Goal: Transaction & Acquisition: Purchase product/service

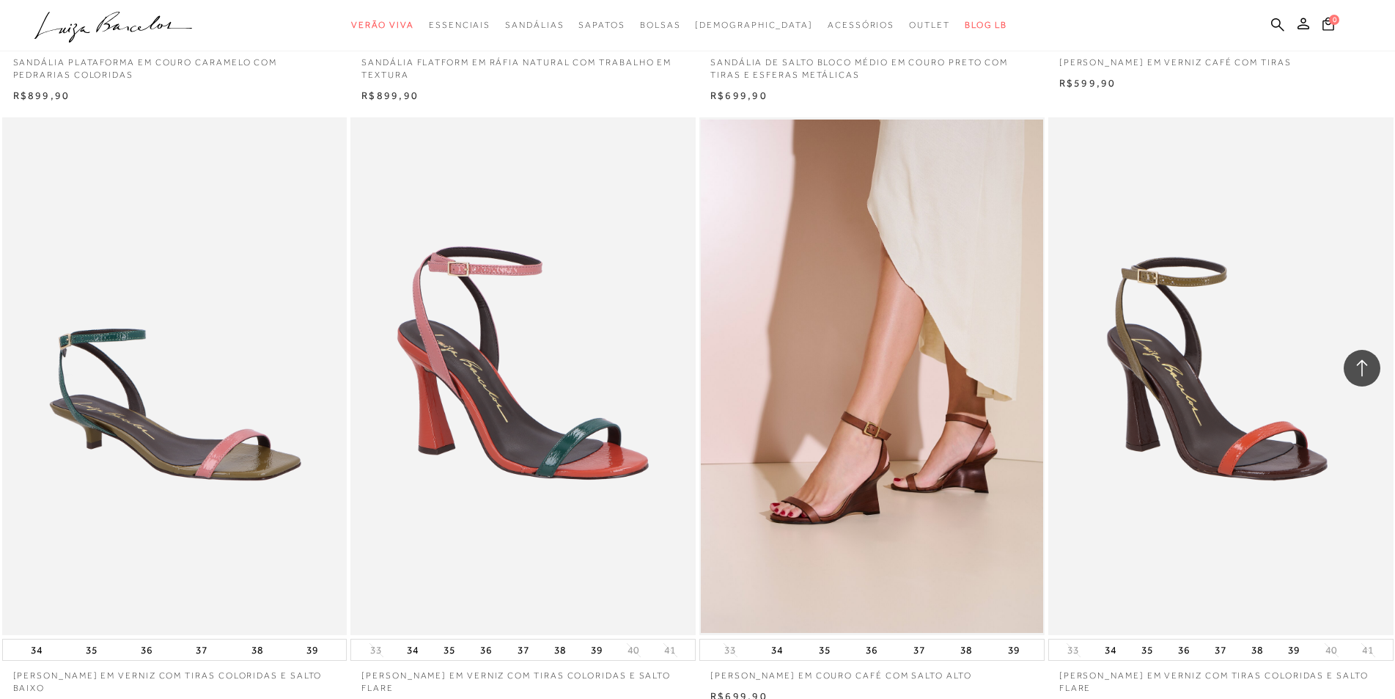
scroll to position [3668, 0]
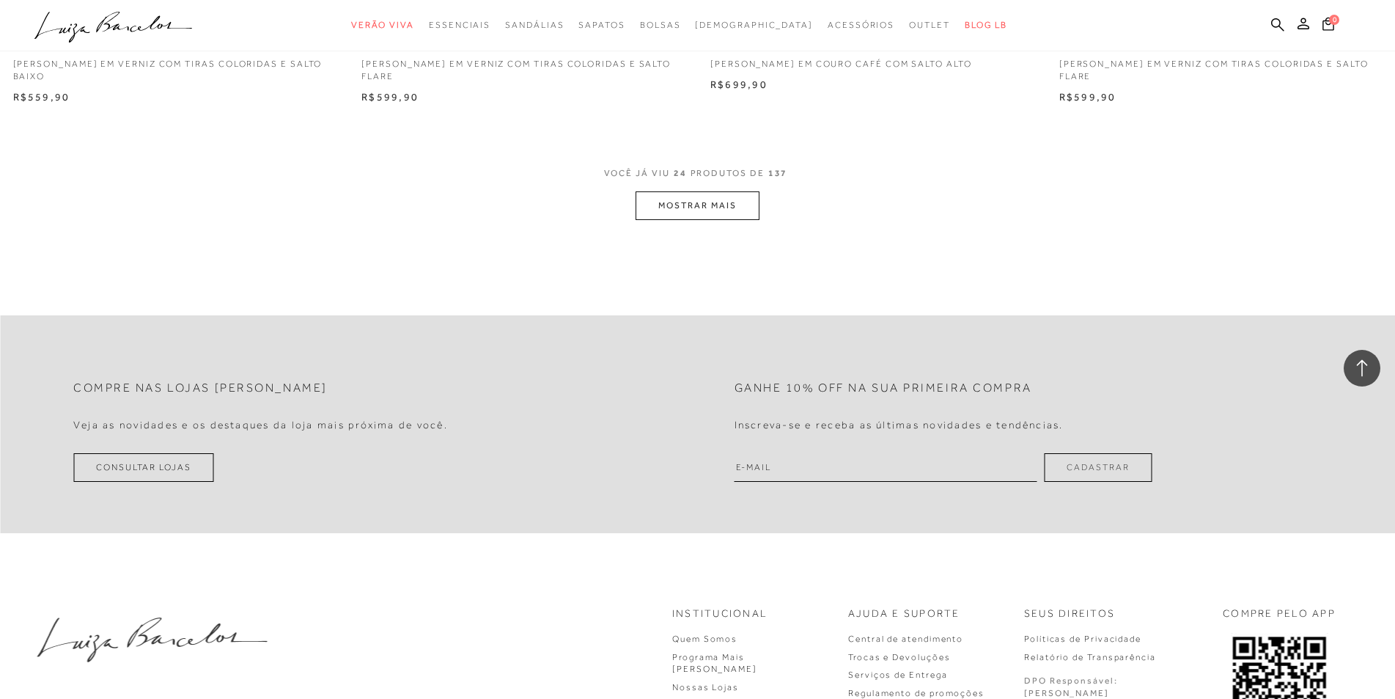
click at [694, 191] on button "MOSTRAR MAIS" at bounding box center [697, 205] width 123 height 29
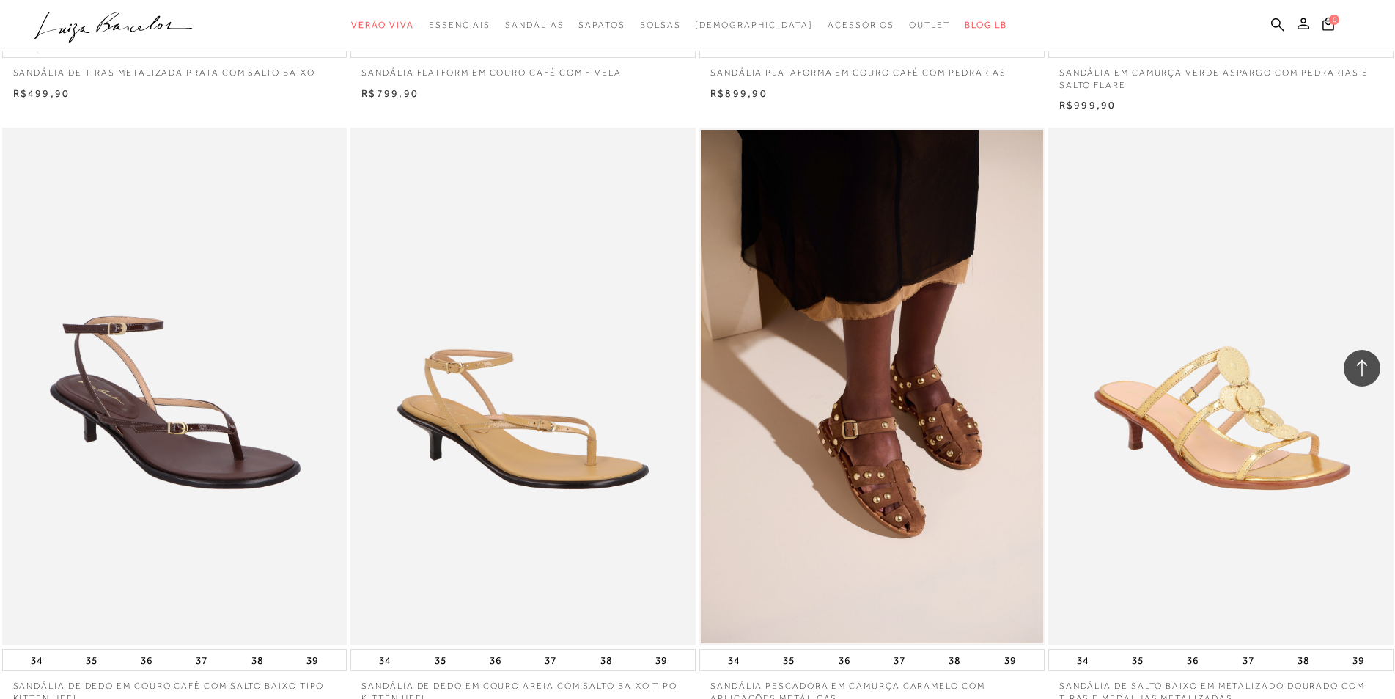
scroll to position [7337, 0]
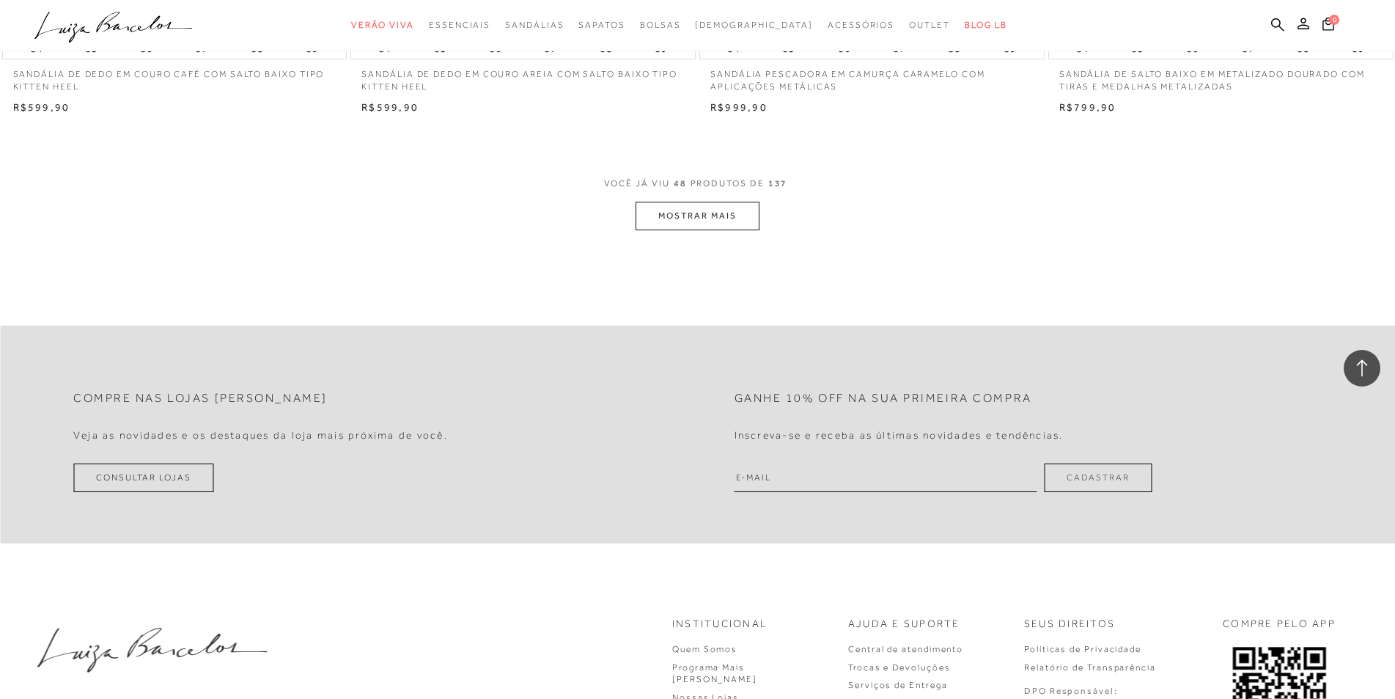
click at [697, 205] on button "MOSTRAR MAIS" at bounding box center [697, 216] width 123 height 29
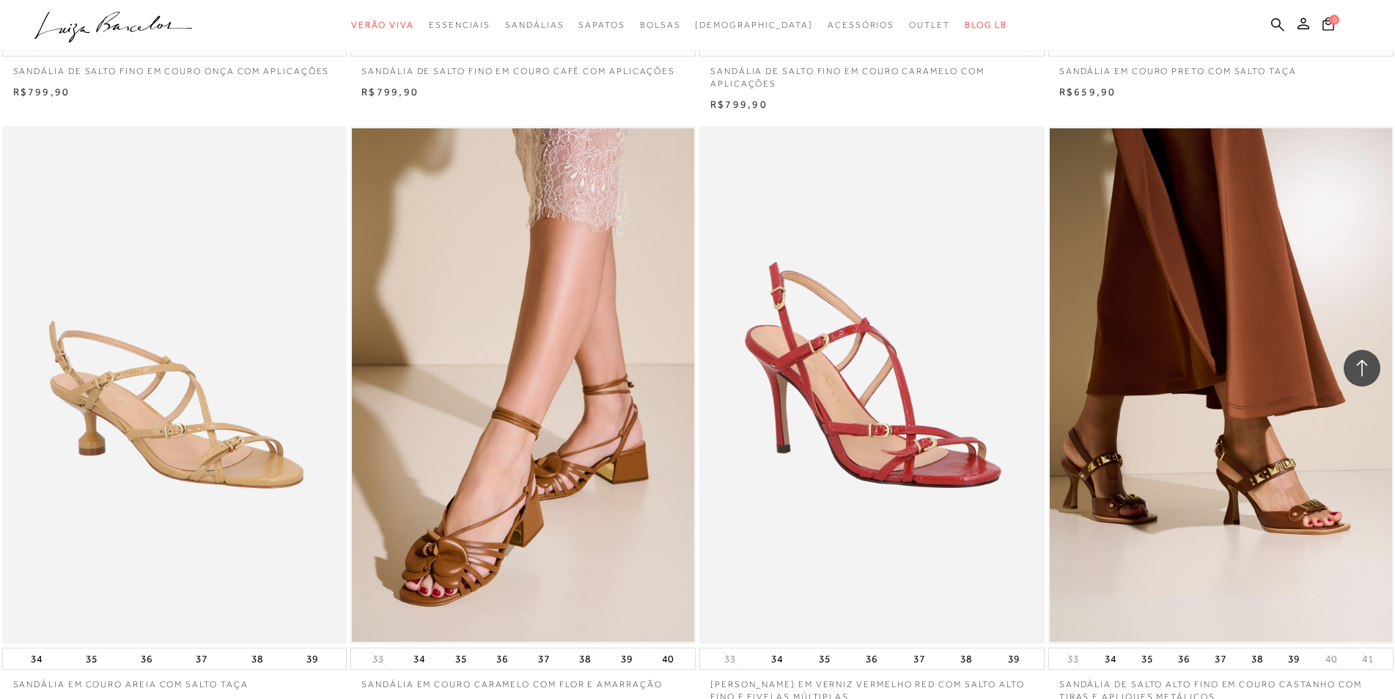
scroll to position [11005, 0]
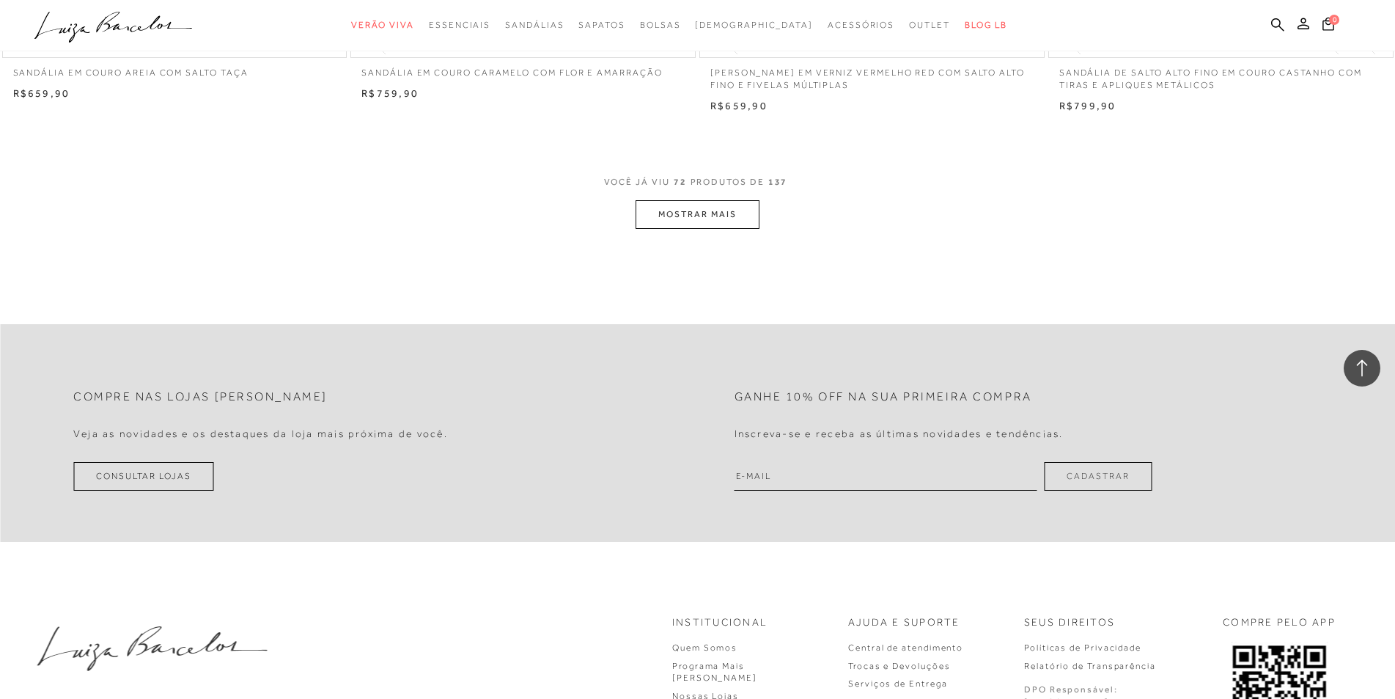
click at [711, 200] on button "MOSTRAR MAIS" at bounding box center [697, 214] width 123 height 29
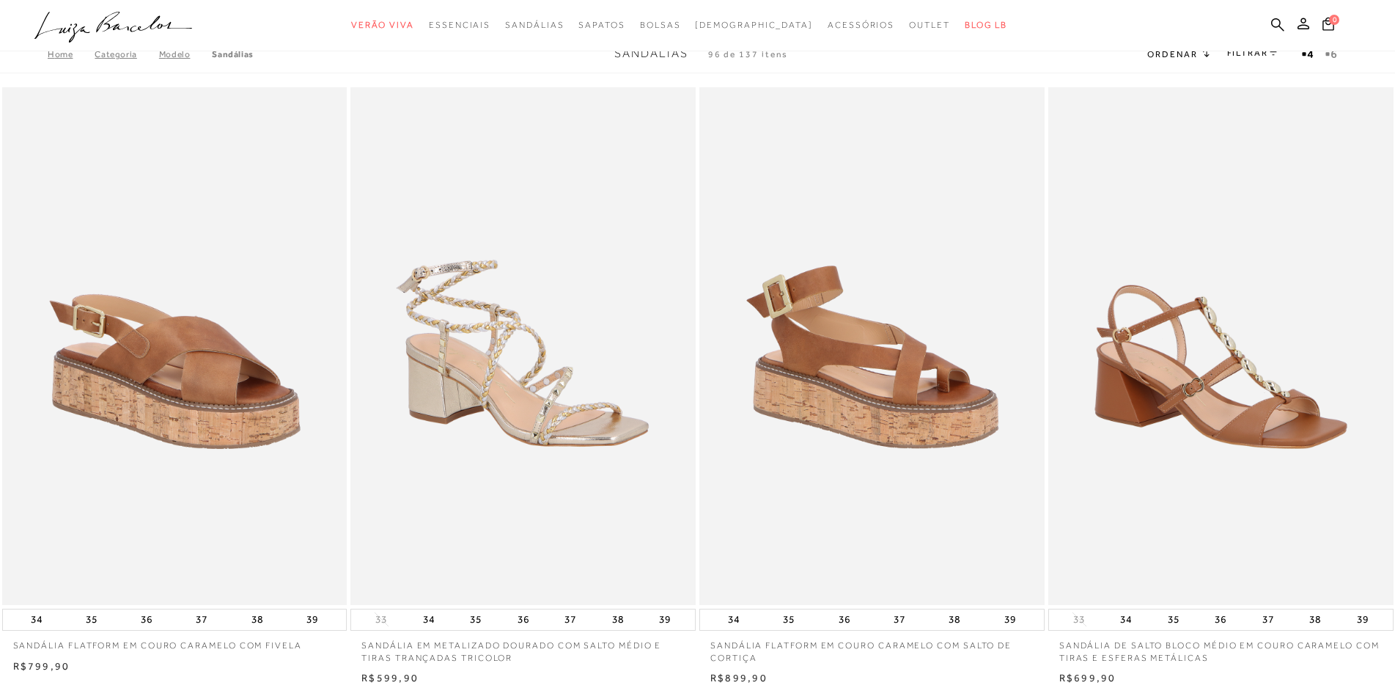
scroll to position [0, 0]
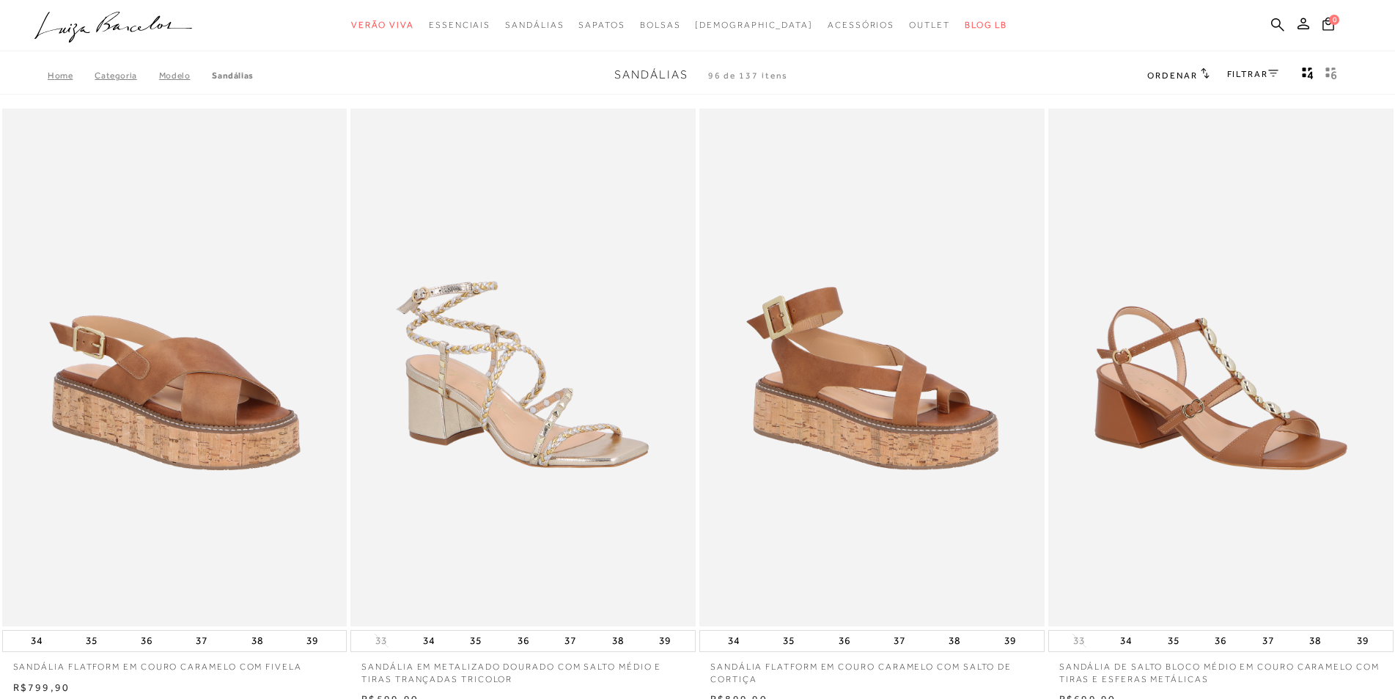
click at [1183, 76] on span "Ordenar" at bounding box center [1172, 75] width 50 height 10
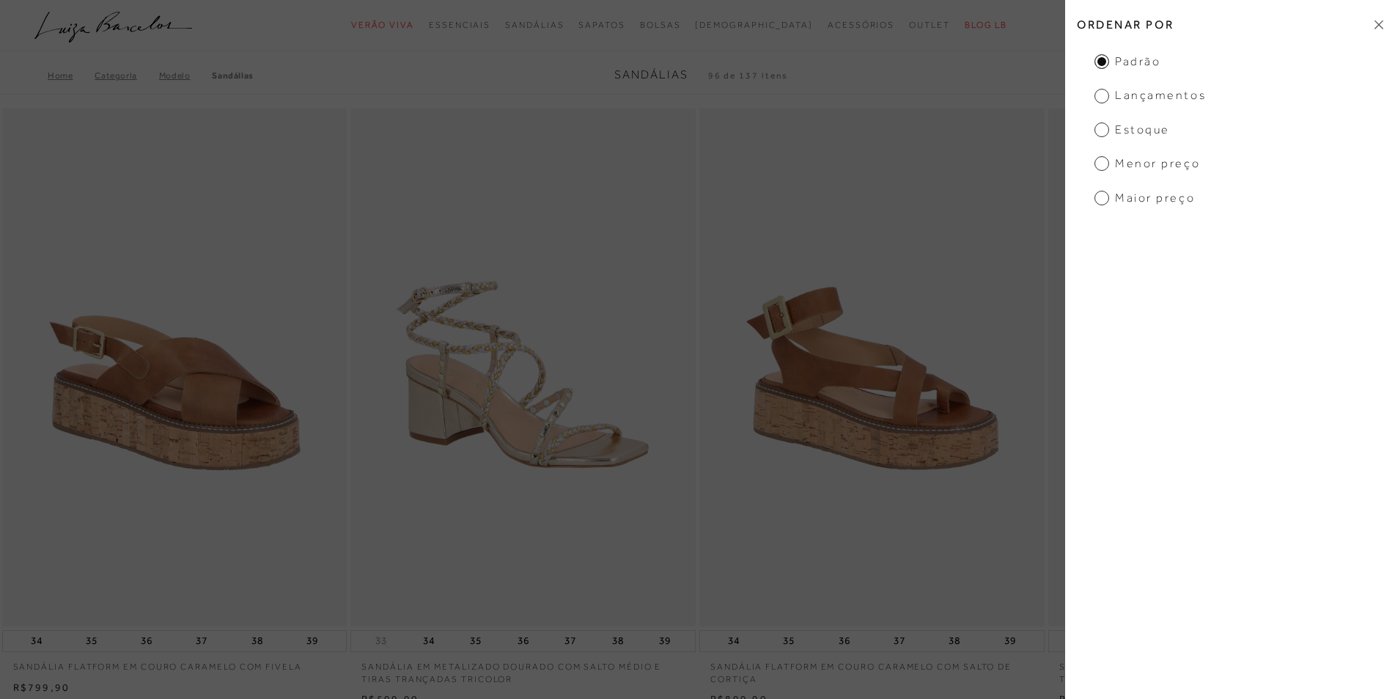
click at [1098, 98] on span "Lançamentos" at bounding box center [1150, 95] width 111 height 16
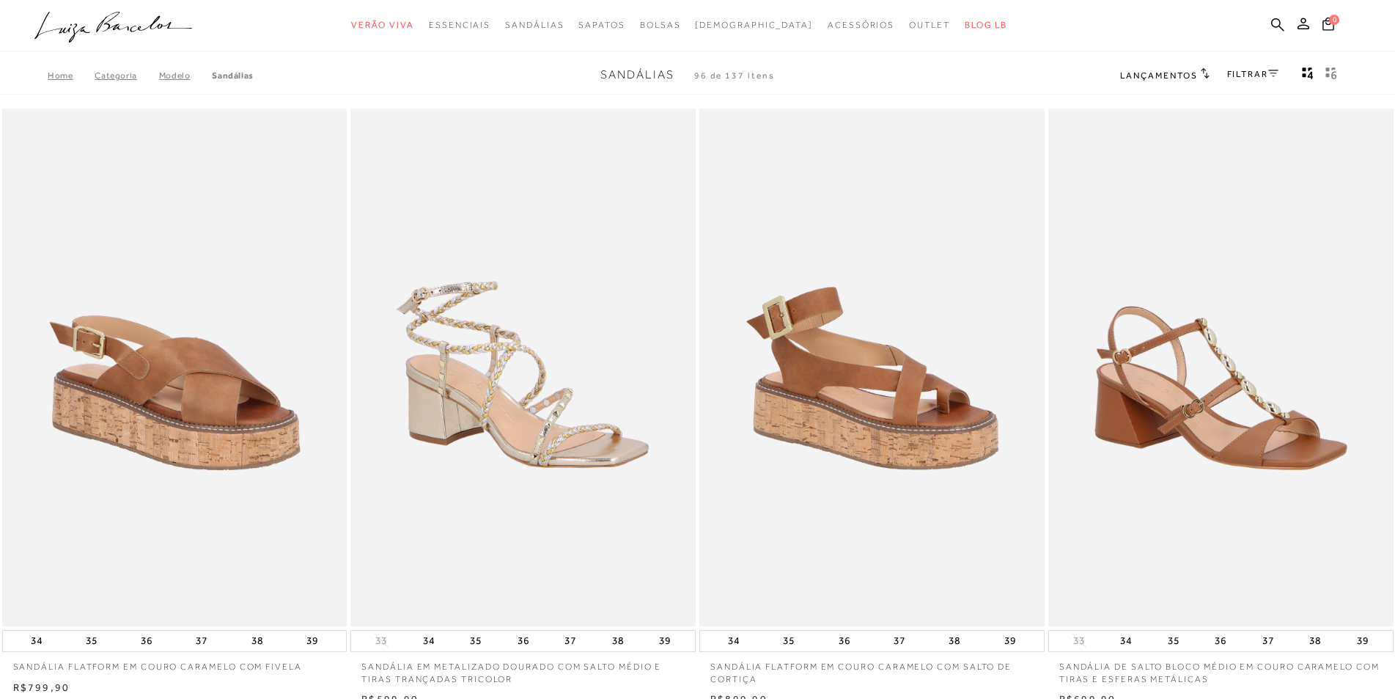
click at [1114, 95] on div "Home Categoria Modelo [GEOGRAPHIC_DATA] Sandálias 96 de 137 itens Lançamentos O…" at bounding box center [697, 75] width 1395 height 38
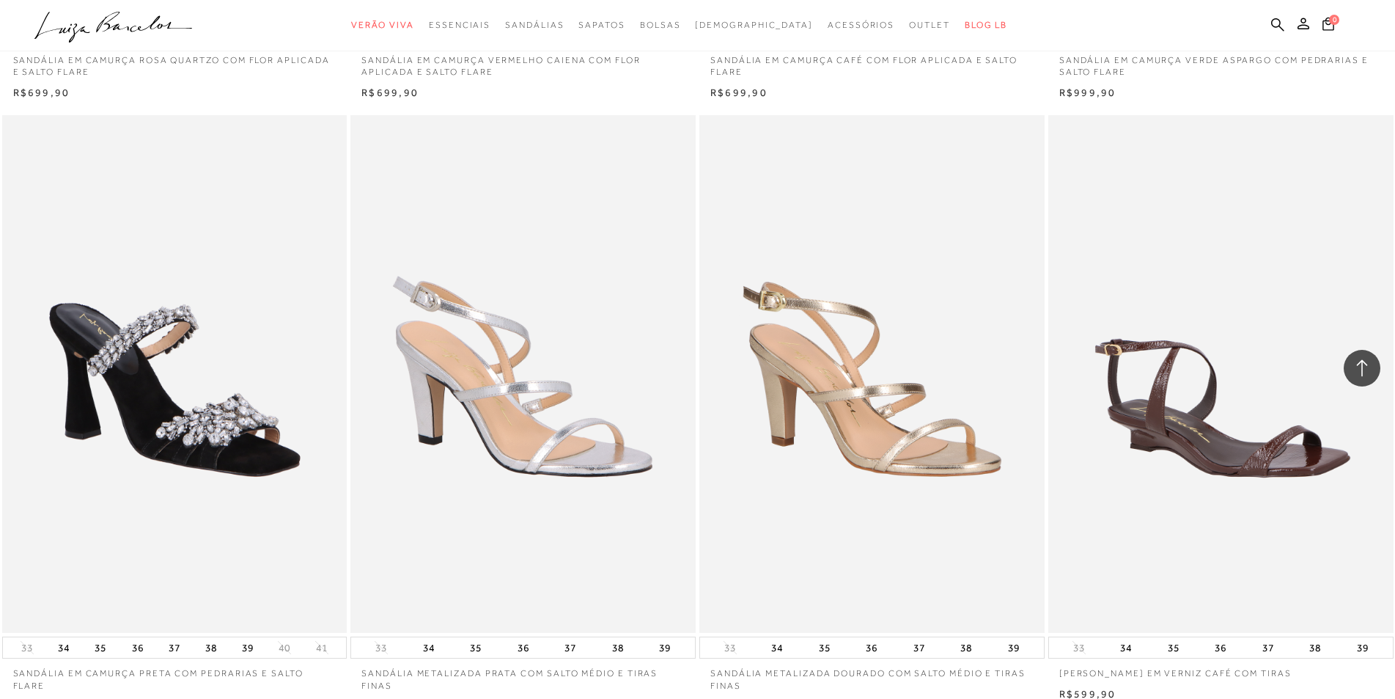
scroll to position [3057, 0]
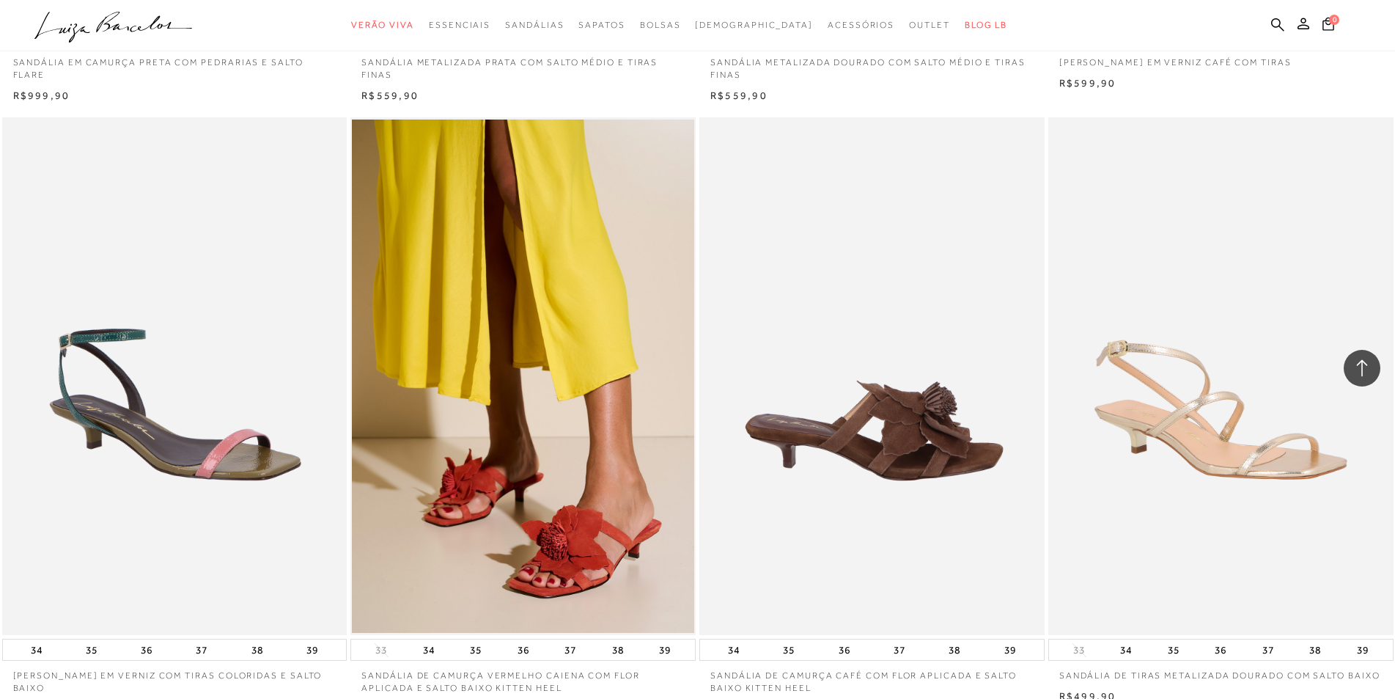
click at [830, 483] on img at bounding box center [873, 376] width 344 height 518
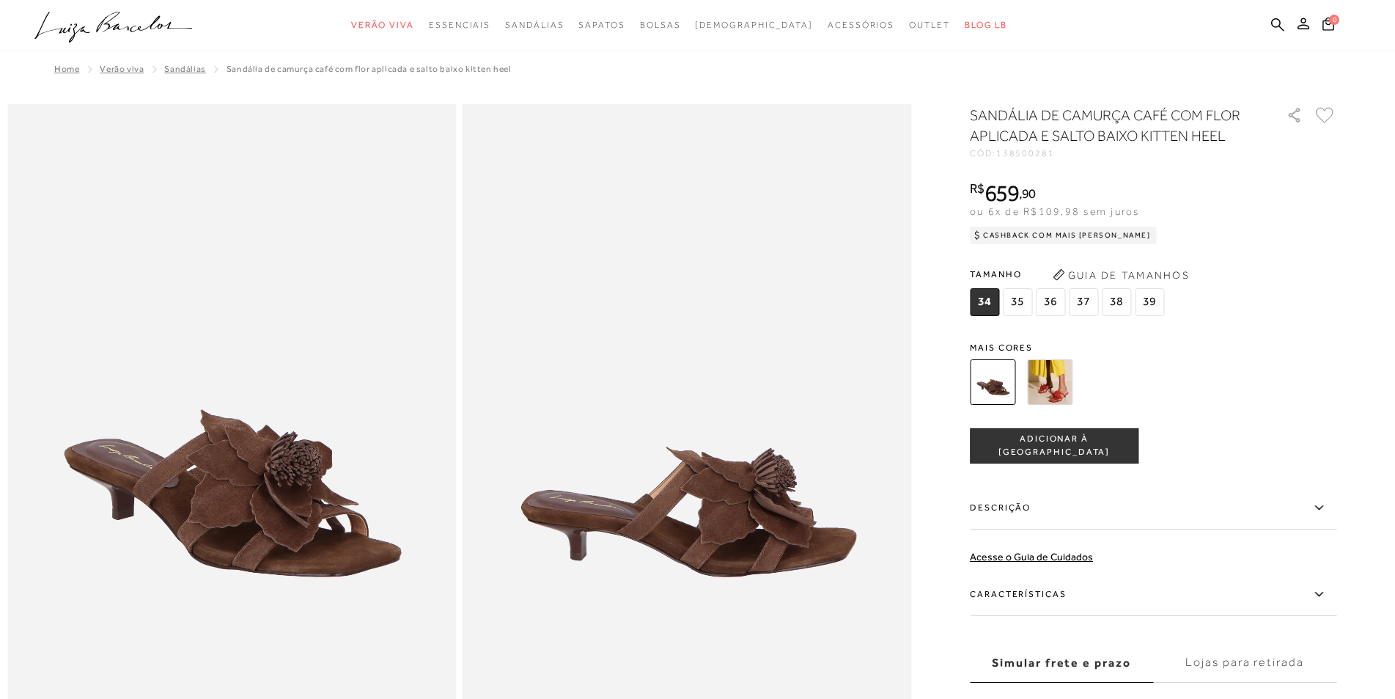
click at [1065, 389] on img at bounding box center [1049, 381] width 45 height 45
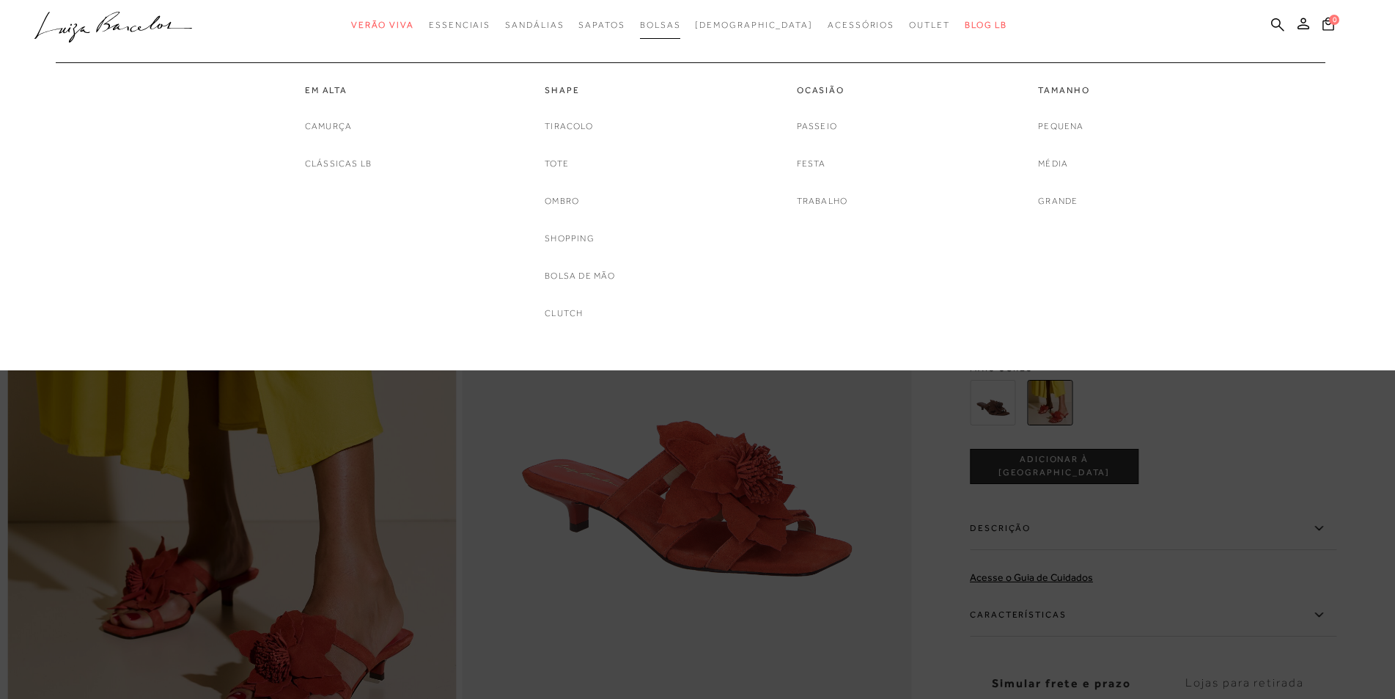
click at [673, 29] on span "Bolsas" at bounding box center [660, 25] width 41 height 10
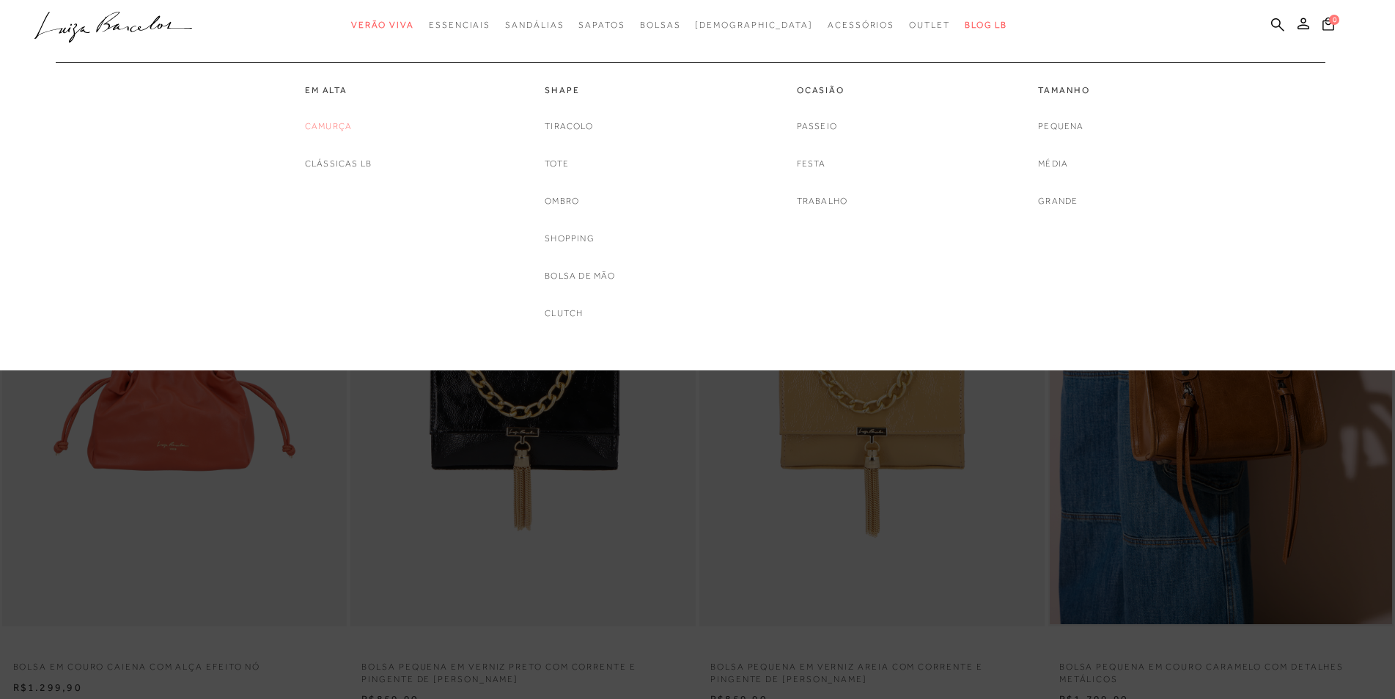
click at [330, 127] on link "Camurça" at bounding box center [328, 126] width 47 height 15
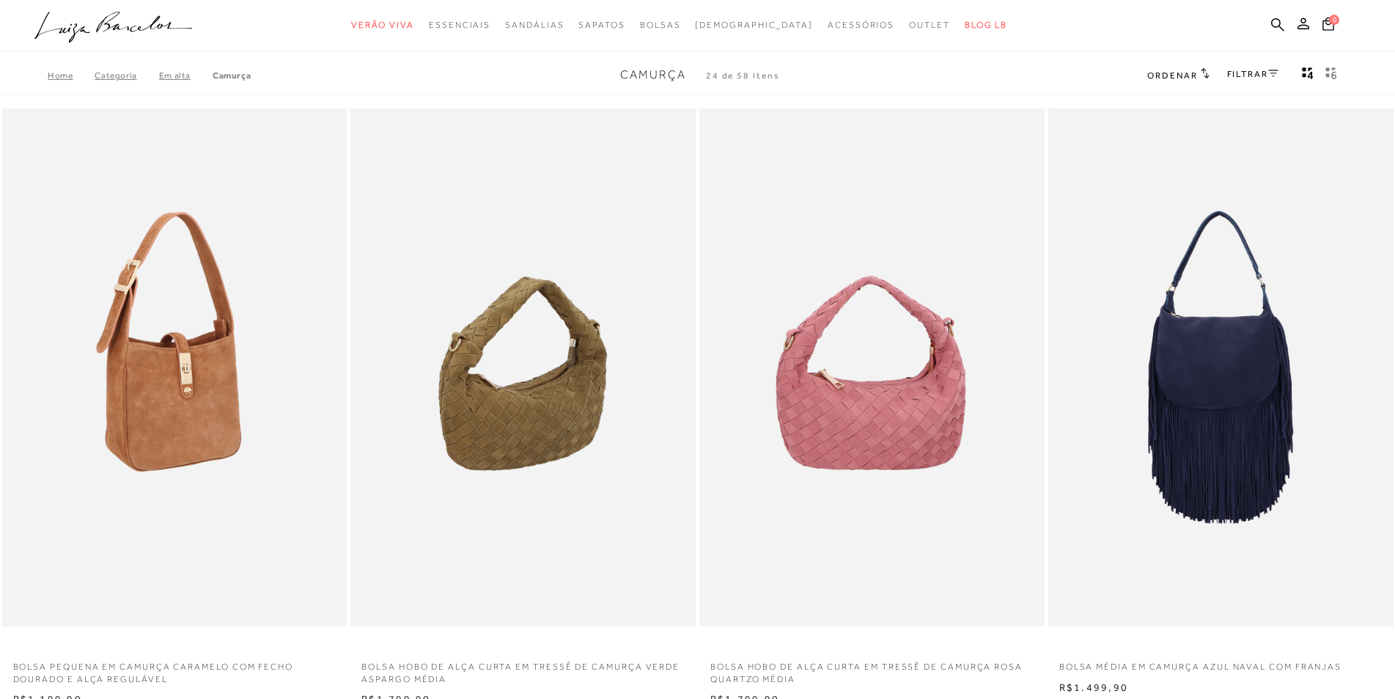
click at [180, 439] on img at bounding box center [176, 368] width 344 height 518
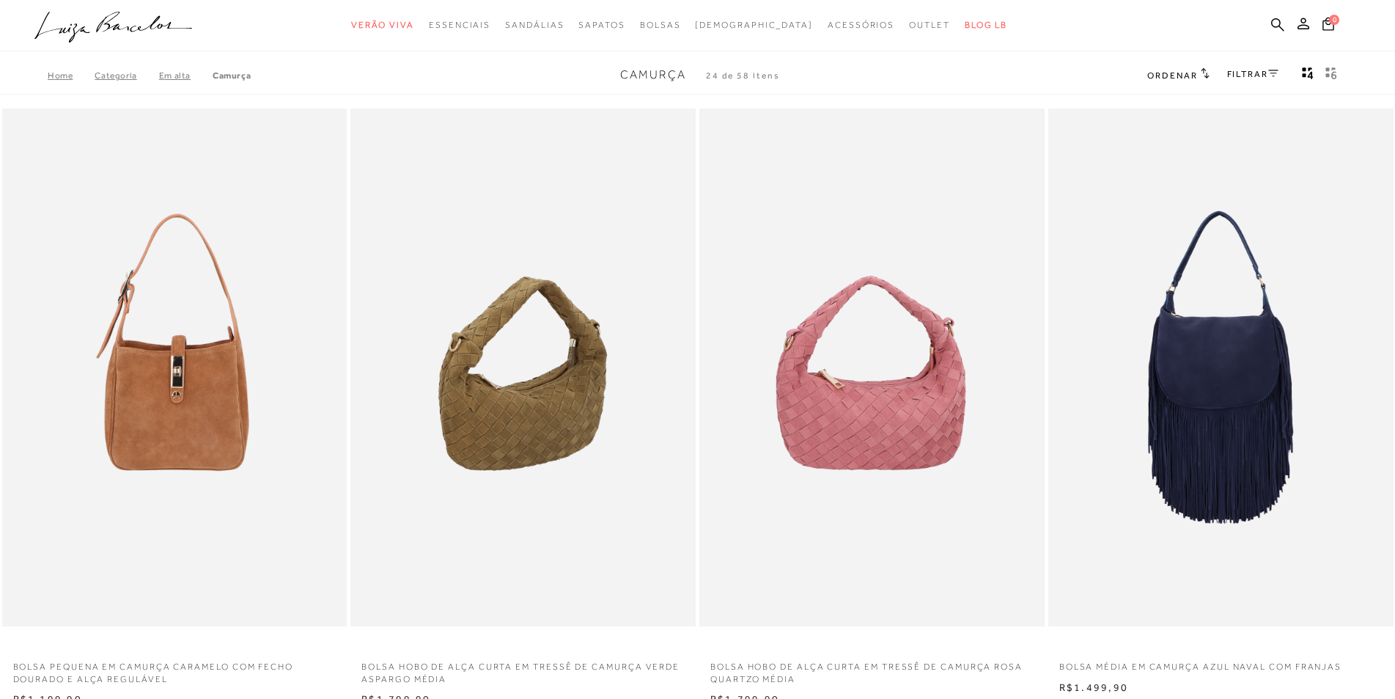
click at [1255, 76] on link "FILTRAR" at bounding box center [1252, 74] width 51 height 10
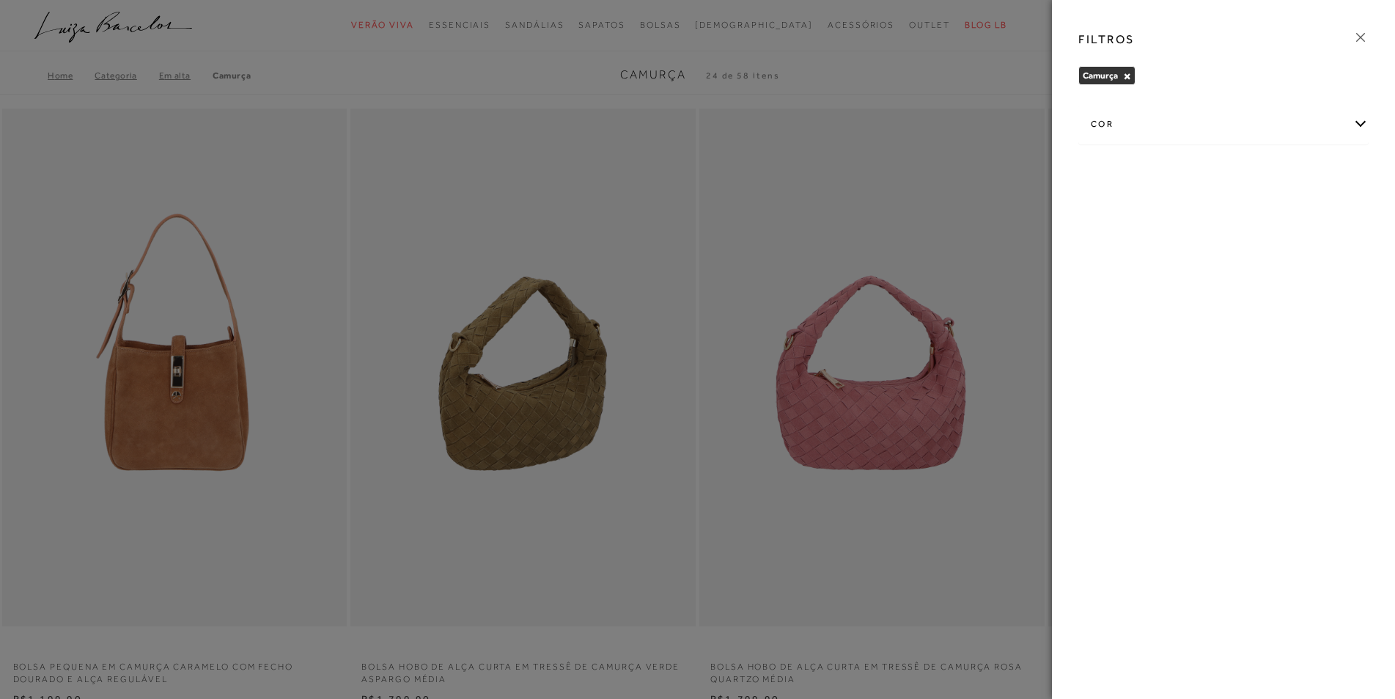
click at [1364, 36] on icon at bounding box center [1361, 37] width 16 height 16
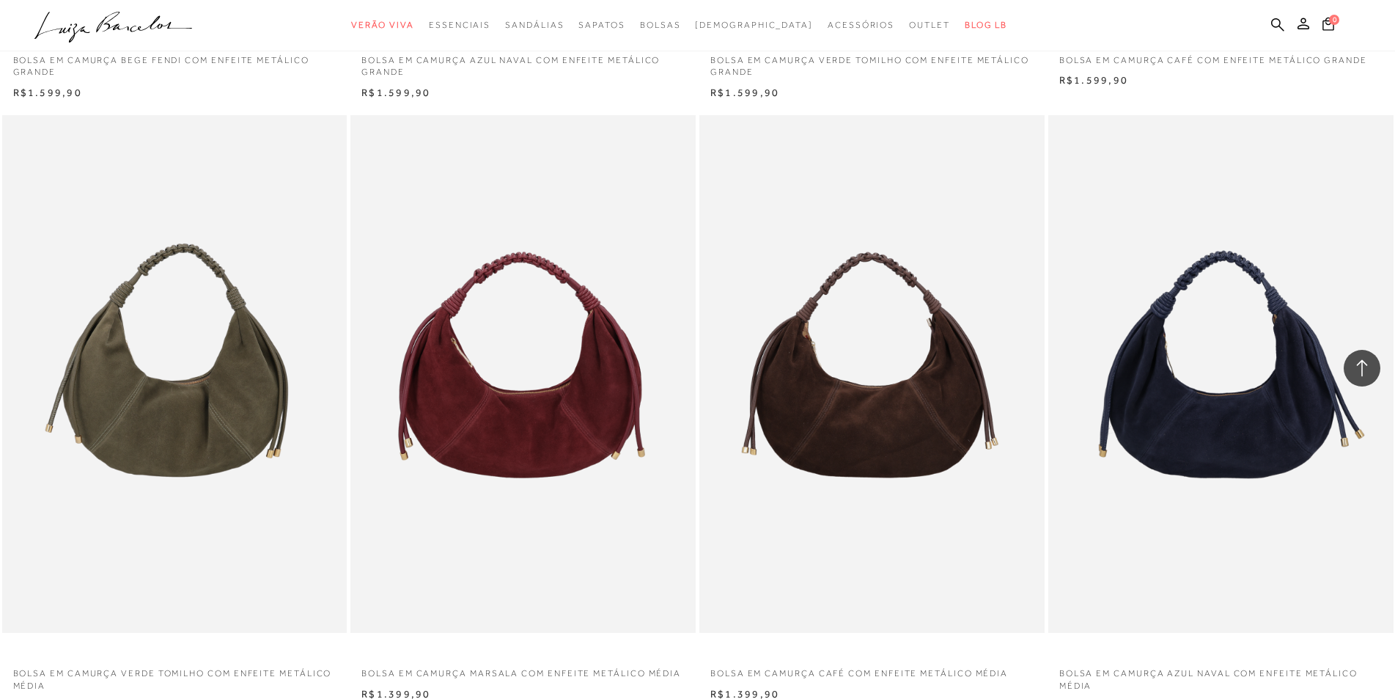
scroll to position [3057, 0]
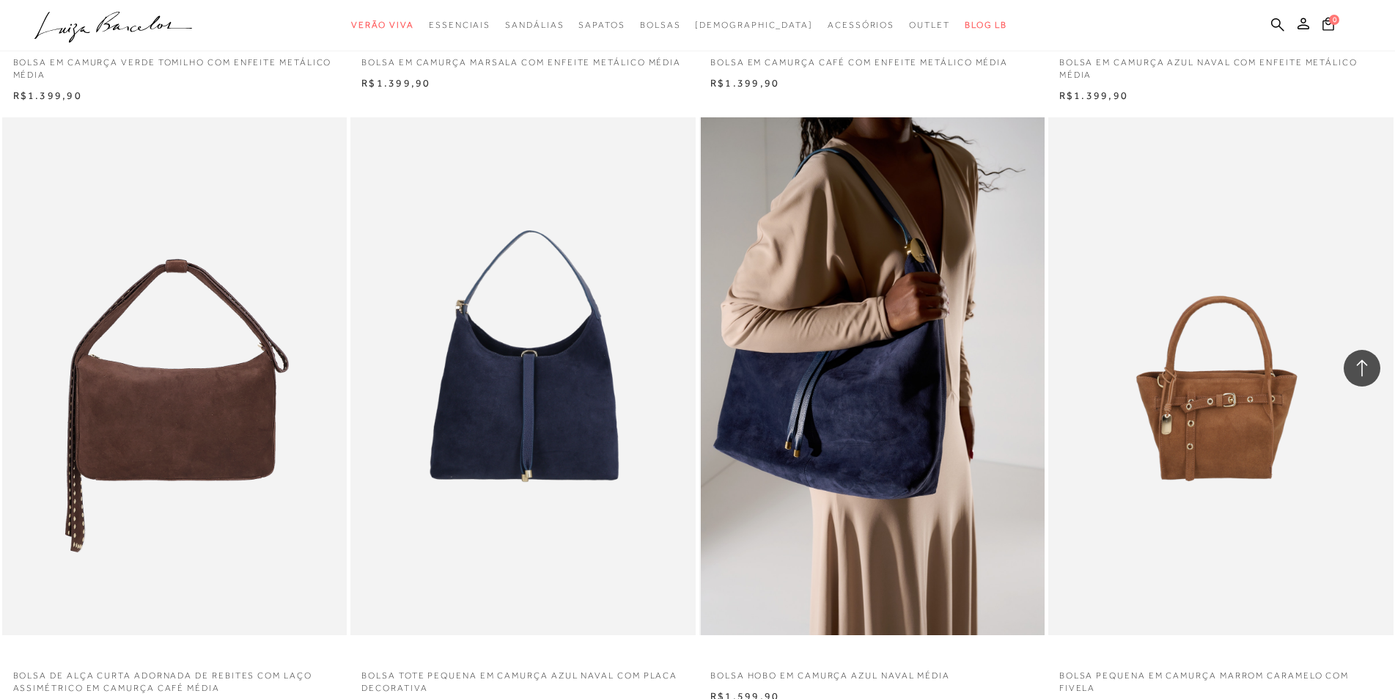
click at [877, 470] on img at bounding box center [873, 376] width 344 height 518
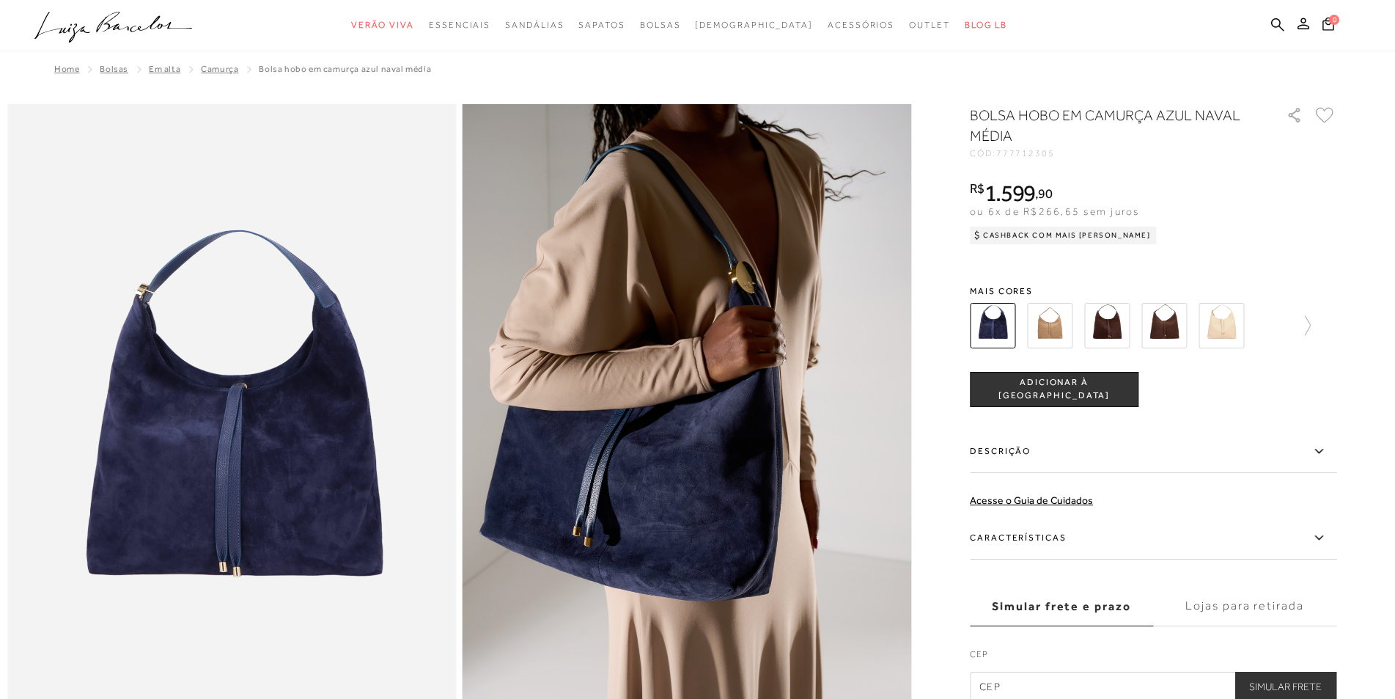
click at [1056, 321] on img at bounding box center [1049, 325] width 45 height 45
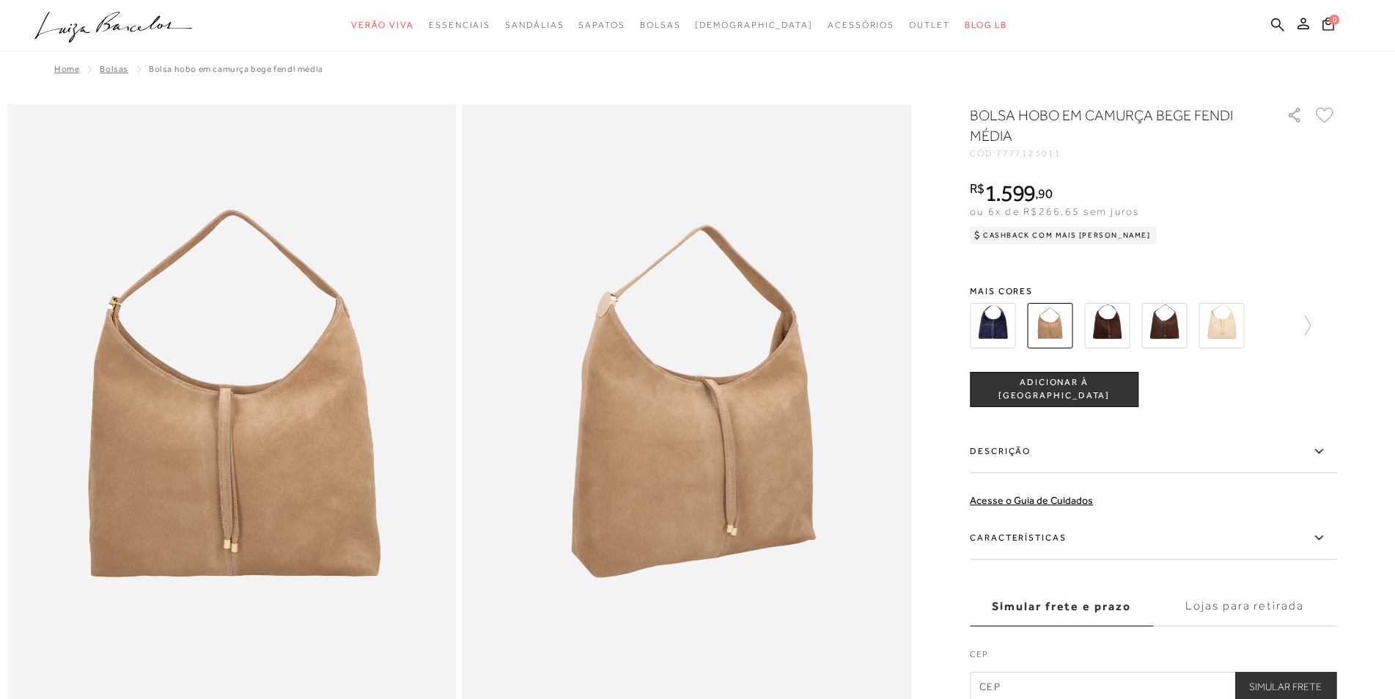
click at [1176, 326] on img at bounding box center [1164, 325] width 45 height 45
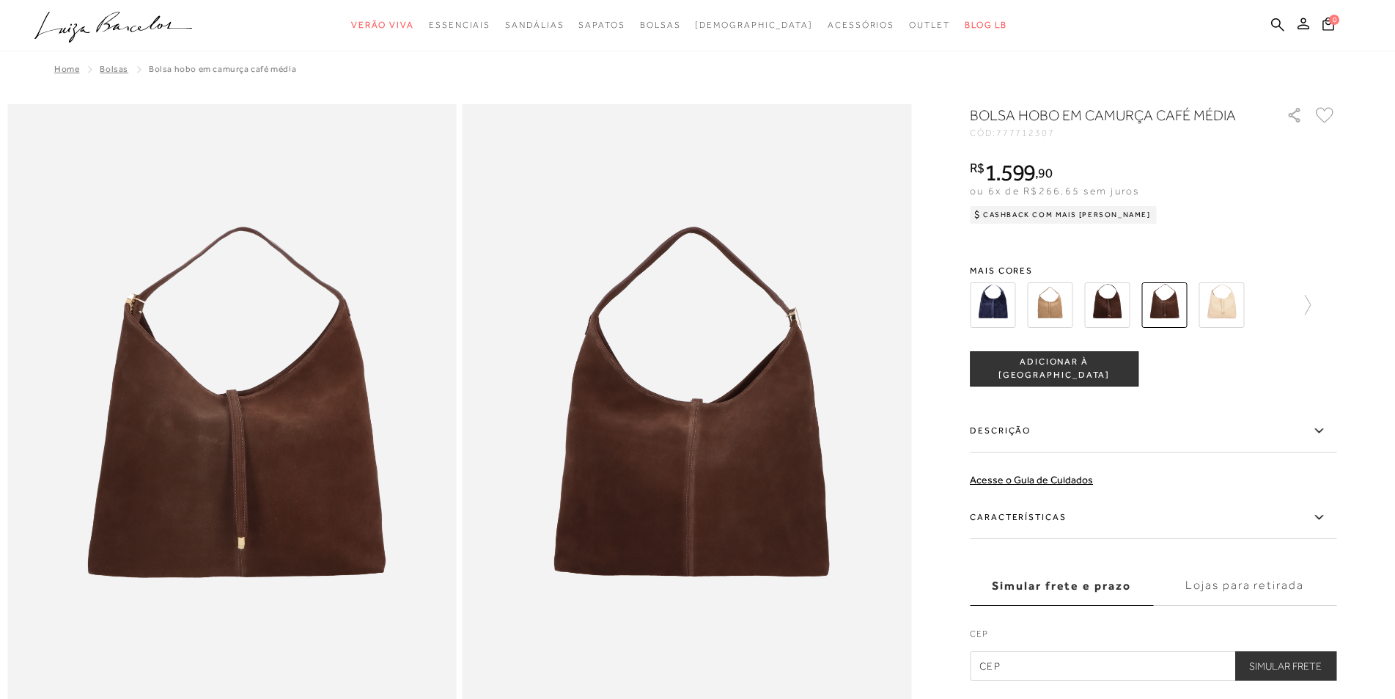
click at [1056, 313] on img at bounding box center [1049, 304] width 45 height 45
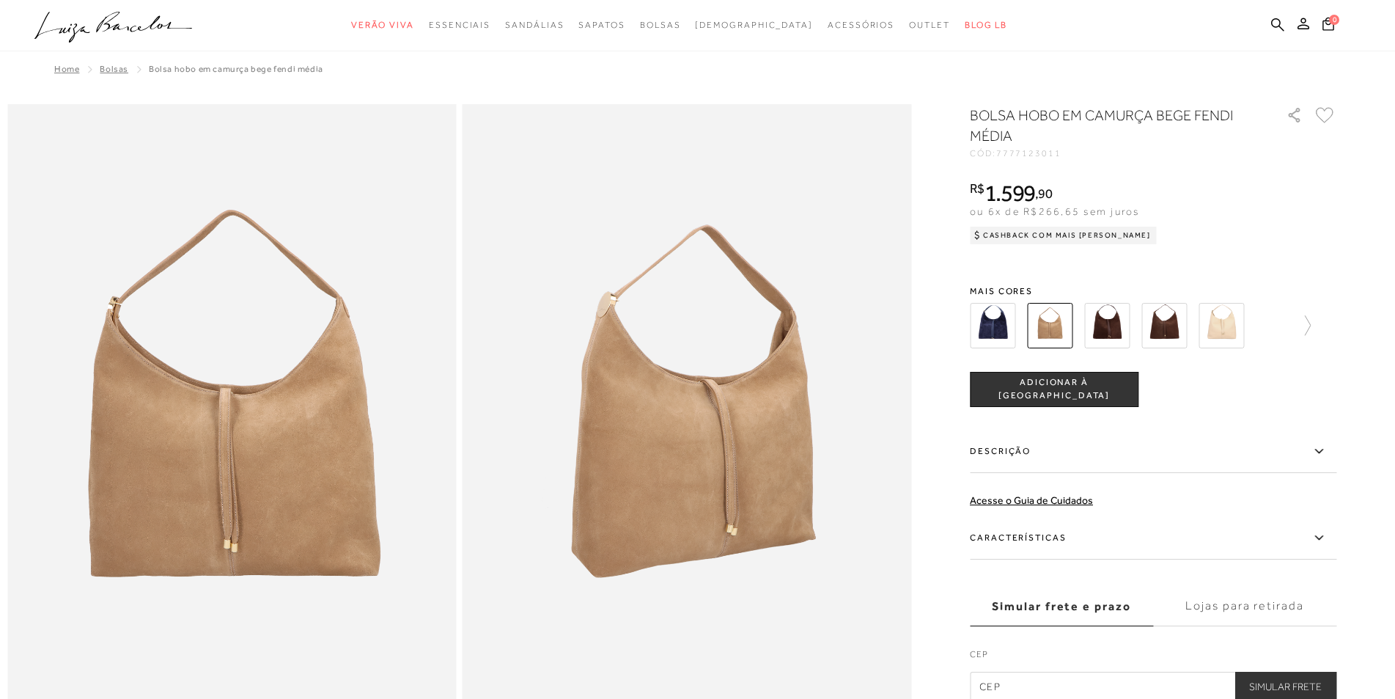
click at [1166, 323] on img at bounding box center [1164, 325] width 45 height 45
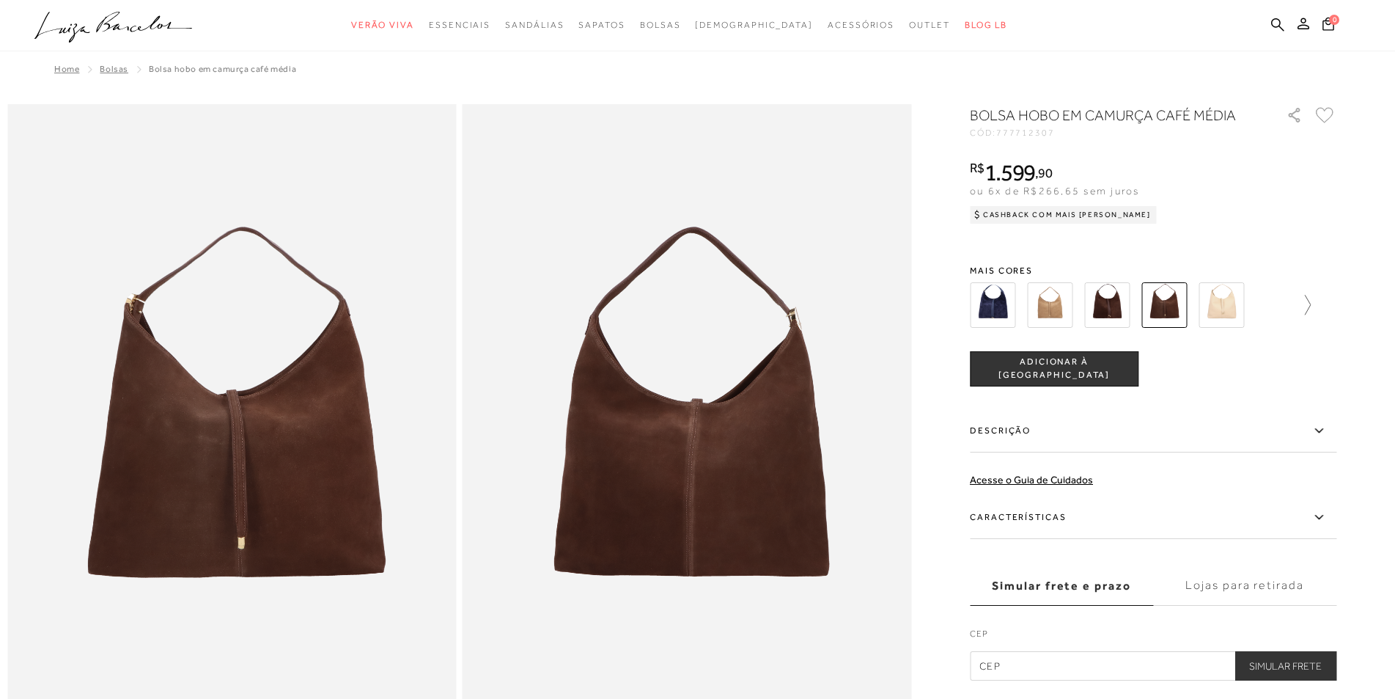
click at [1311, 299] on icon at bounding box center [1300, 305] width 21 height 21
click at [1032, 304] on img at bounding box center [1018, 304] width 45 height 45
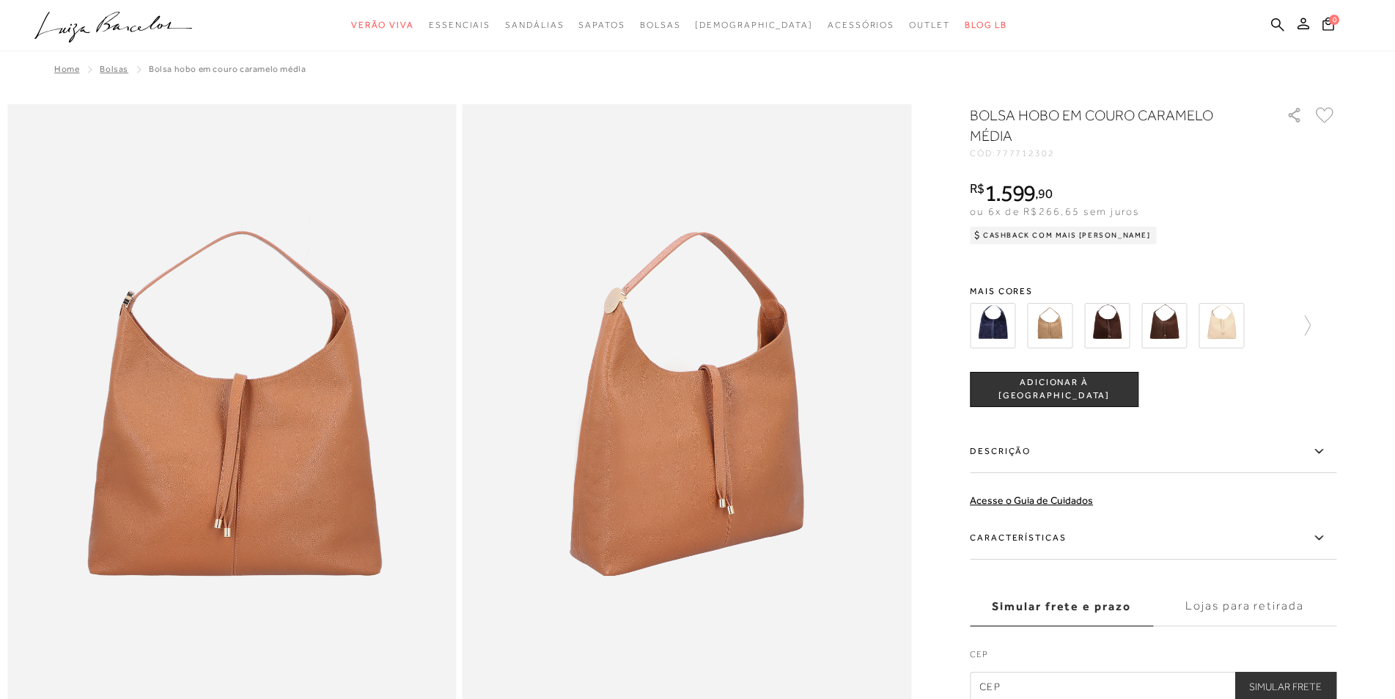
click at [1048, 334] on img at bounding box center [1049, 325] width 45 height 45
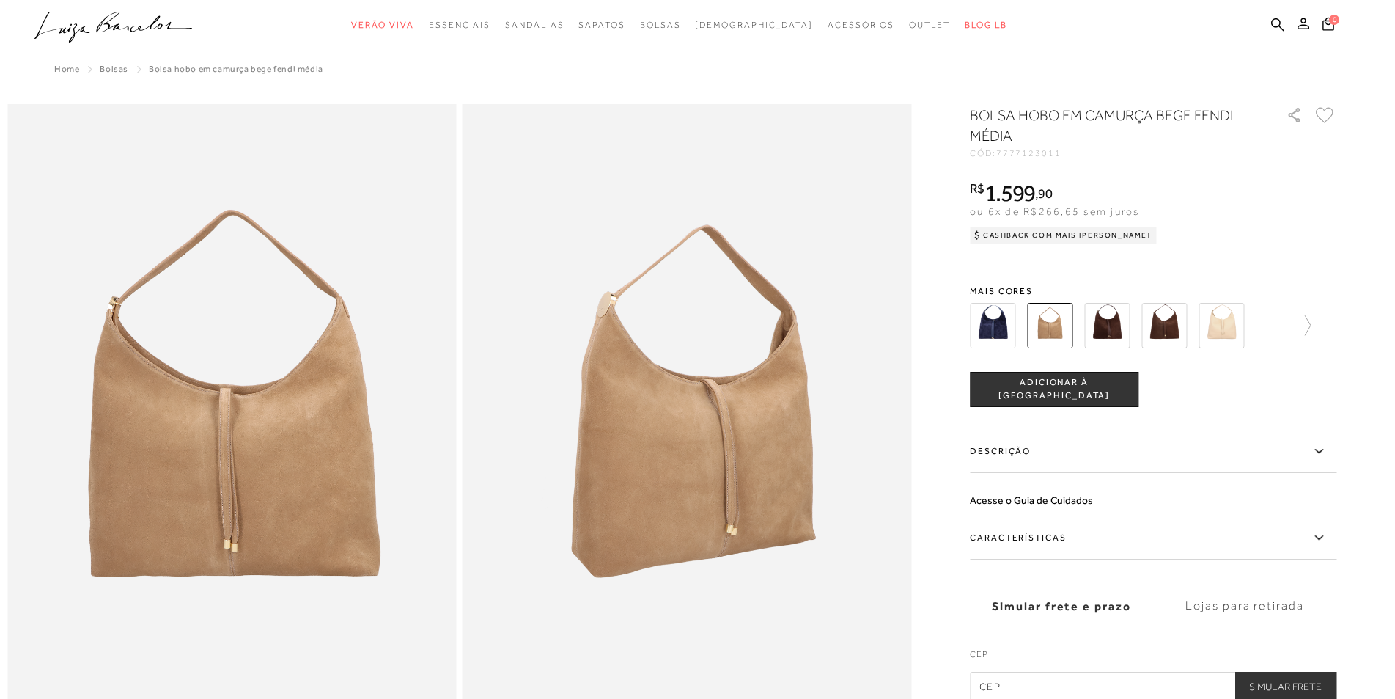
click at [998, 333] on img at bounding box center [992, 325] width 45 height 45
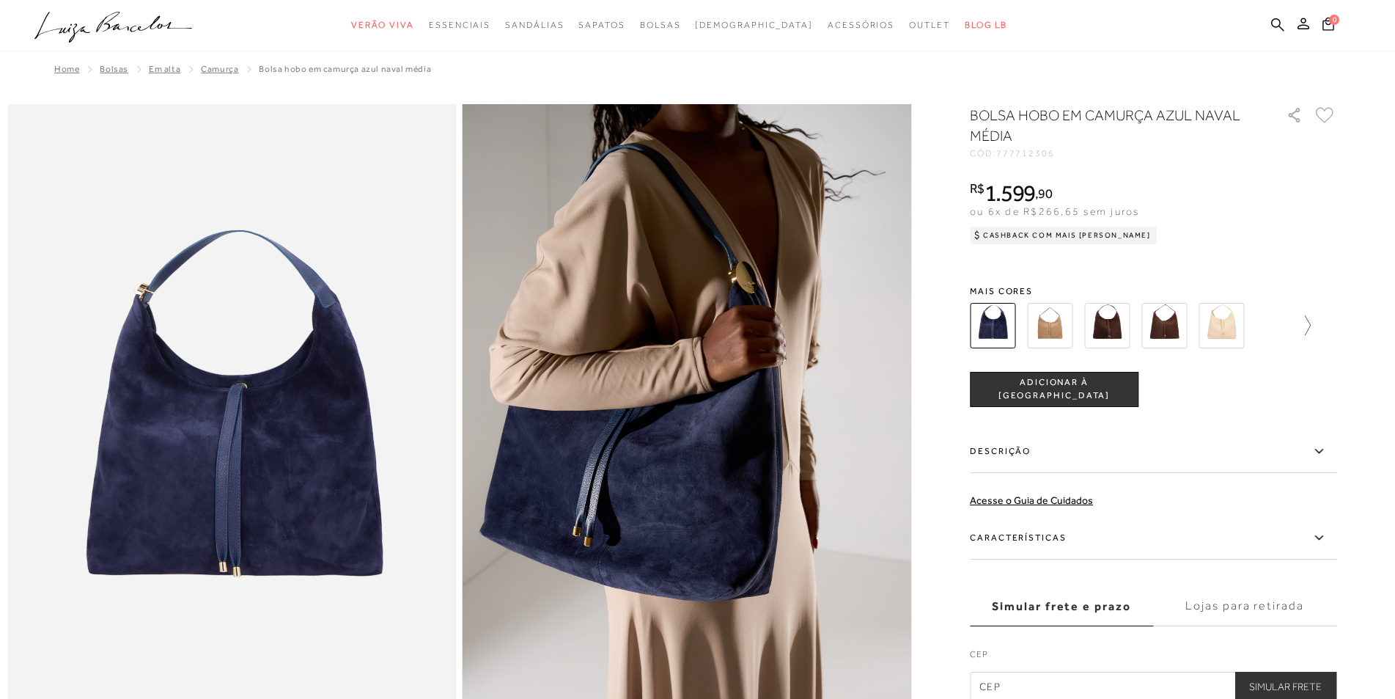
click at [1311, 326] on icon at bounding box center [1300, 325] width 21 height 21
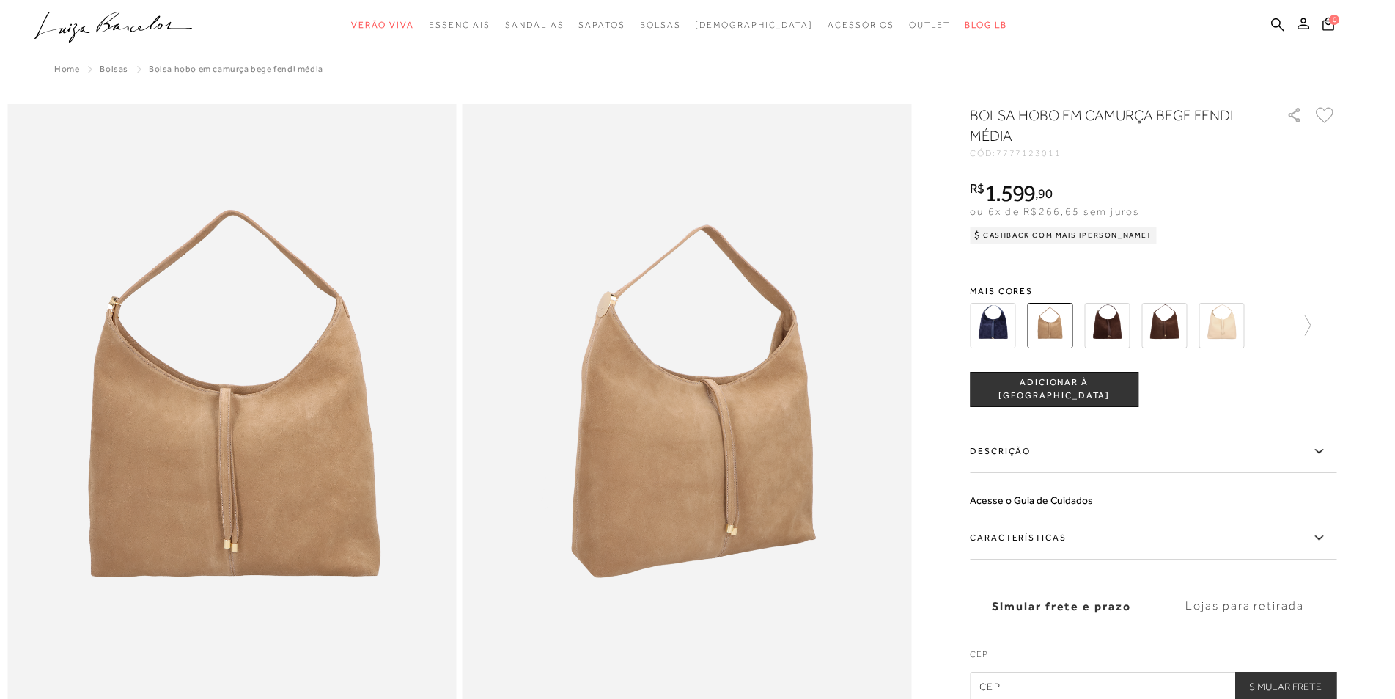
scroll to position [611, 0]
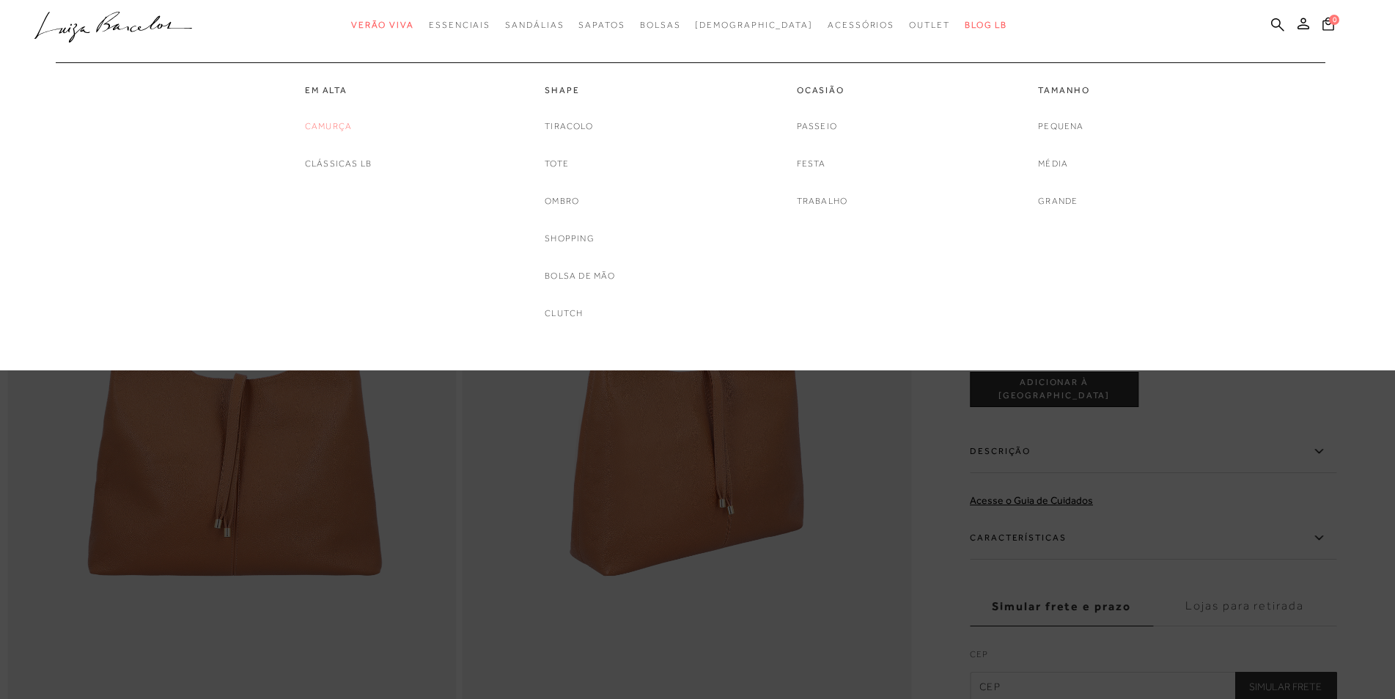
click at [321, 123] on link "Camurça" at bounding box center [328, 126] width 47 height 15
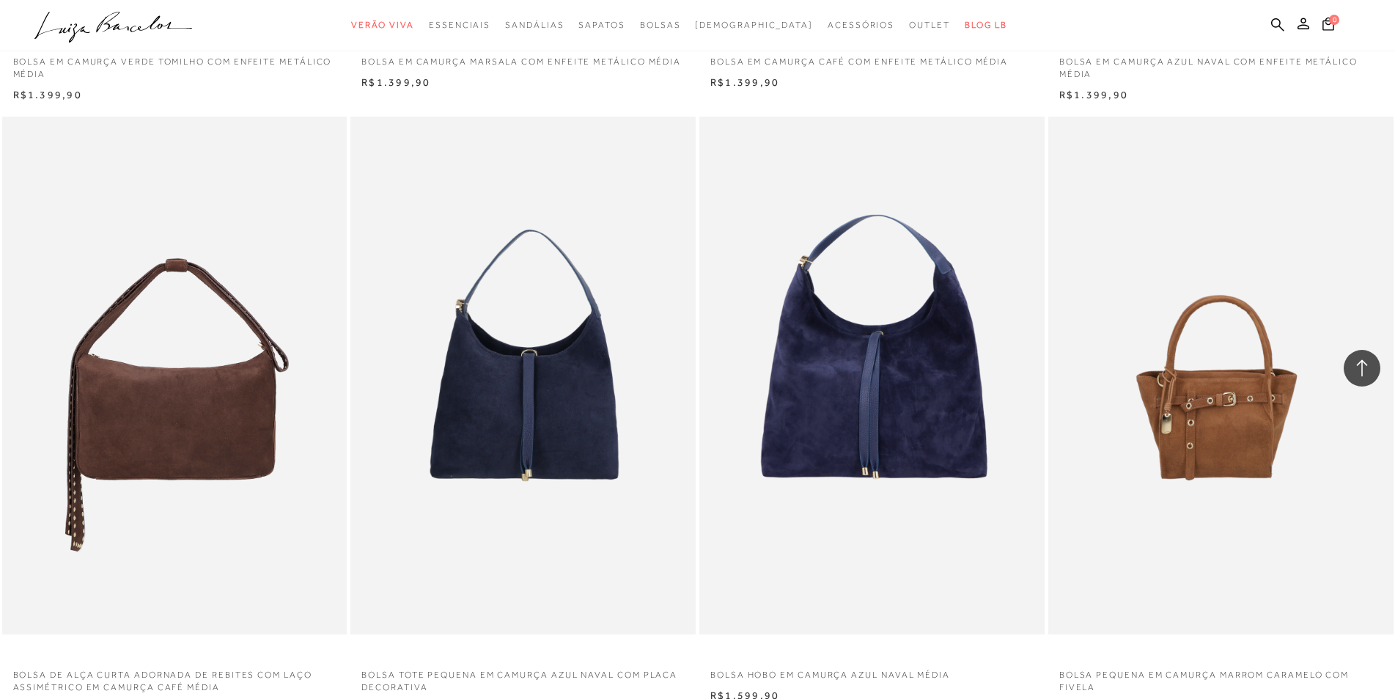
scroll to position [3669, 0]
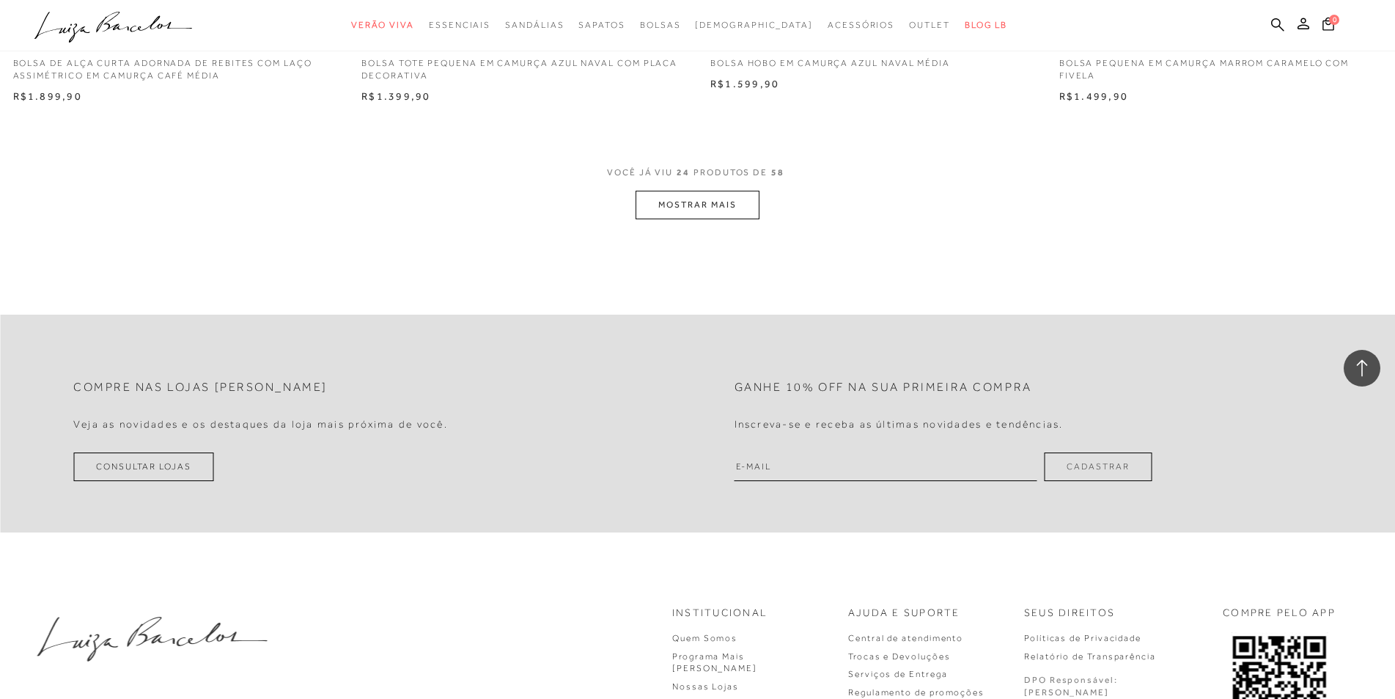
click at [694, 197] on button "MOSTRAR MAIS" at bounding box center [697, 205] width 123 height 29
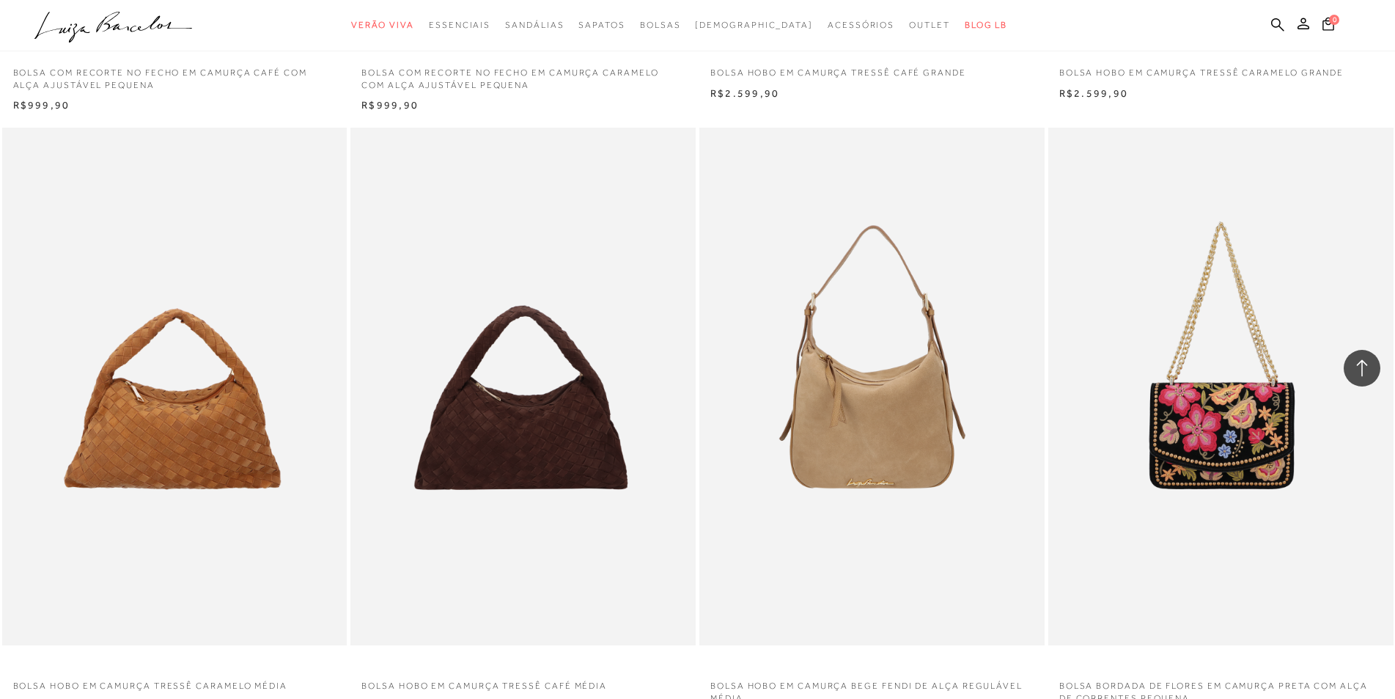
scroll to position [7337, 0]
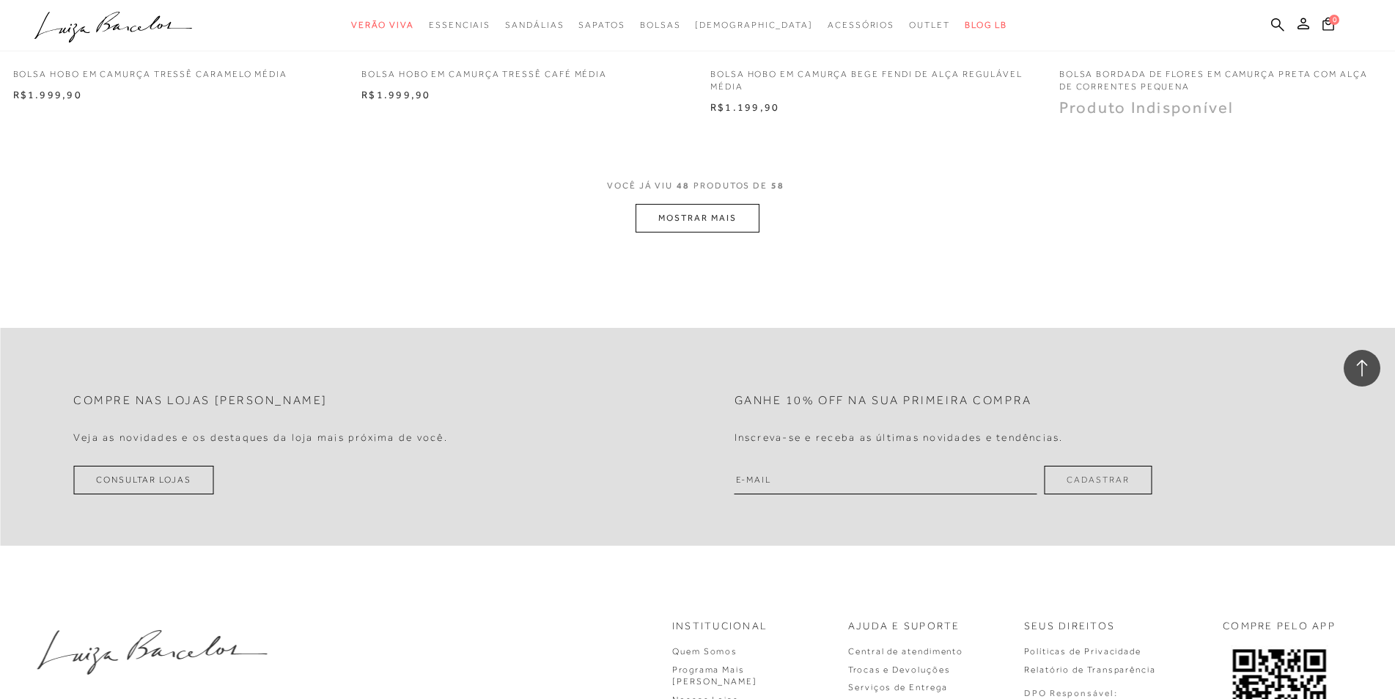
click at [710, 218] on button "MOSTRAR MAIS" at bounding box center [697, 218] width 123 height 29
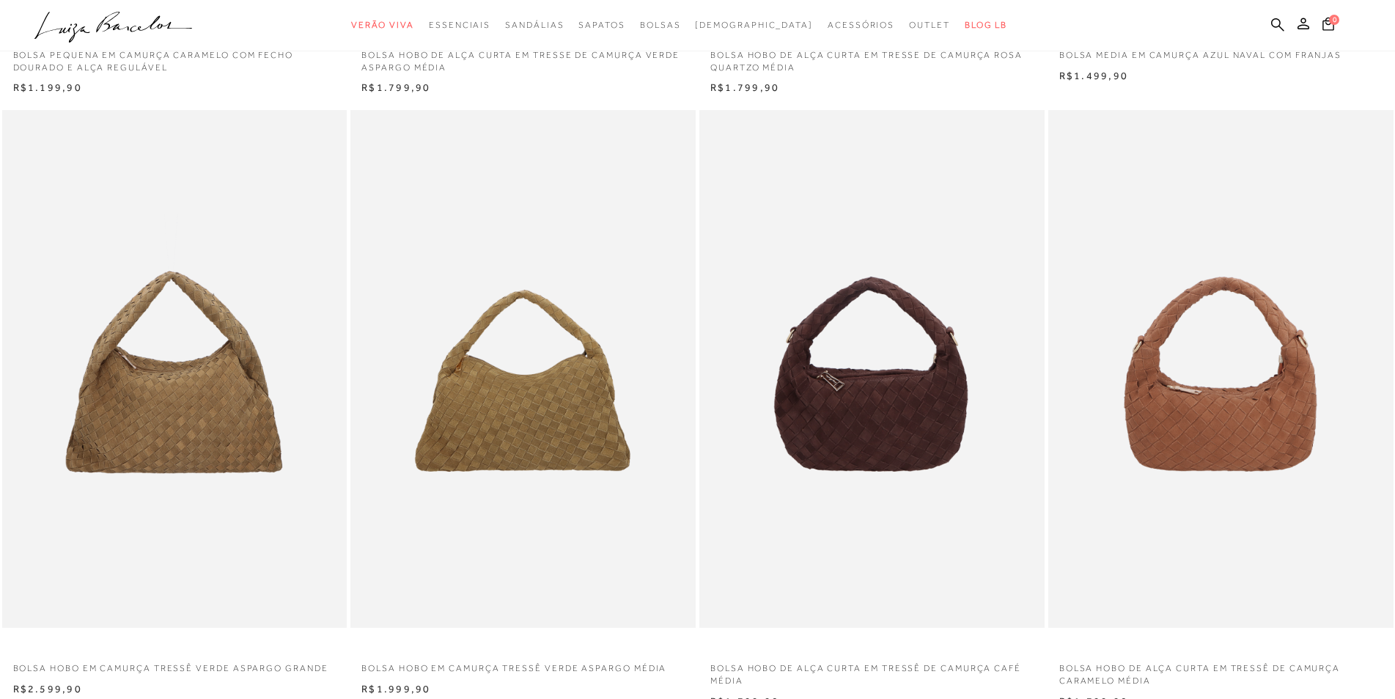
scroll to position [0, 0]
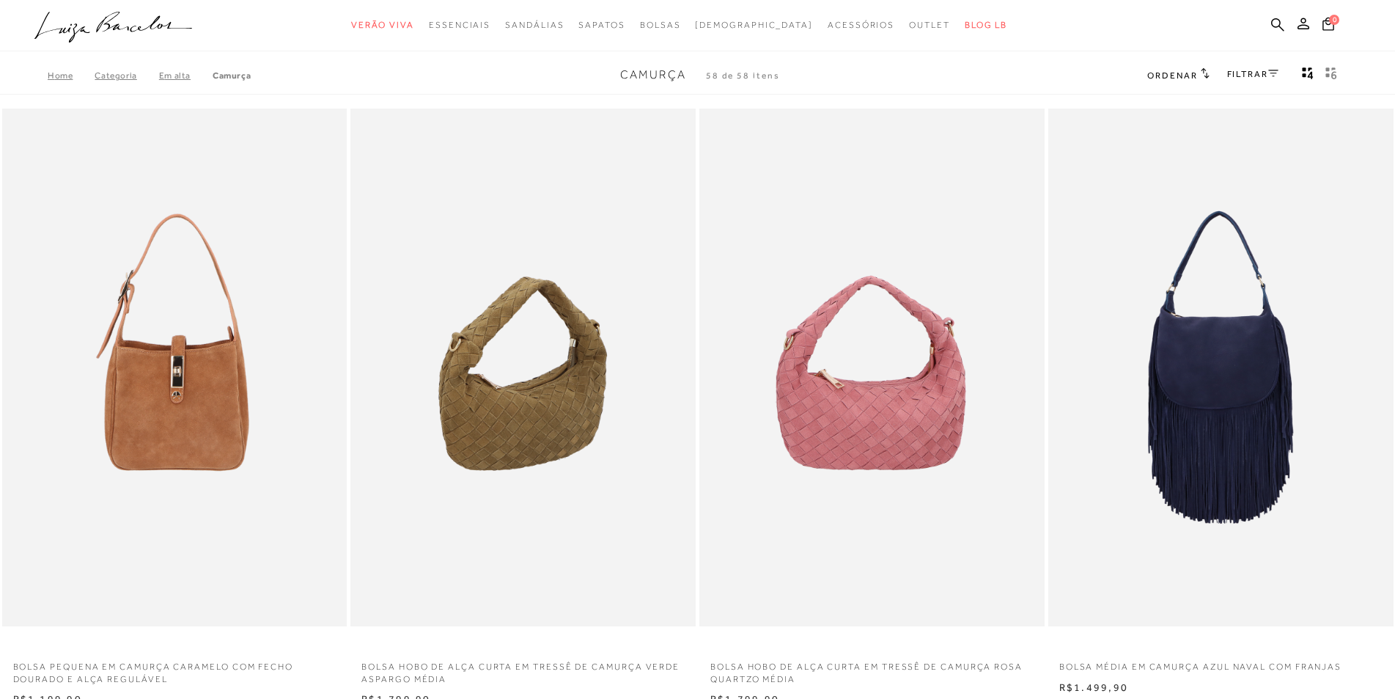
click at [1190, 78] on span "Ordenar" at bounding box center [1172, 75] width 50 height 10
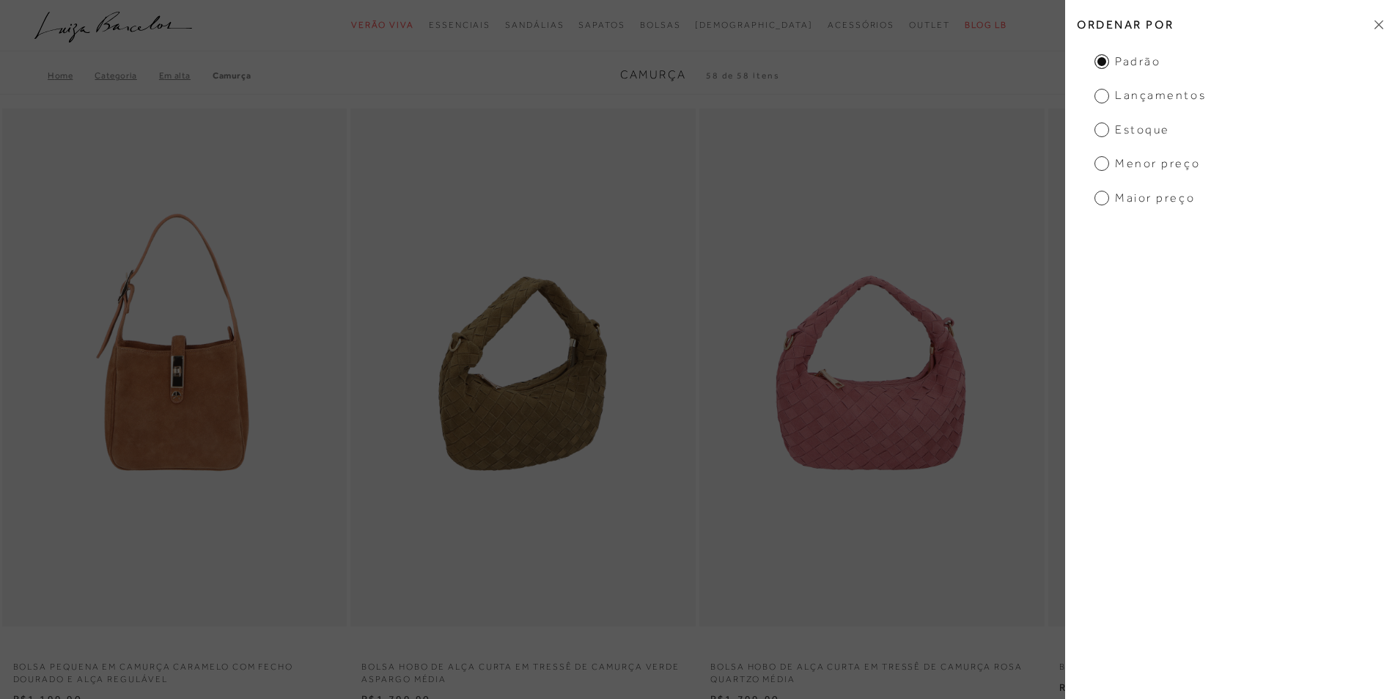
click at [1100, 92] on span "Lançamentos" at bounding box center [1150, 95] width 111 height 16
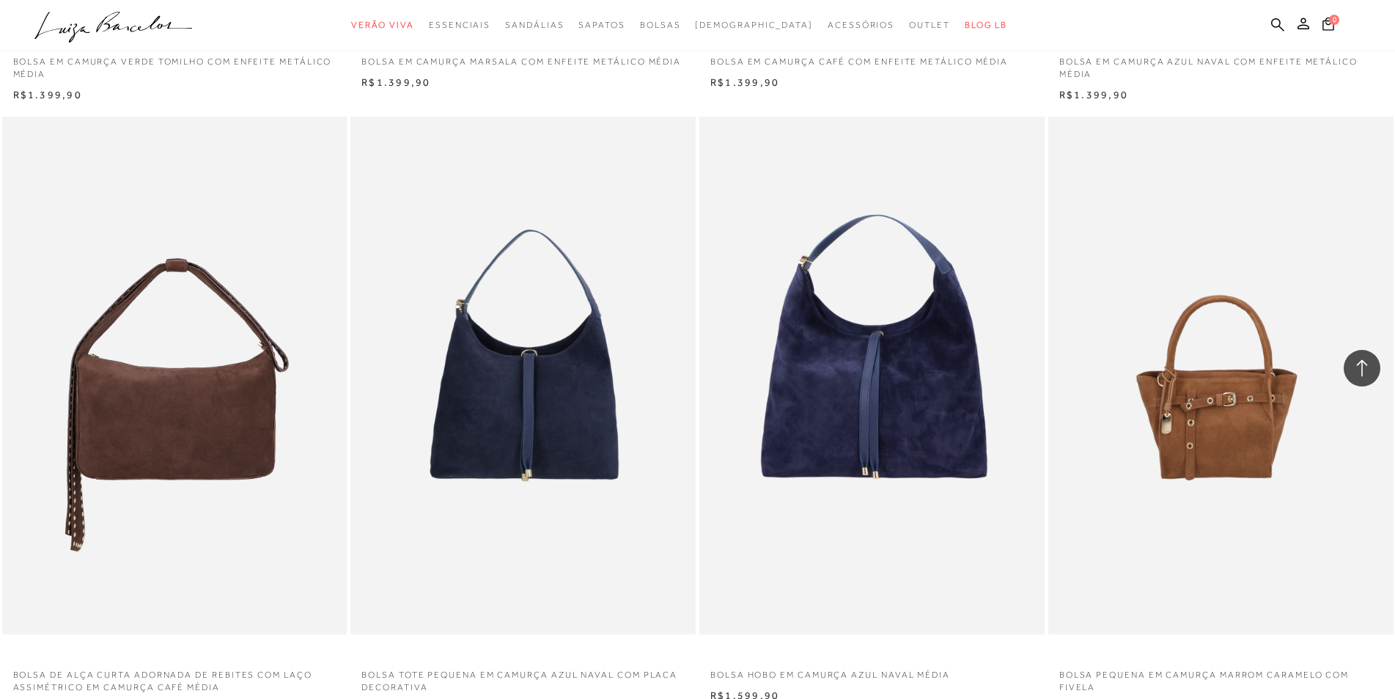
scroll to position [3669, 0]
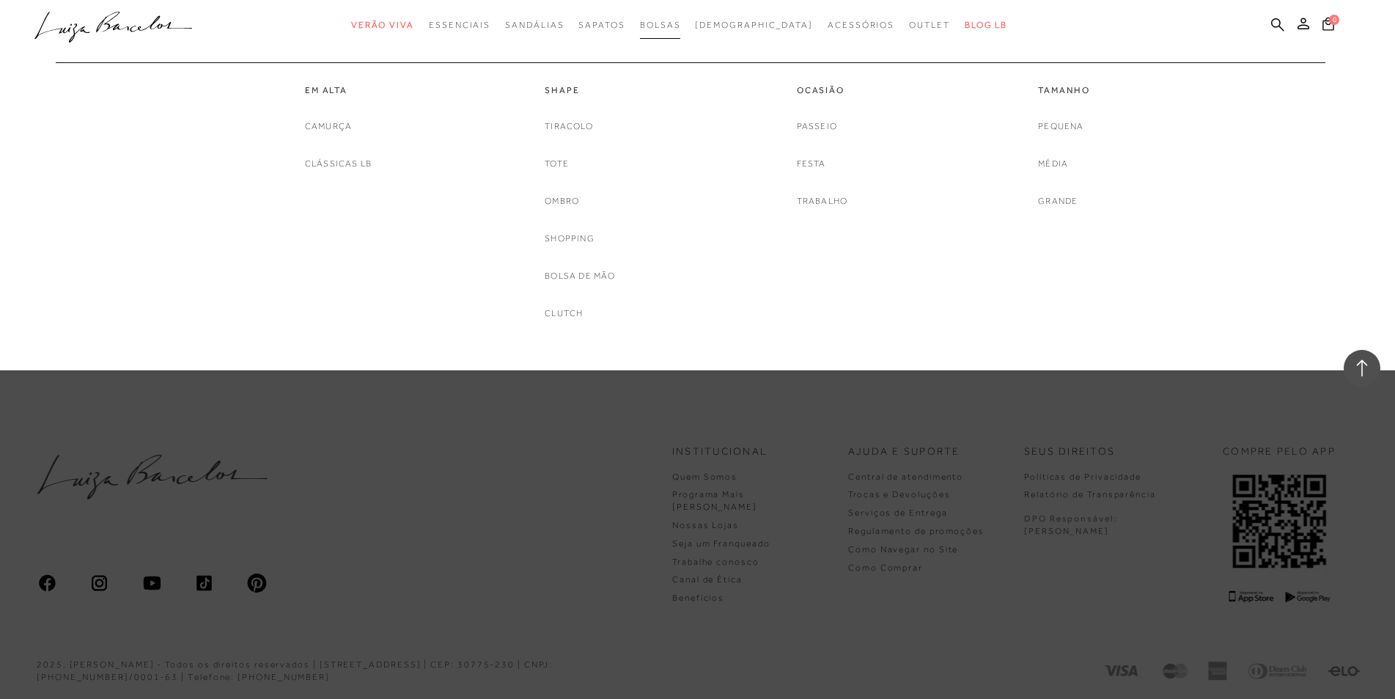
click at [680, 24] on span "Bolsas" at bounding box center [660, 25] width 41 height 10
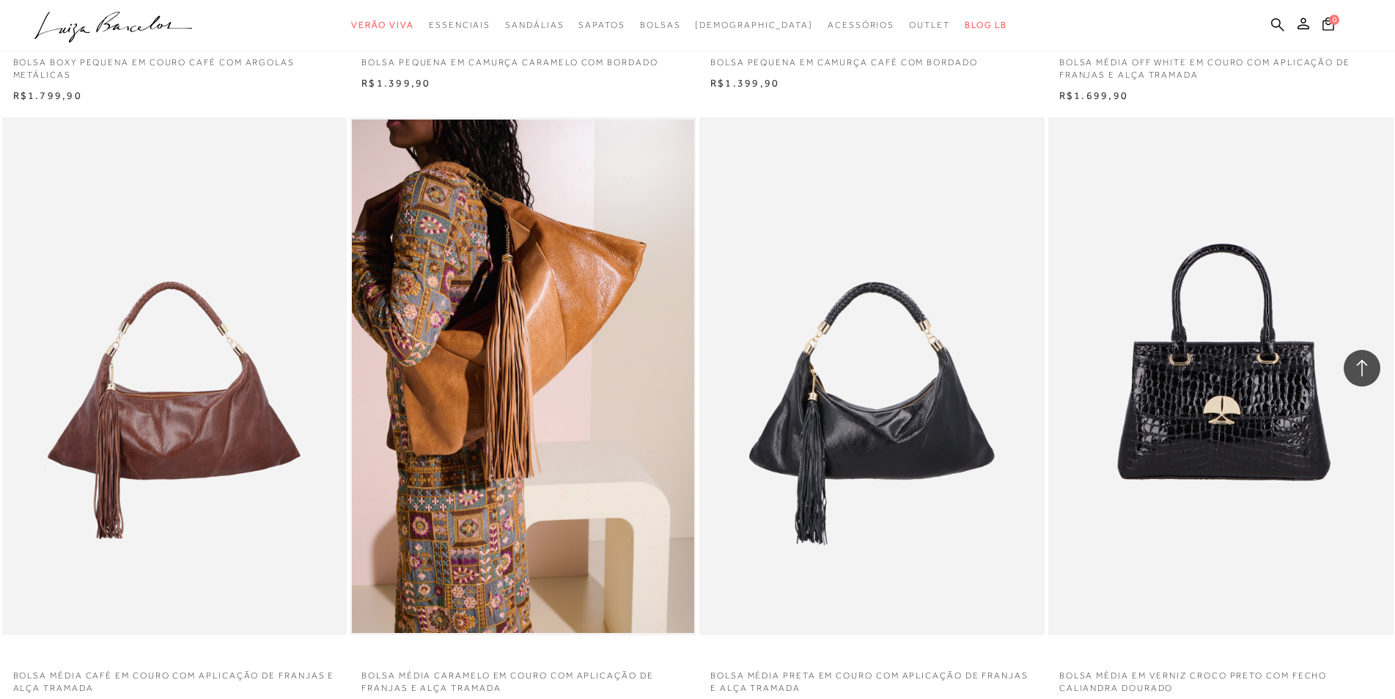
scroll to position [3668, 0]
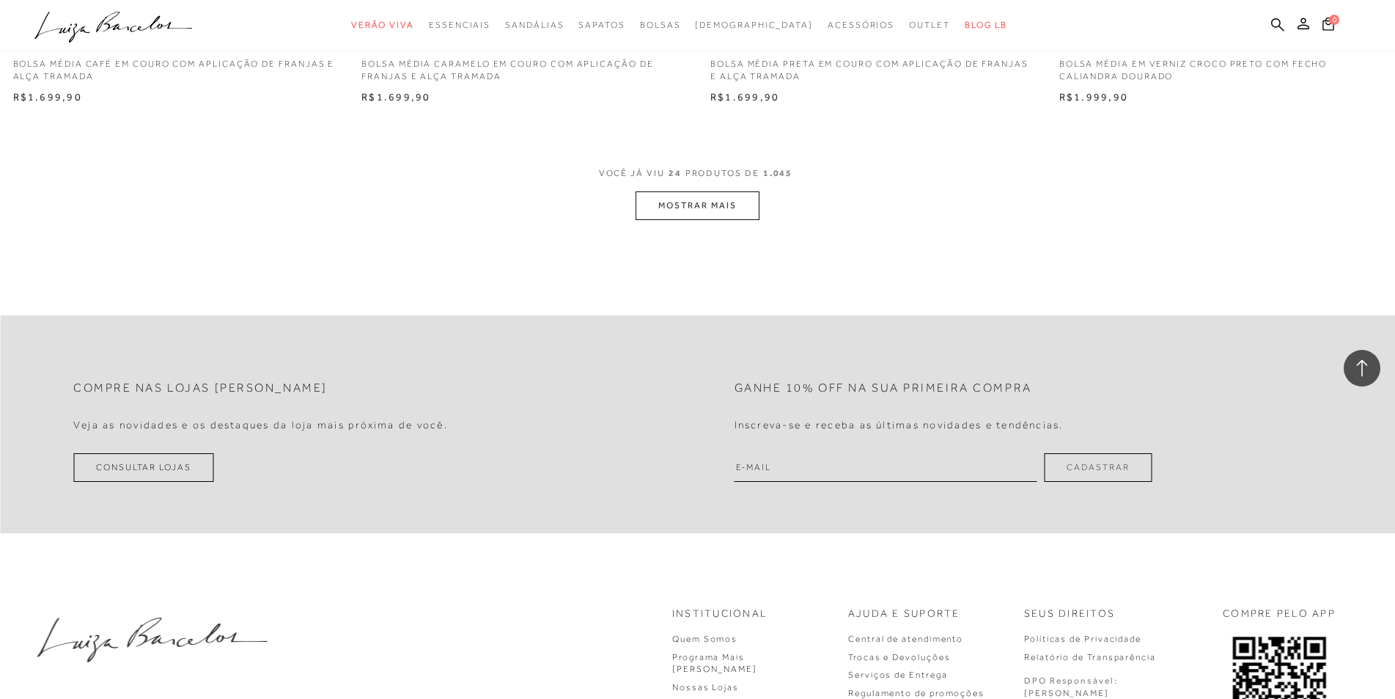
click at [747, 201] on button "MOSTRAR MAIS" at bounding box center [697, 205] width 123 height 29
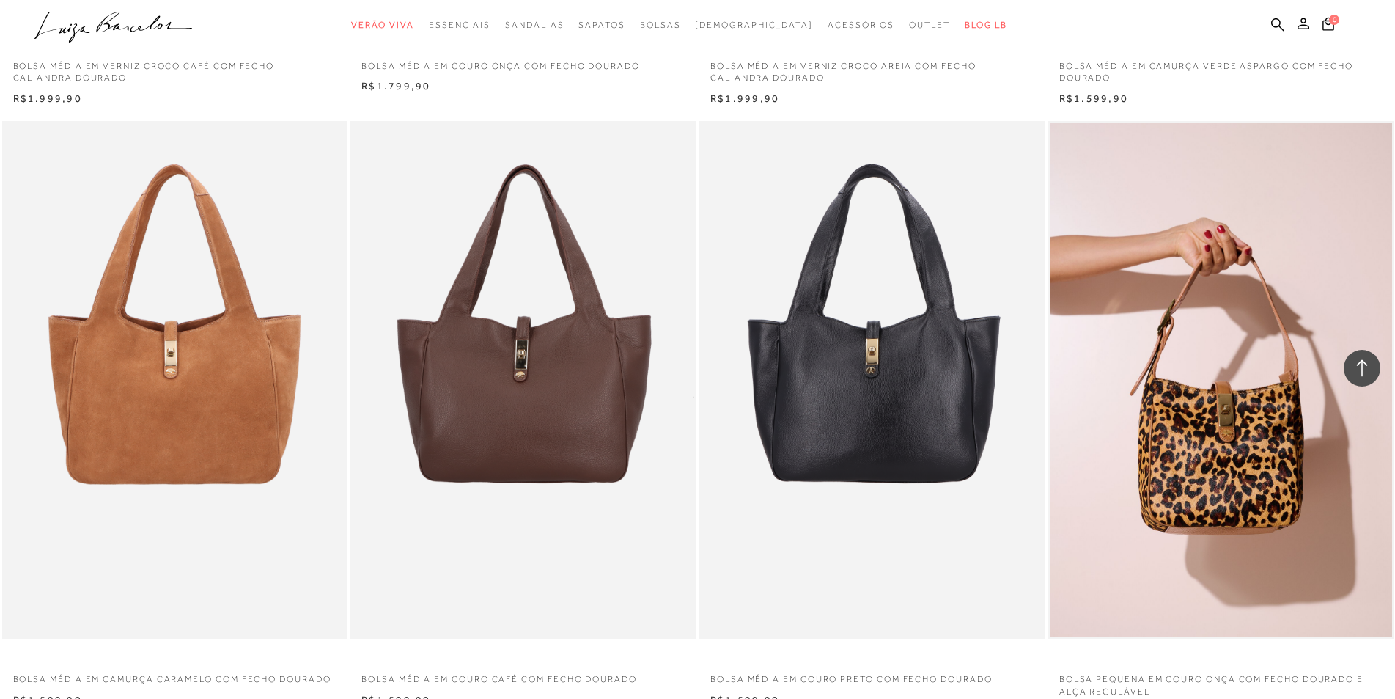
scroll to position [4891, 0]
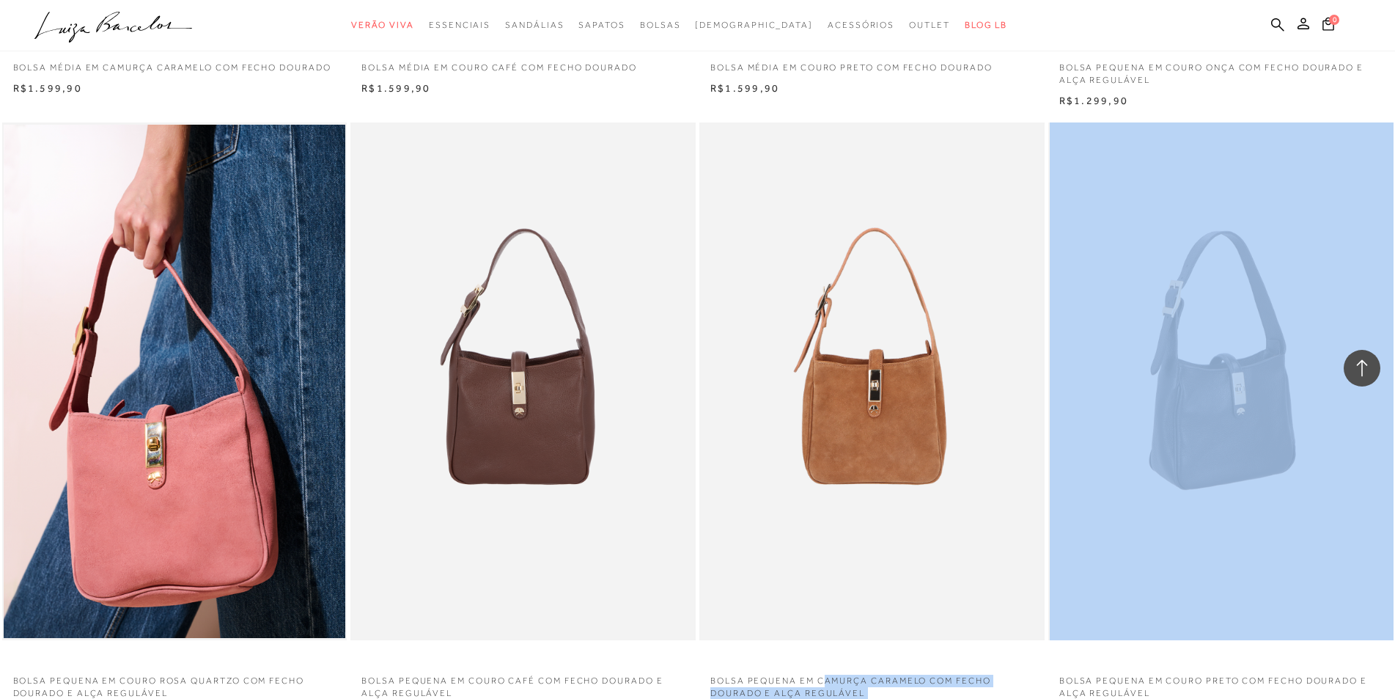
drag, startPoint x: 824, startPoint y: 647, endPoint x: 1387, endPoint y: 138, distance: 758.9
click at [1387, 138] on div "BOLSA PEQUENA EM COURO ROSA QUARTZO COM FECHO DOURADO E ALÇA REGULÁVEL N N" at bounding box center [697, 422] width 1395 height 602
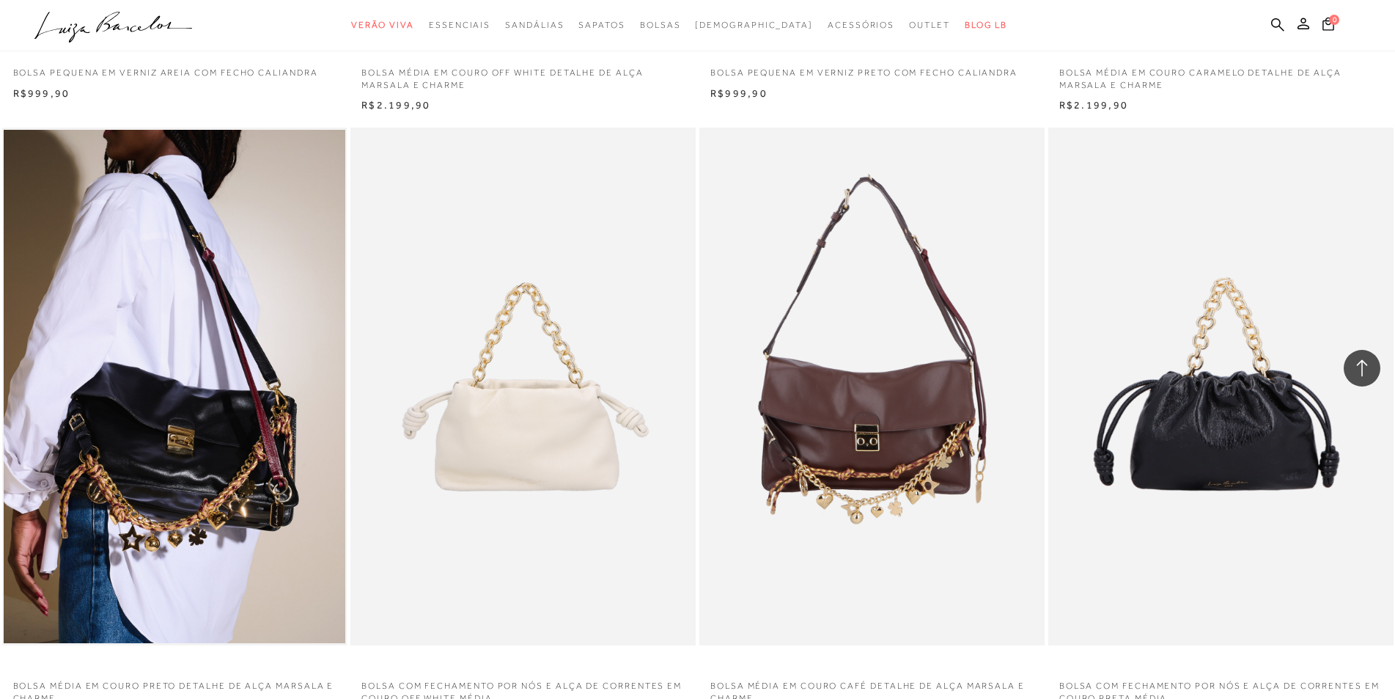
scroll to position [7337, 0]
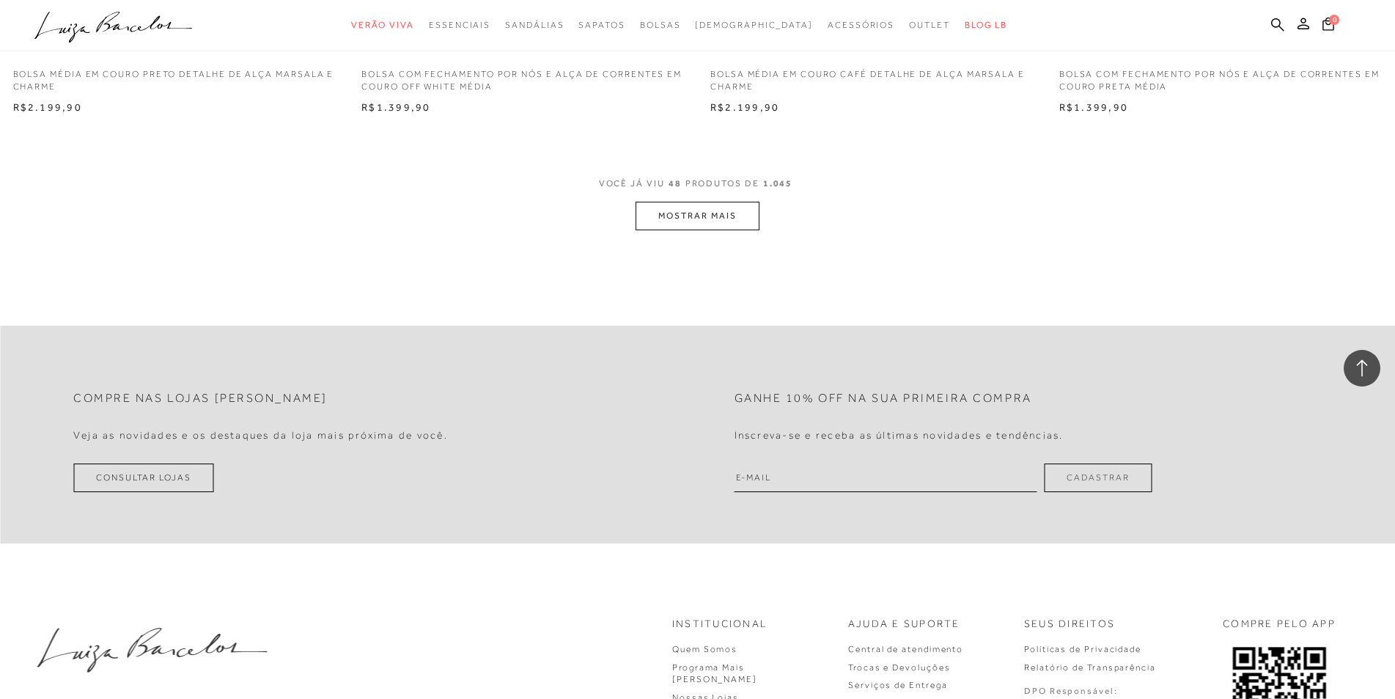
click at [694, 211] on button "MOSTRAR MAIS" at bounding box center [697, 216] width 123 height 29
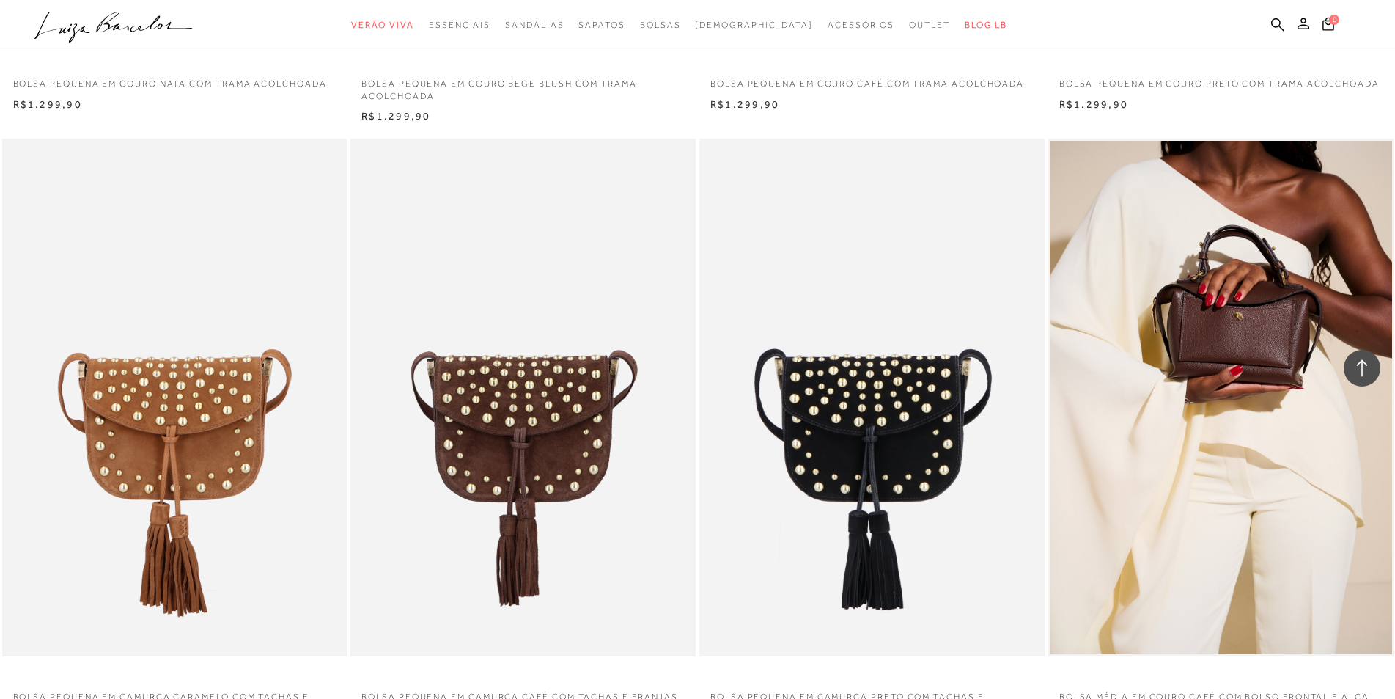
scroll to position [11005, 0]
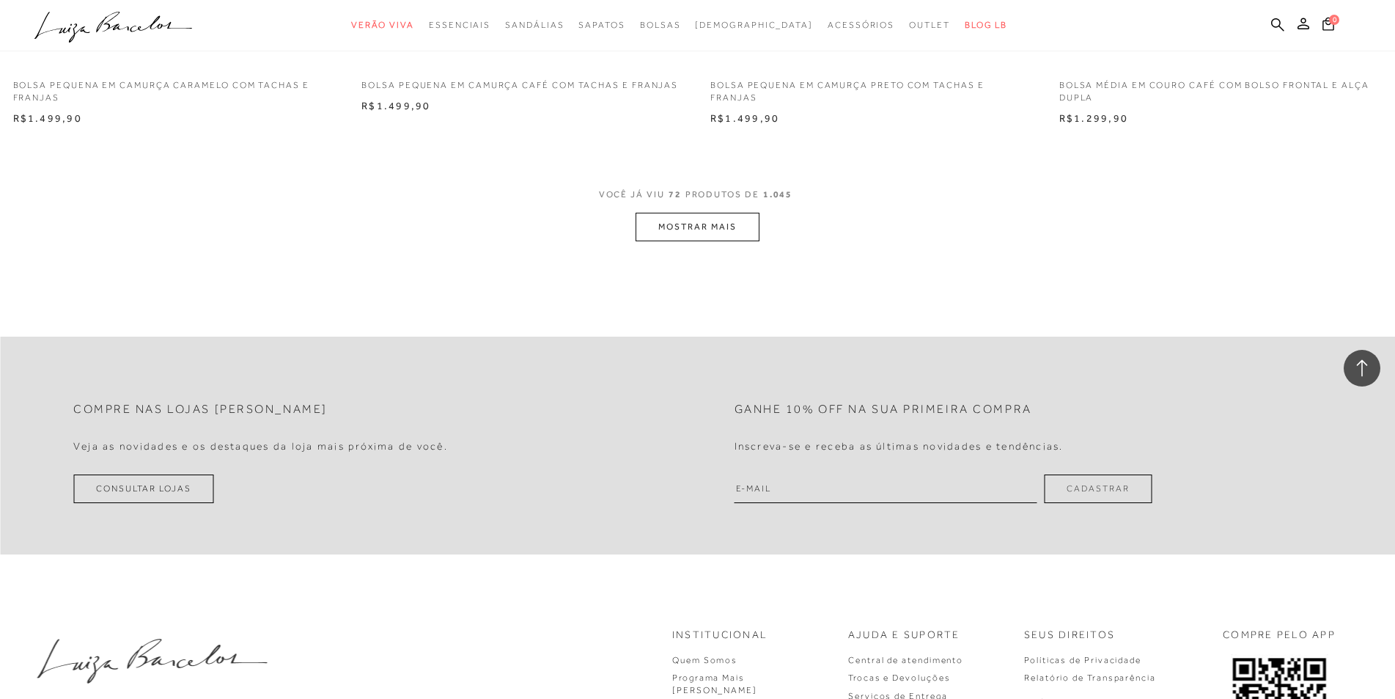
click at [702, 227] on button "MOSTRAR MAIS" at bounding box center [697, 227] width 123 height 29
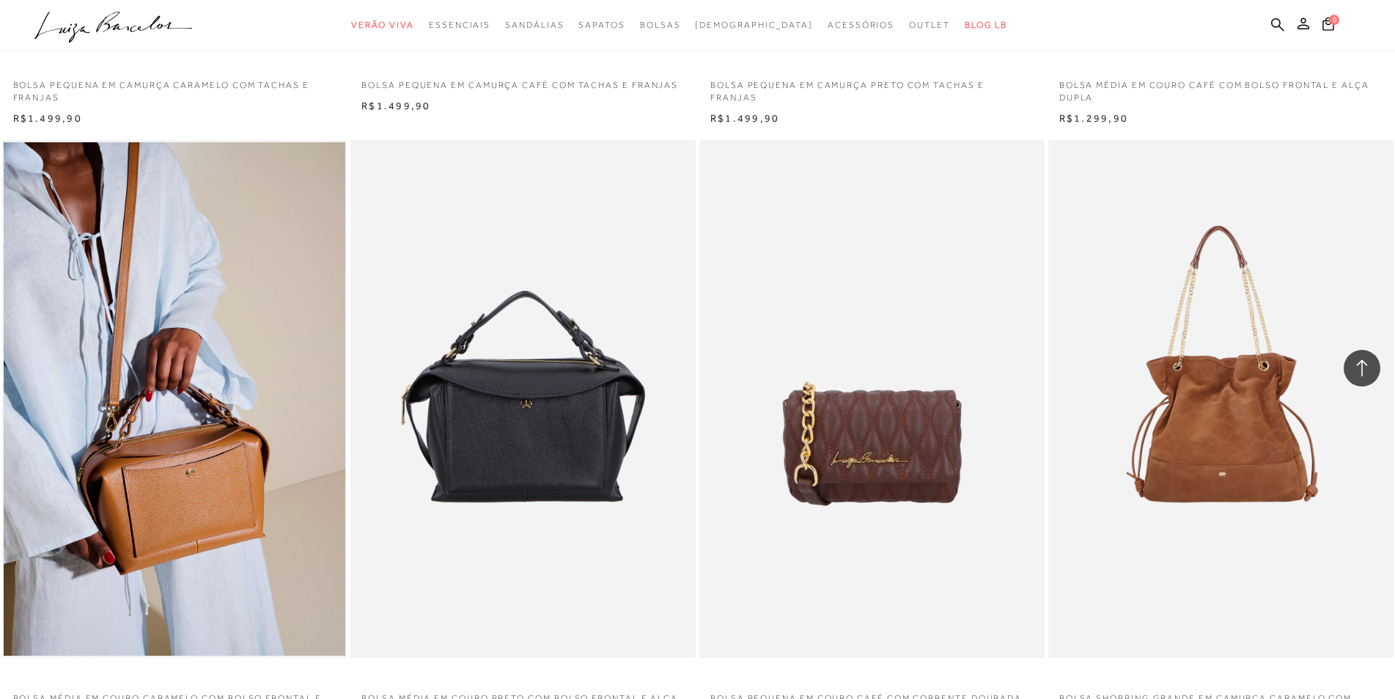
click at [1235, 448] on img at bounding box center [1222, 399] width 344 height 518
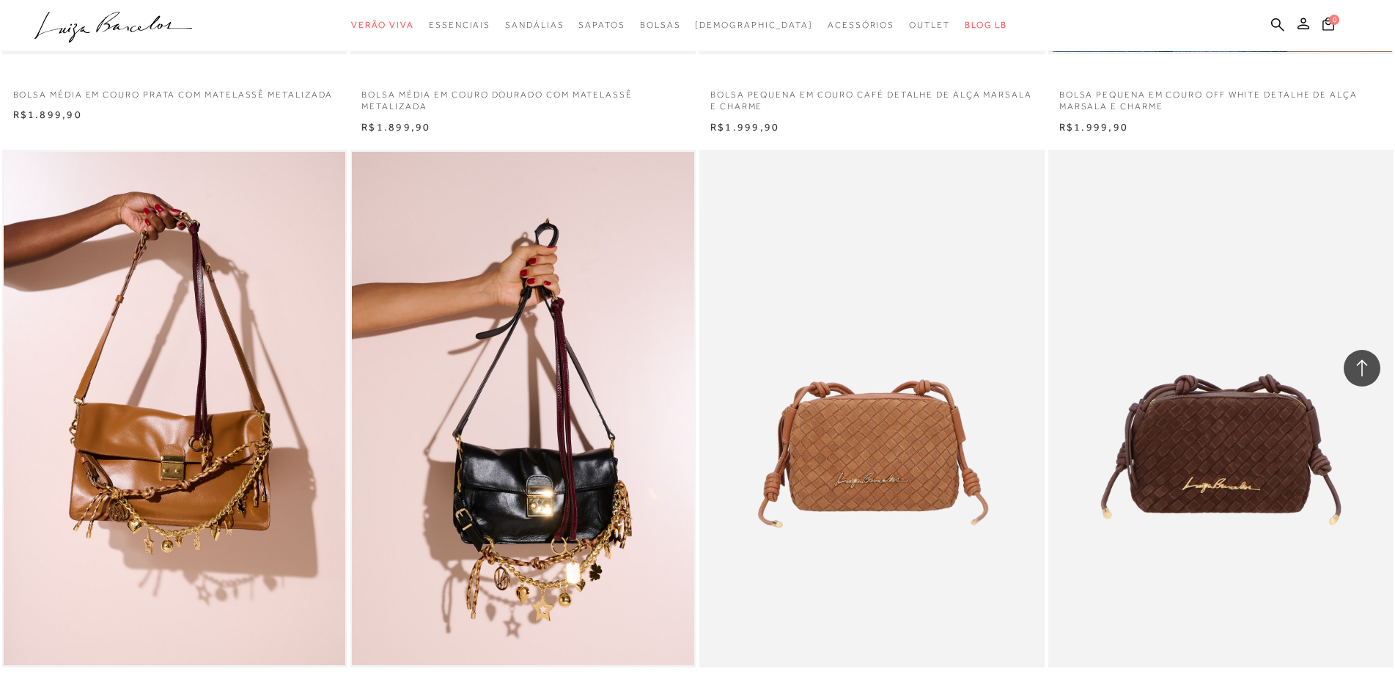
scroll to position [14673, 0]
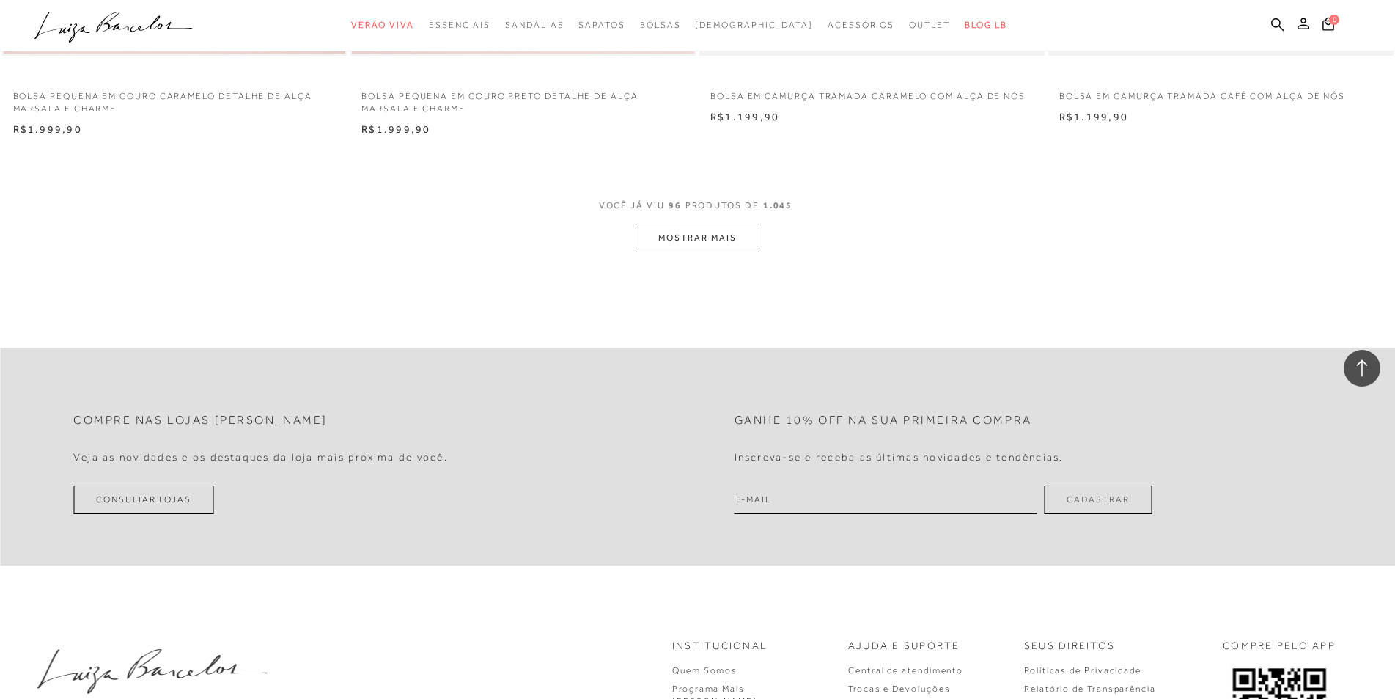
click at [680, 232] on button "MOSTRAR MAIS" at bounding box center [697, 238] width 123 height 29
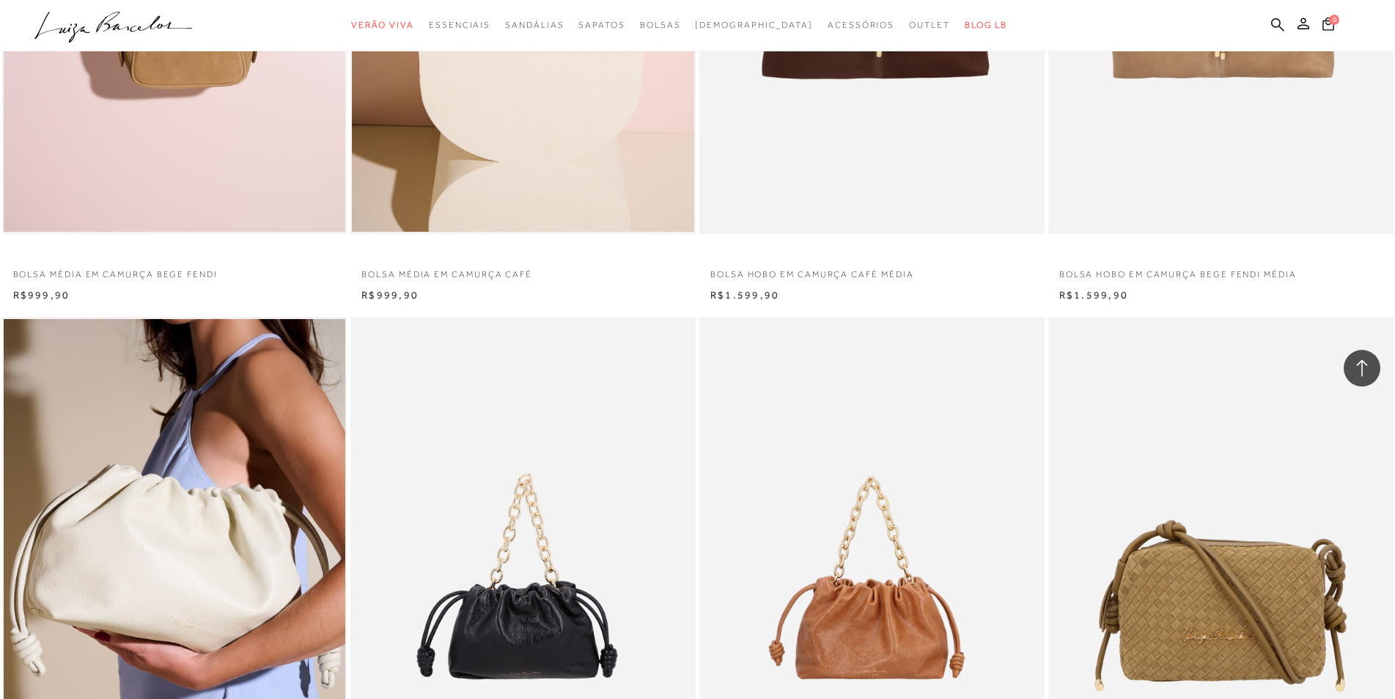
scroll to position [16078, 0]
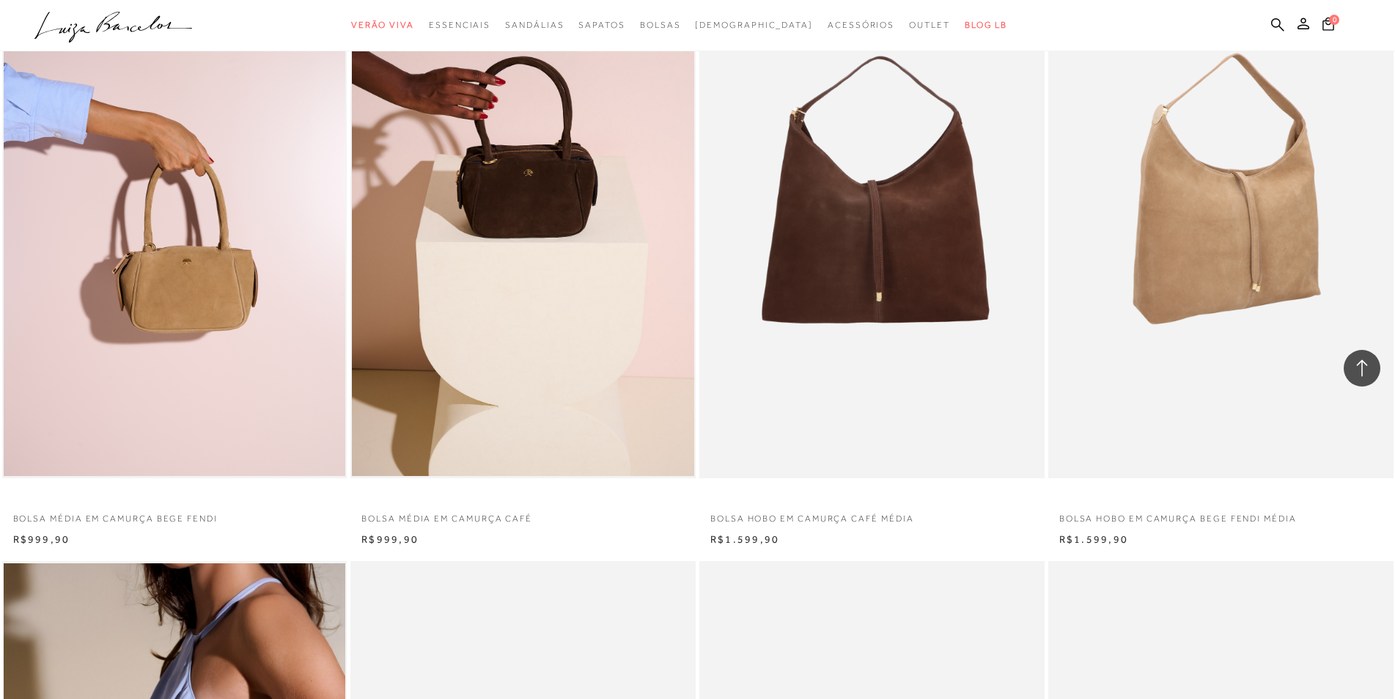
click at [1208, 271] on img at bounding box center [1222, 219] width 344 height 518
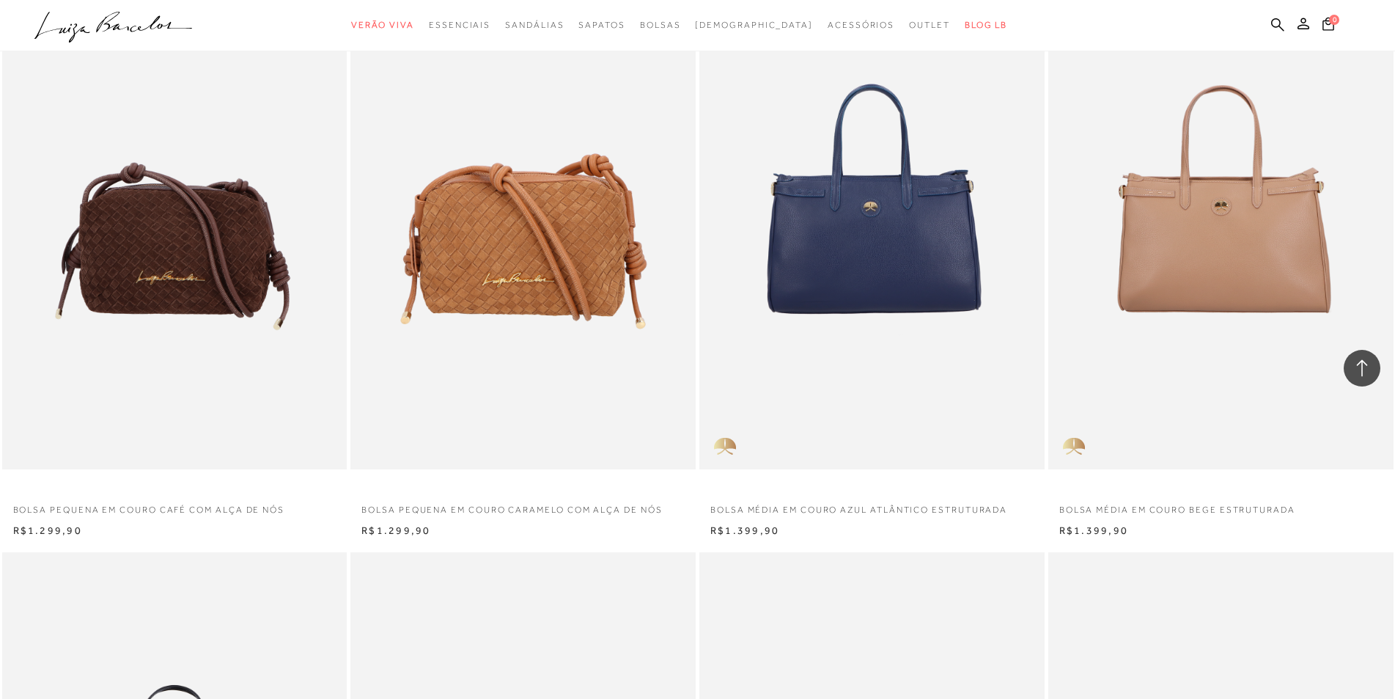
scroll to position [17913, 0]
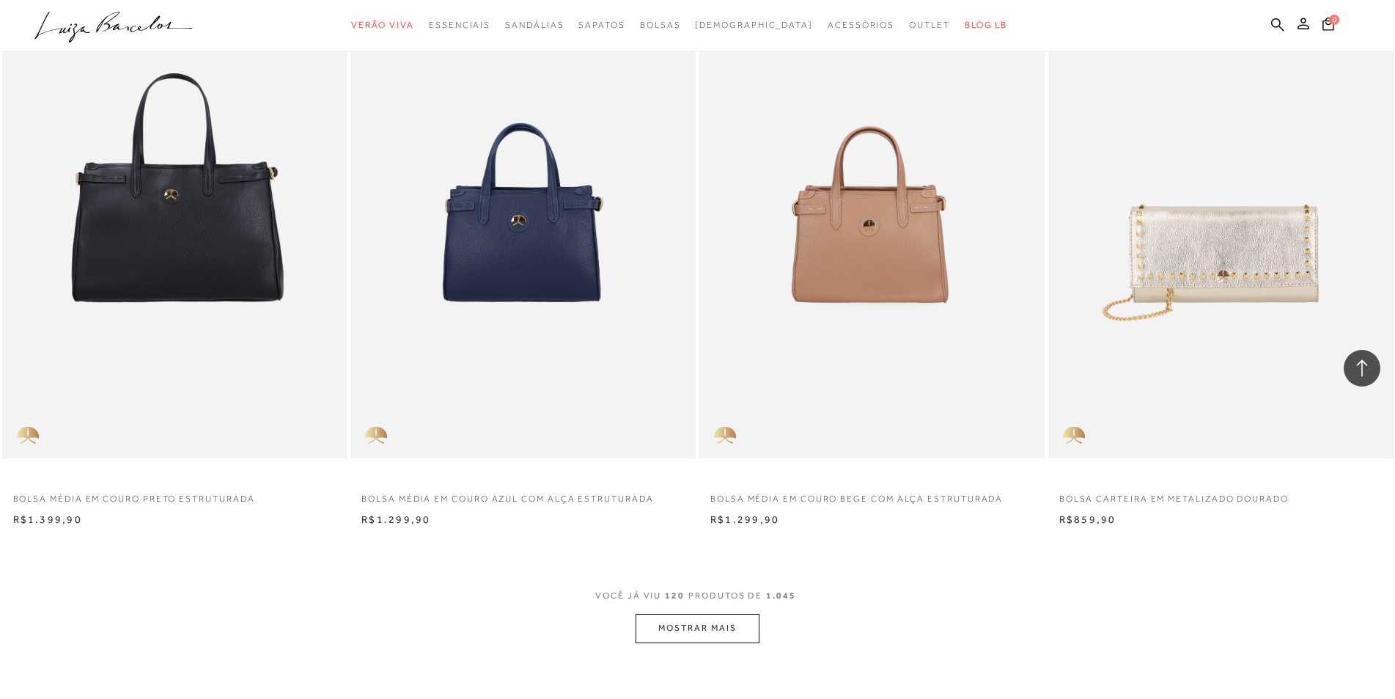
click at [672, 623] on button "MOSTRAR MAIS" at bounding box center [697, 628] width 123 height 29
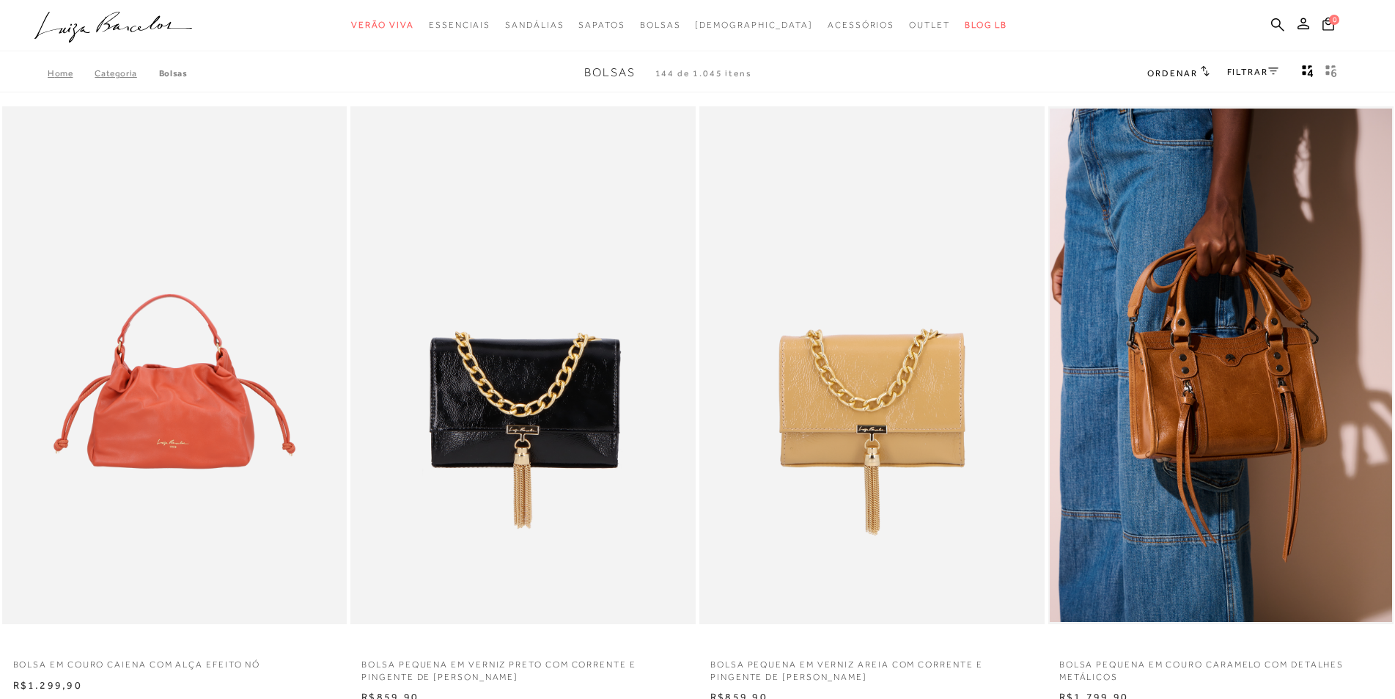
scroll to position [0, 0]
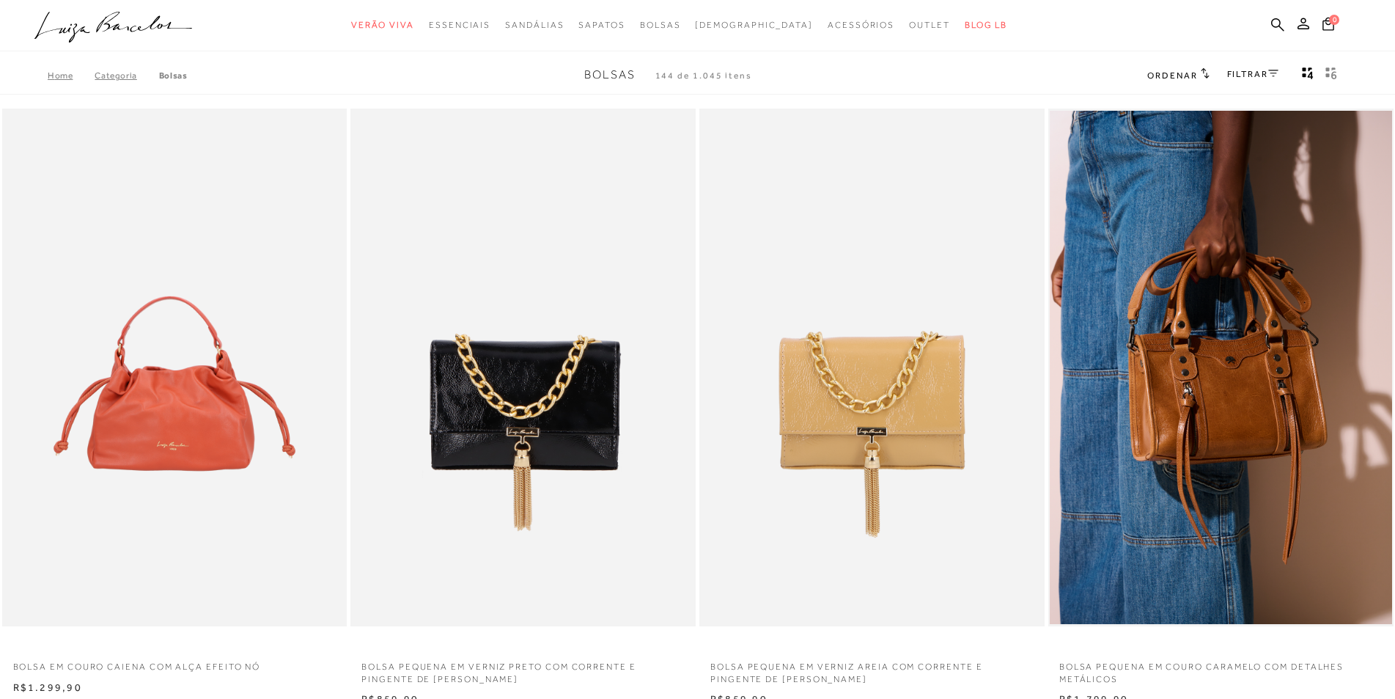
click at [1246, 76] on link "FILTRAR" at bounding box center [1252, 74] width 51 height 10
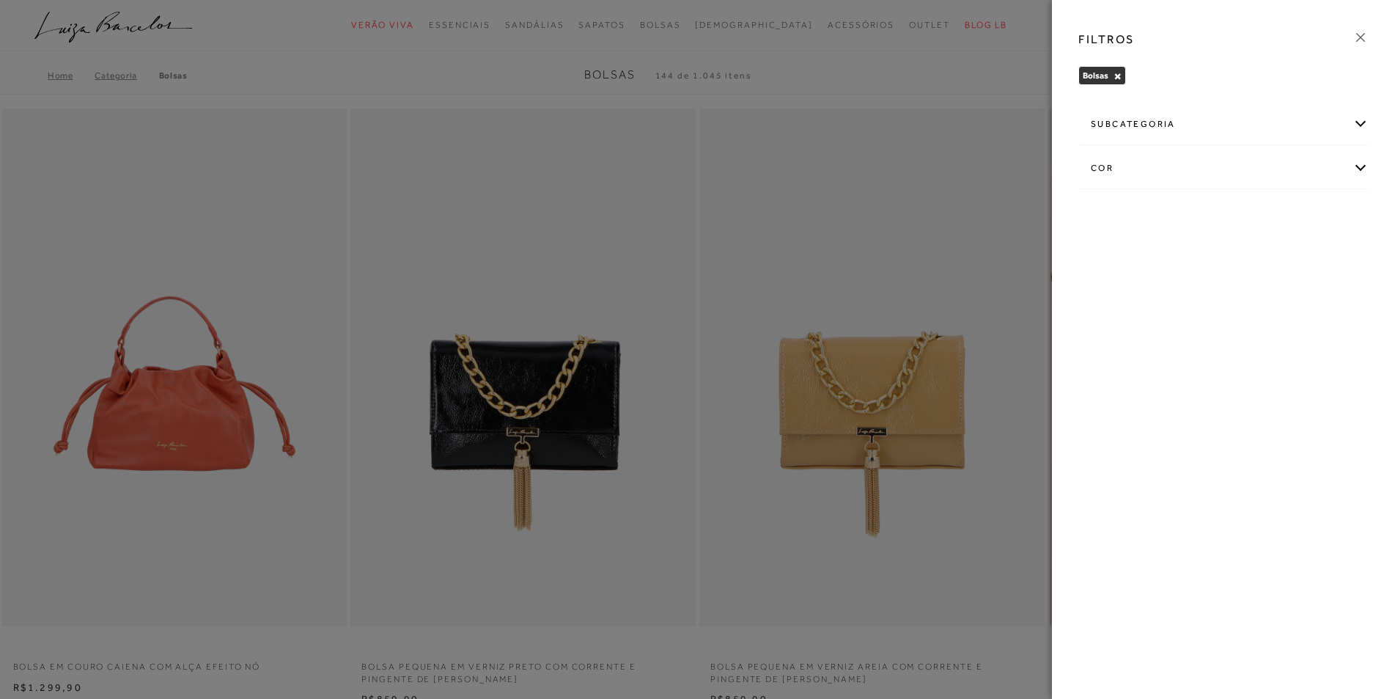
click at [1184, 130] on div "subcategoria" at bounding box center [1223, 124] width 289 height 39
click at [1112, 166] on span "Em Alta" at bounding box center [1106, 163] width 31 height 11
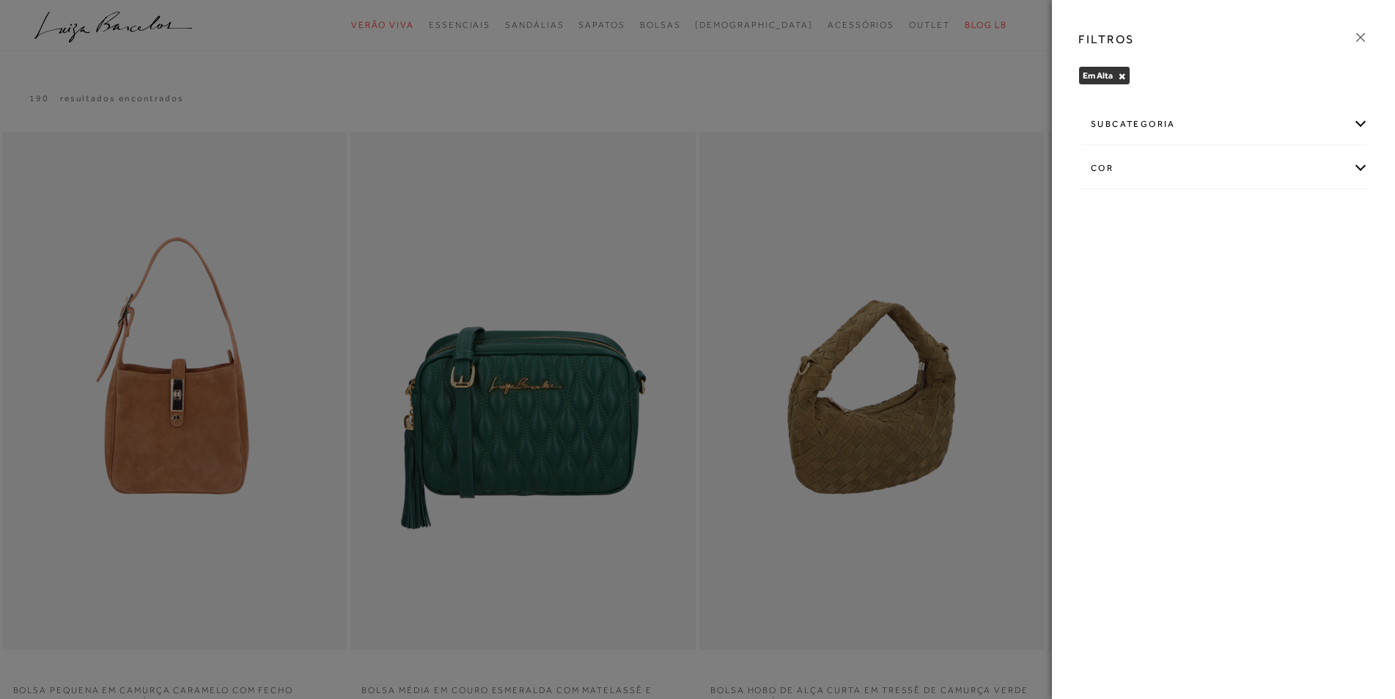
click at [921, 391] on div at bounding box center [697, 349] width 1395 height 699
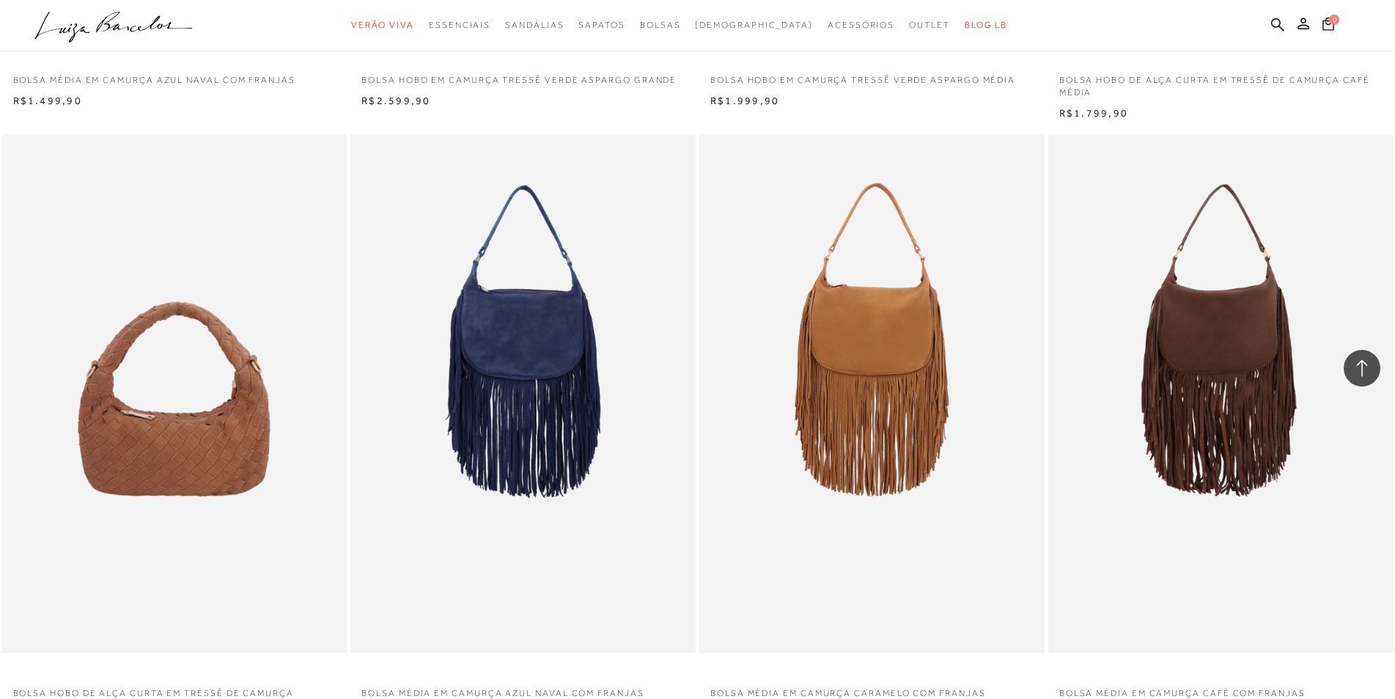
scroll to position [1, 0]
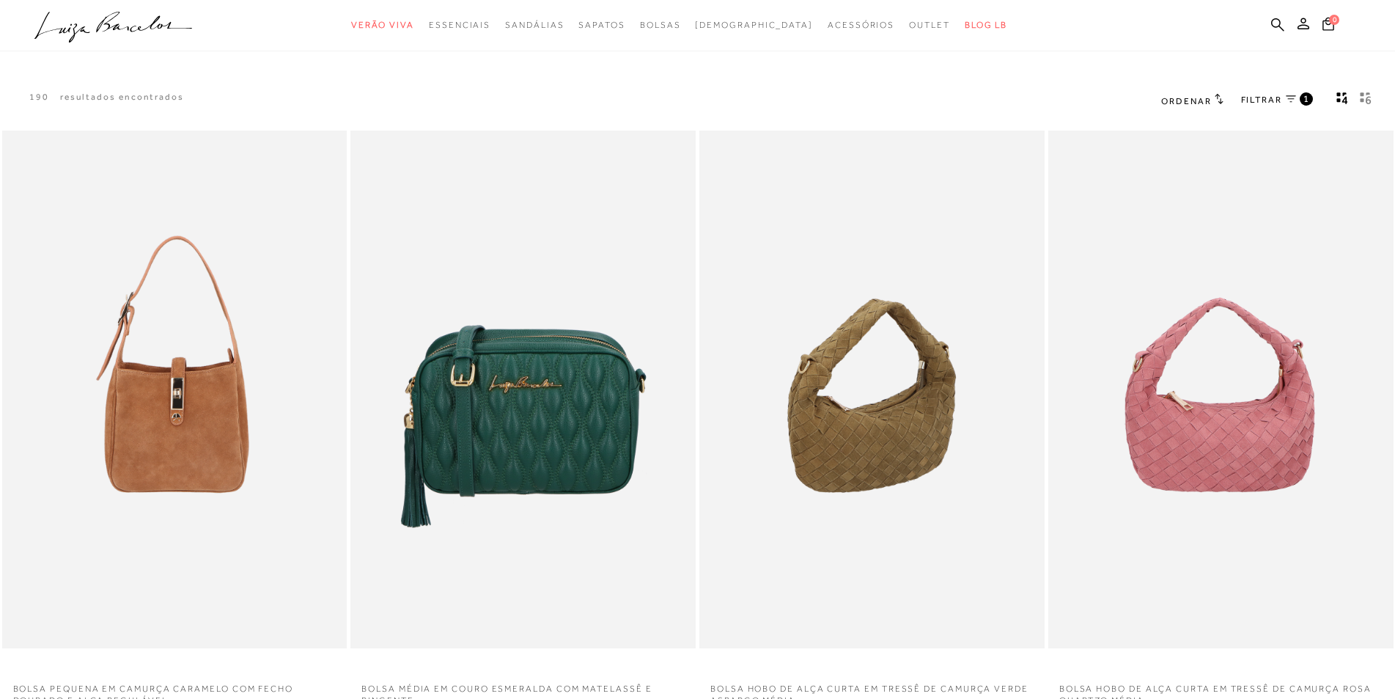
click at [1254, 101] on span "FILTRAR" at bounding box center [1261, 100] width 41 height 12
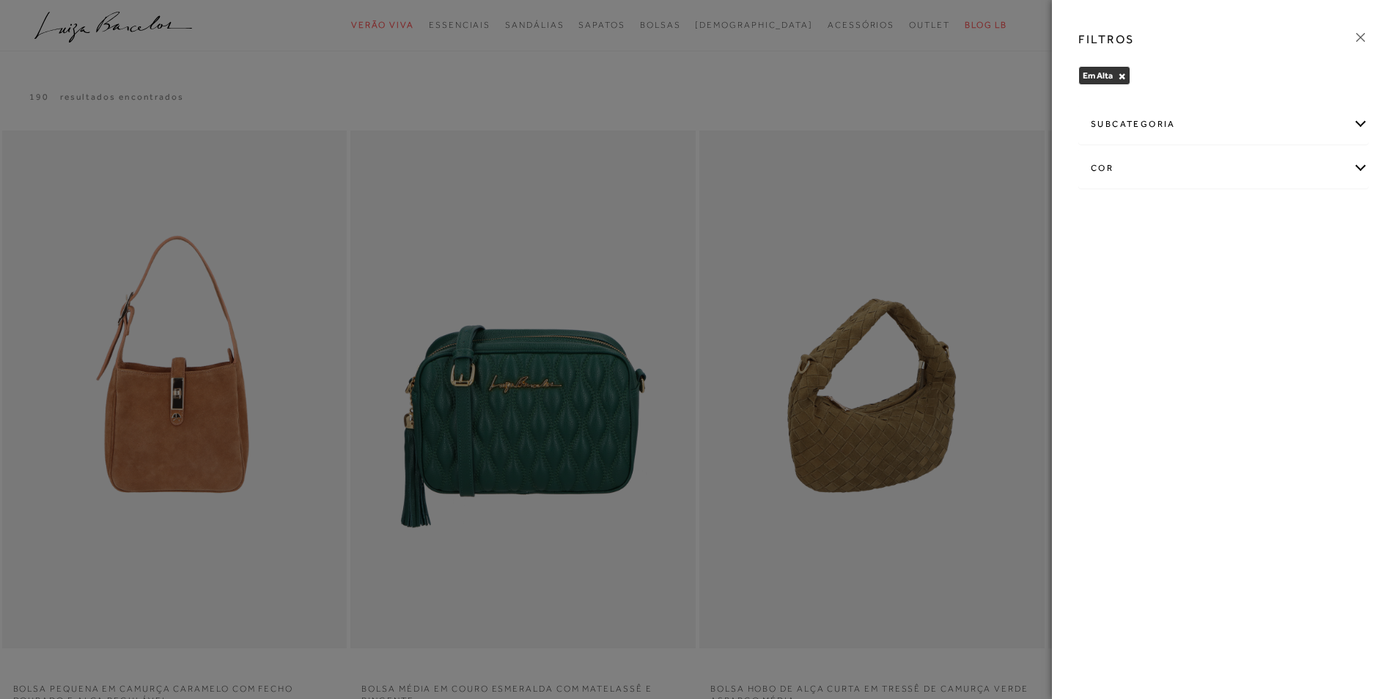
click at [1148, 119] on div "subcategoria" at bounding box center [1223, 124] width 289 height 39
click at [1101, 169] on span "Camurça" at bounding box center [1109, 163] width 37 height 11
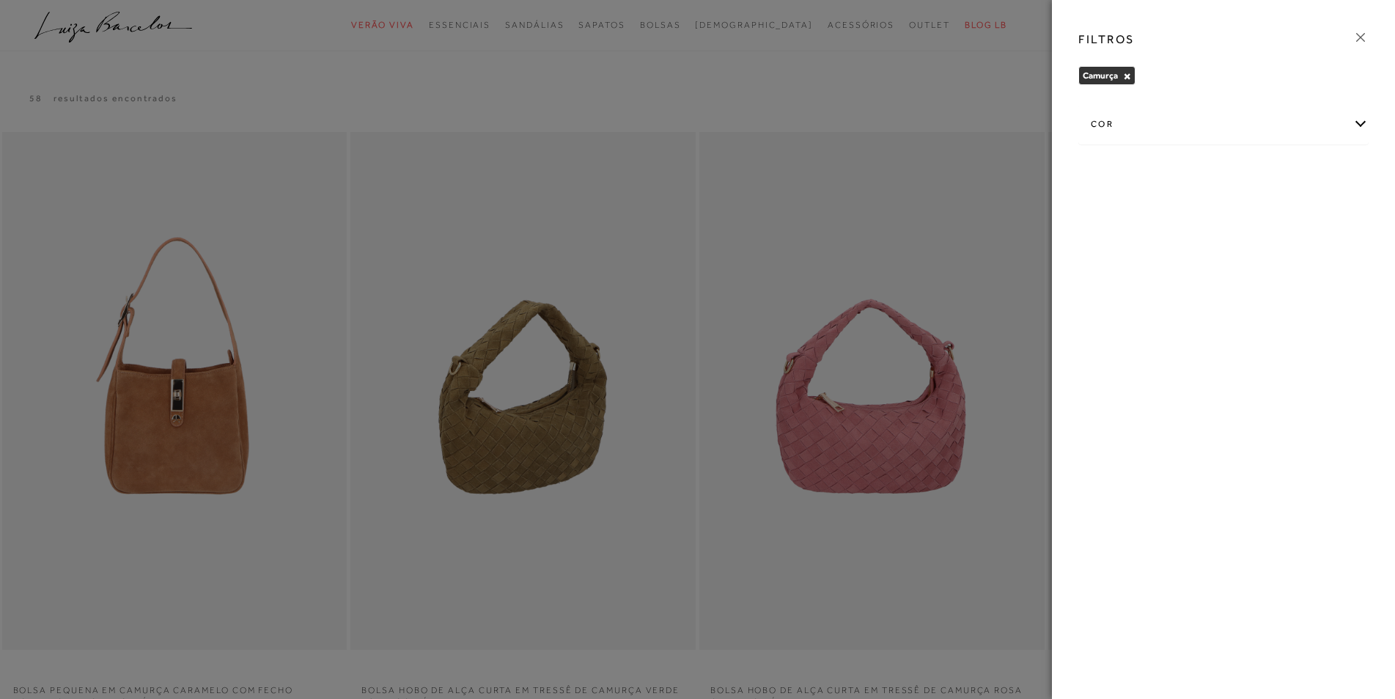
click at [957, 327] on div at bounding box center [697, 349] width 1395 height 699
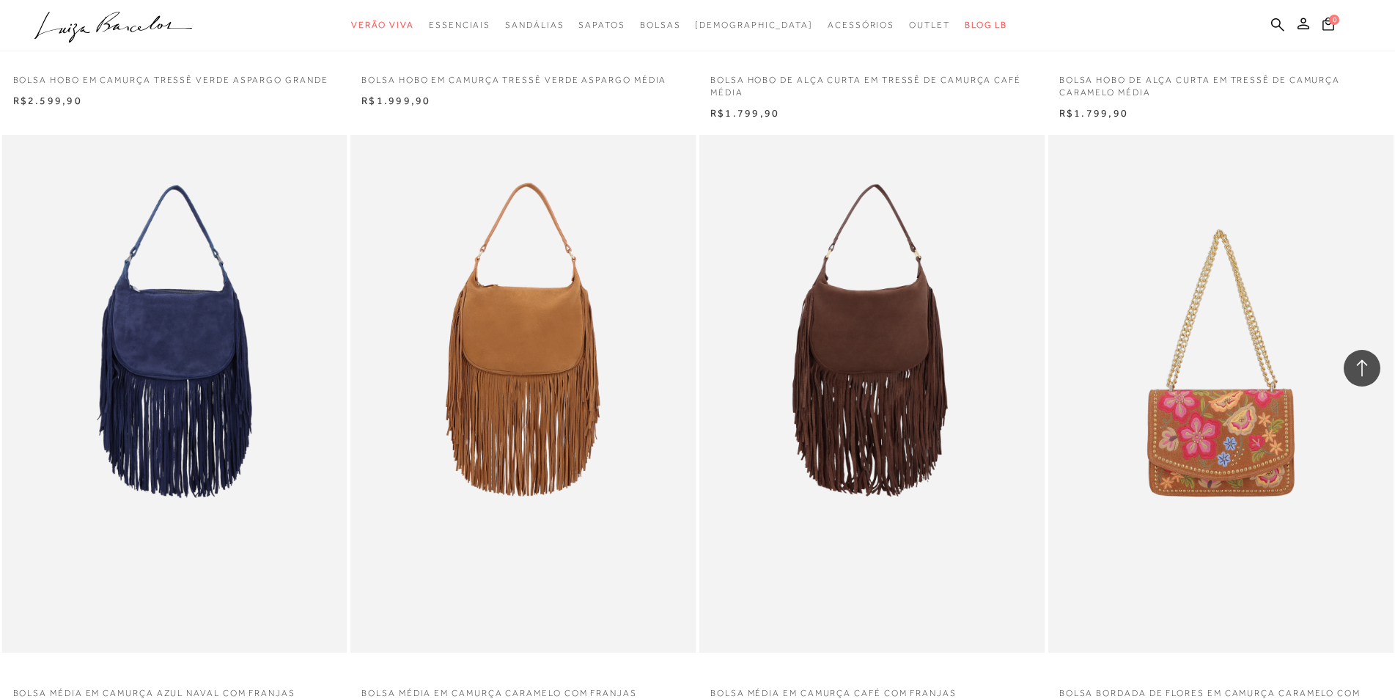
scroll to position [1834, 0]
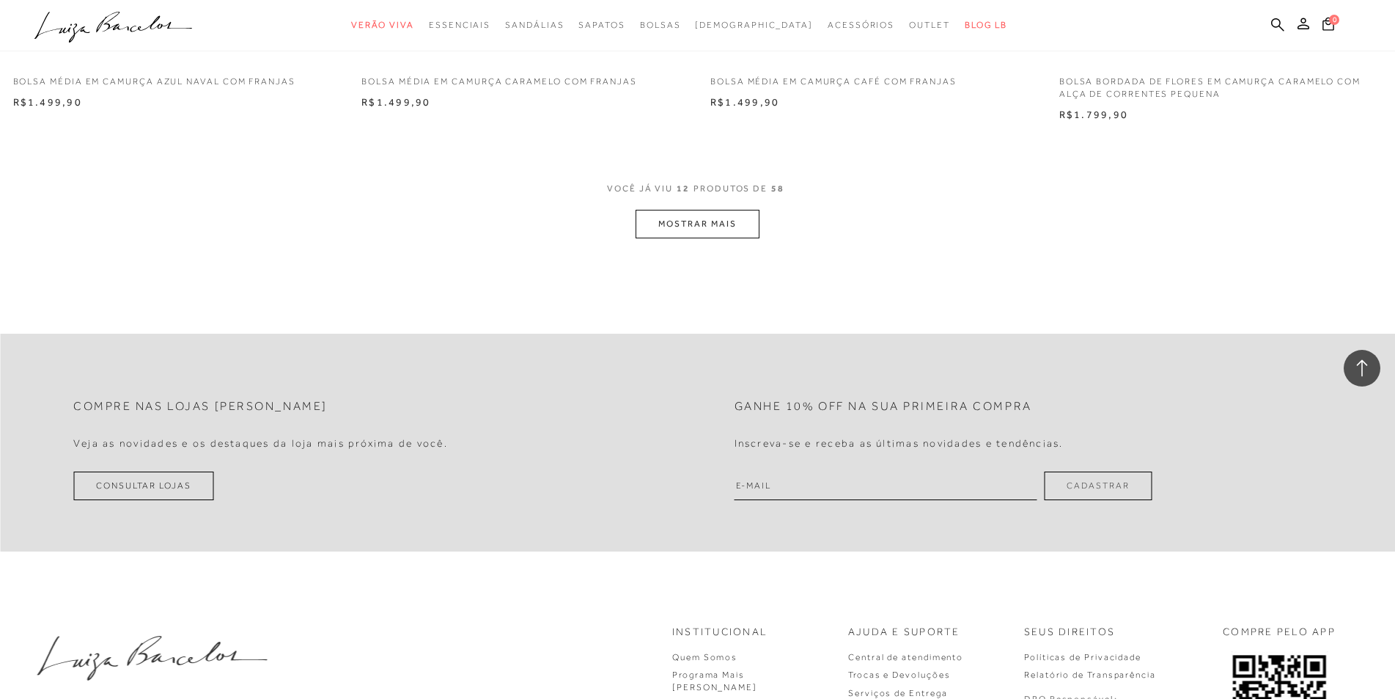
click at [736, 231] on button "MOSTRAR MAIS" at bounding box center [697, 224] width 123 height 29
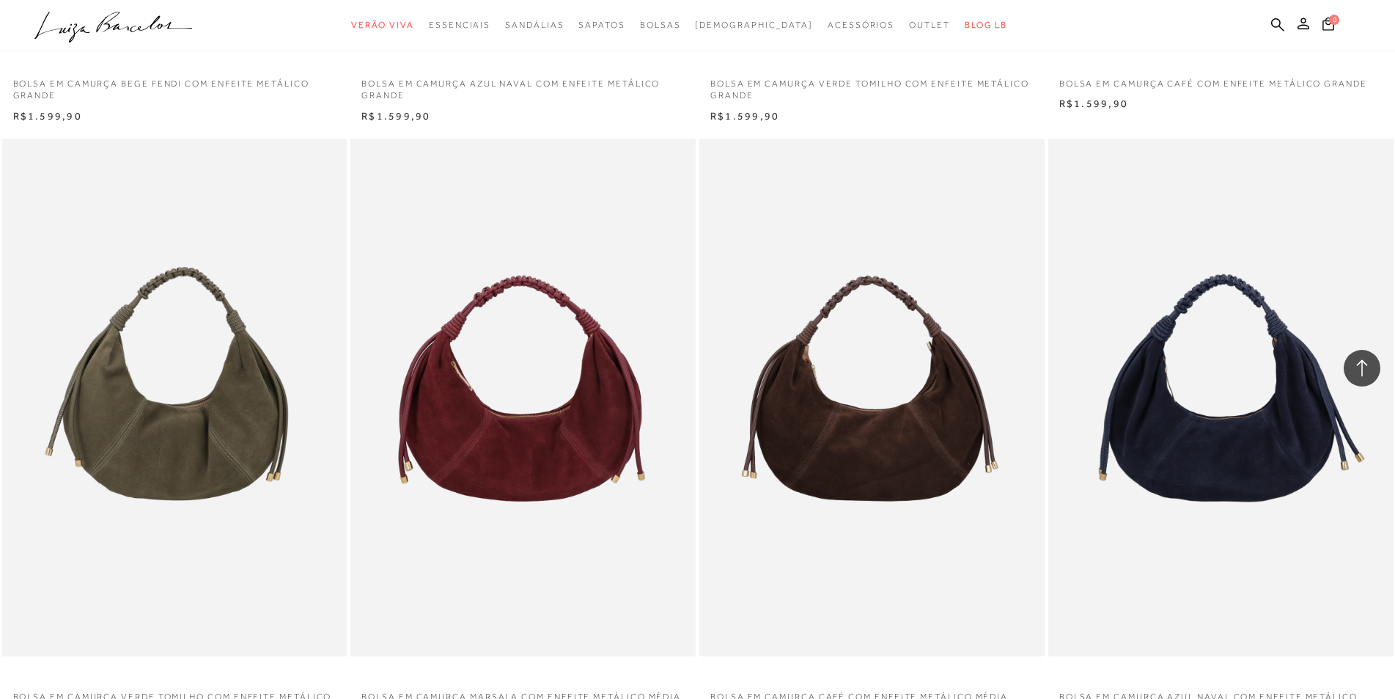
scroll to position [3057, 0]
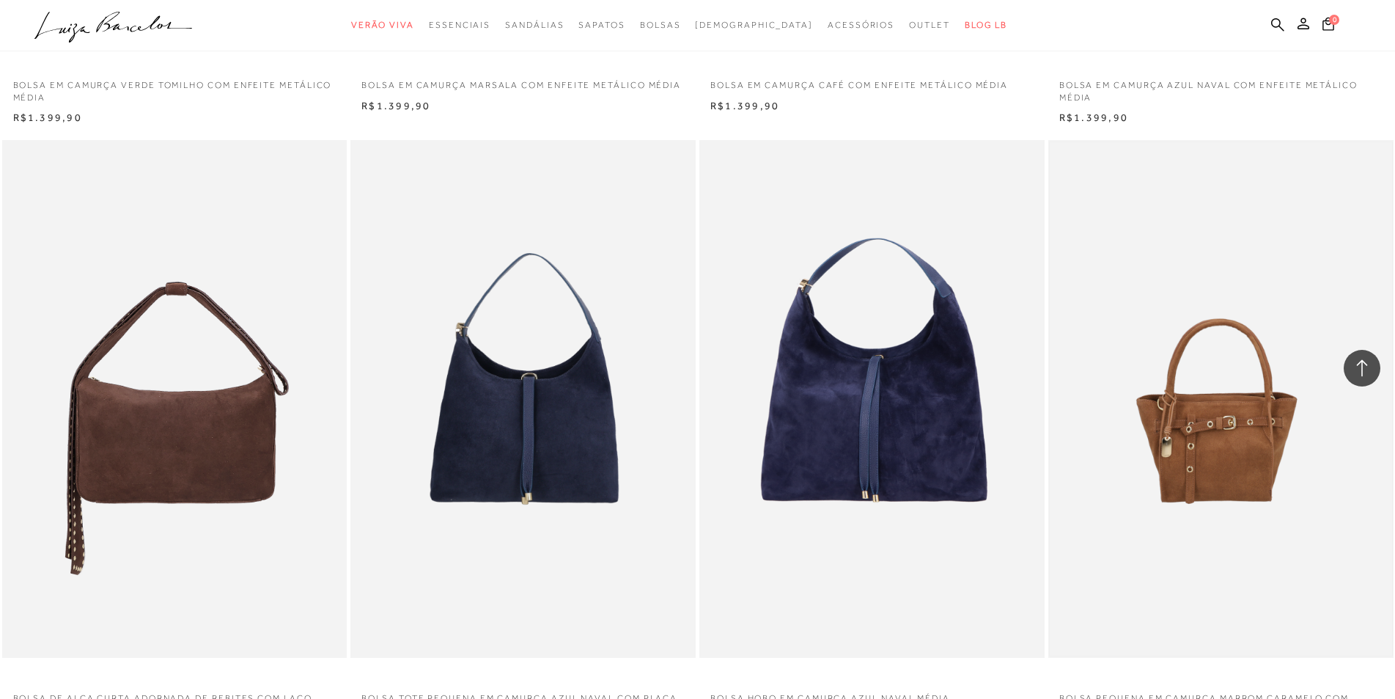
click at [1252, 503] on img at bounding box center [1221, 398] width 342 height 513
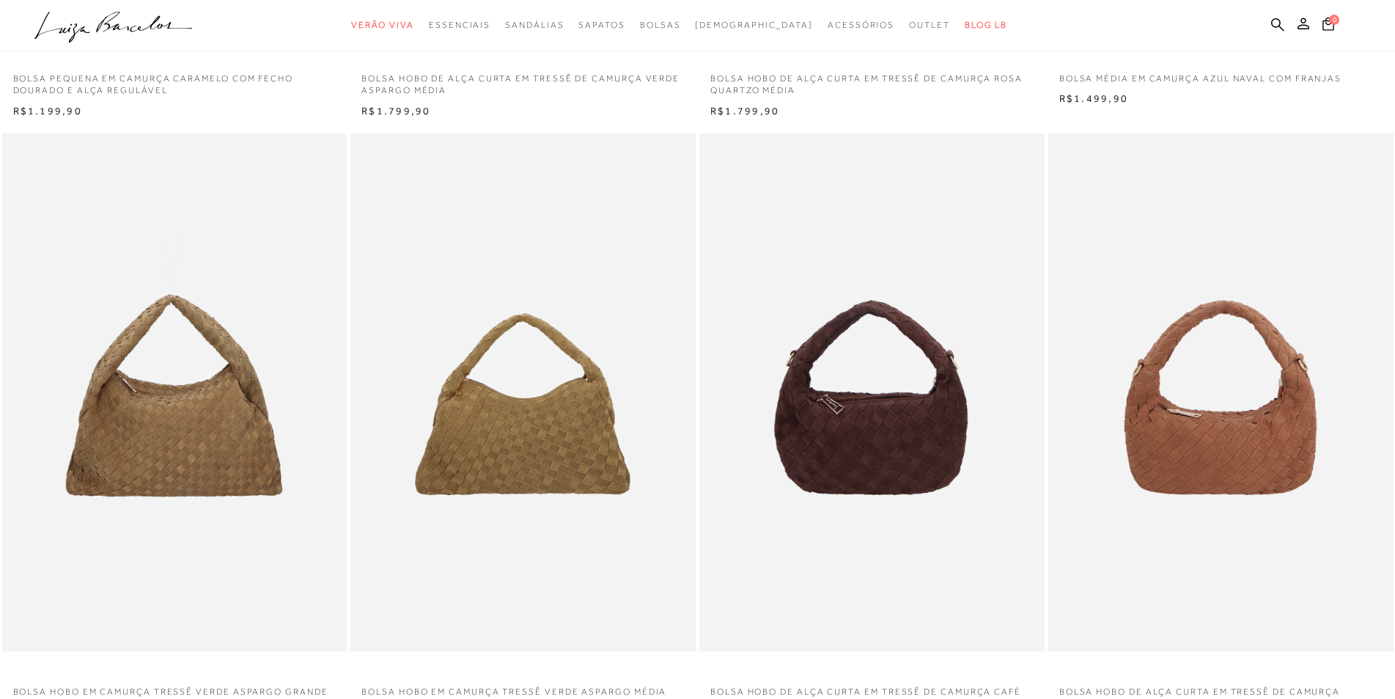
scroll to position [1, 0]
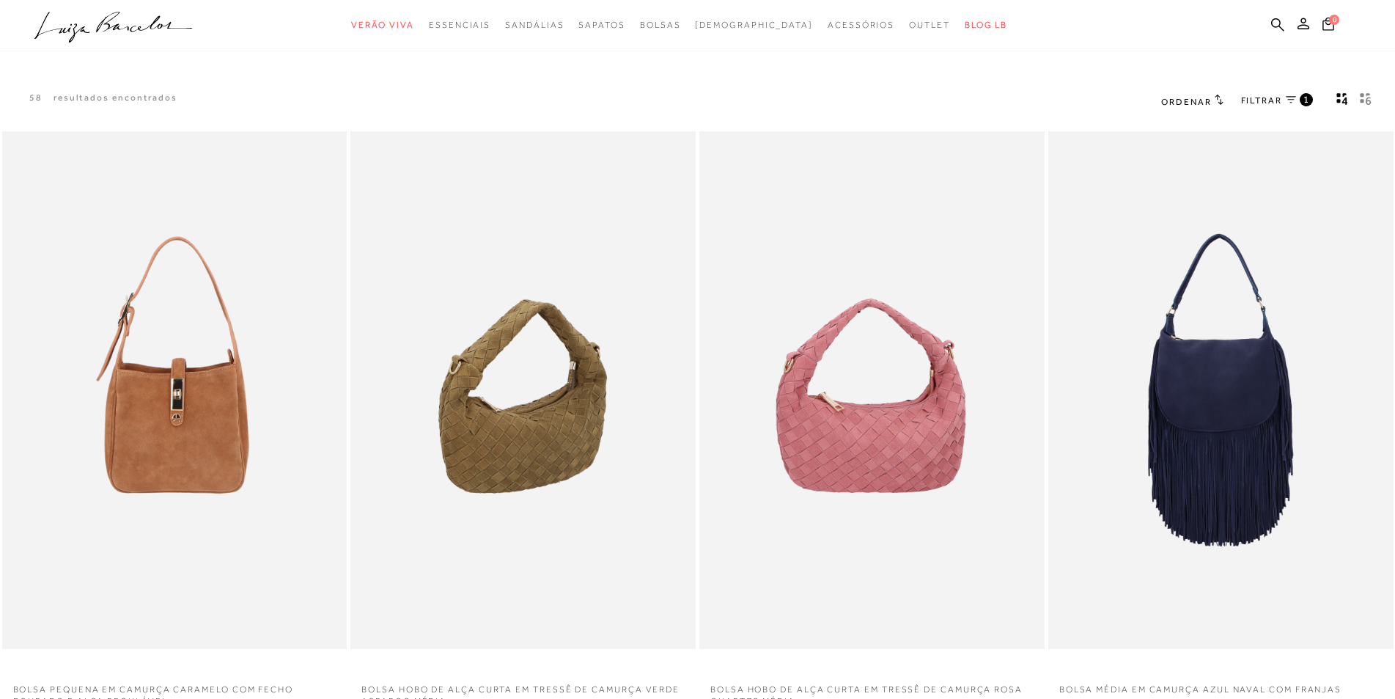
click at [1266, 98] on span "FILTRAR" at bounding box center [1261, 101] width 41 height 12
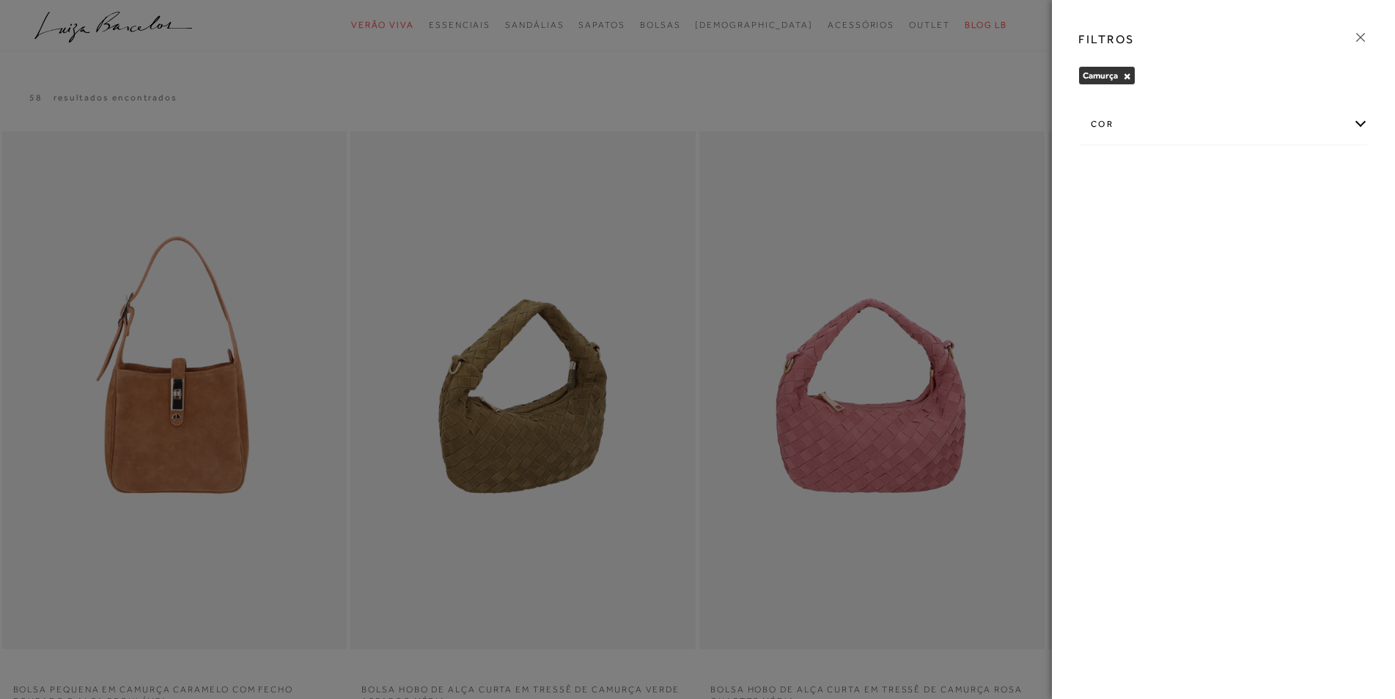
click at [1361, 35] on icon at bounding box center [1361, 37] width 16 height 16
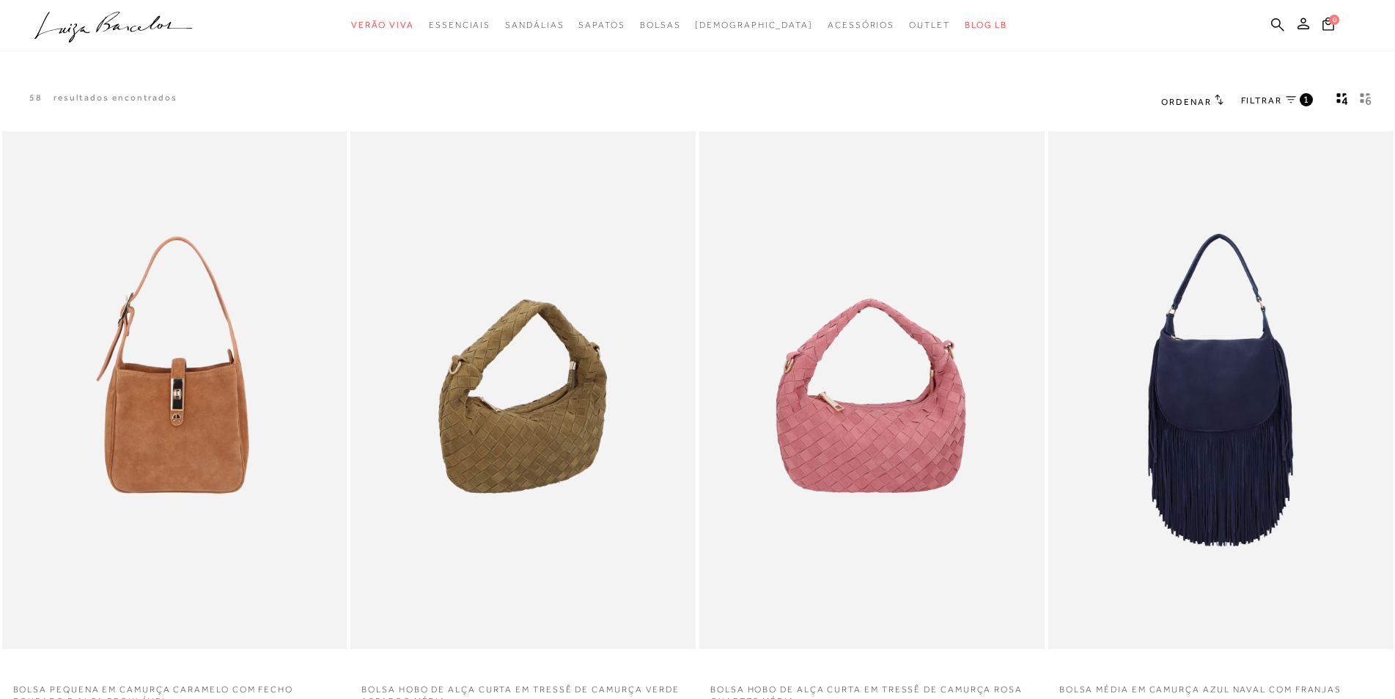
click at [1197, 103] on span "Ordenar" at bounding box center [1186, 102] width 50 height 10
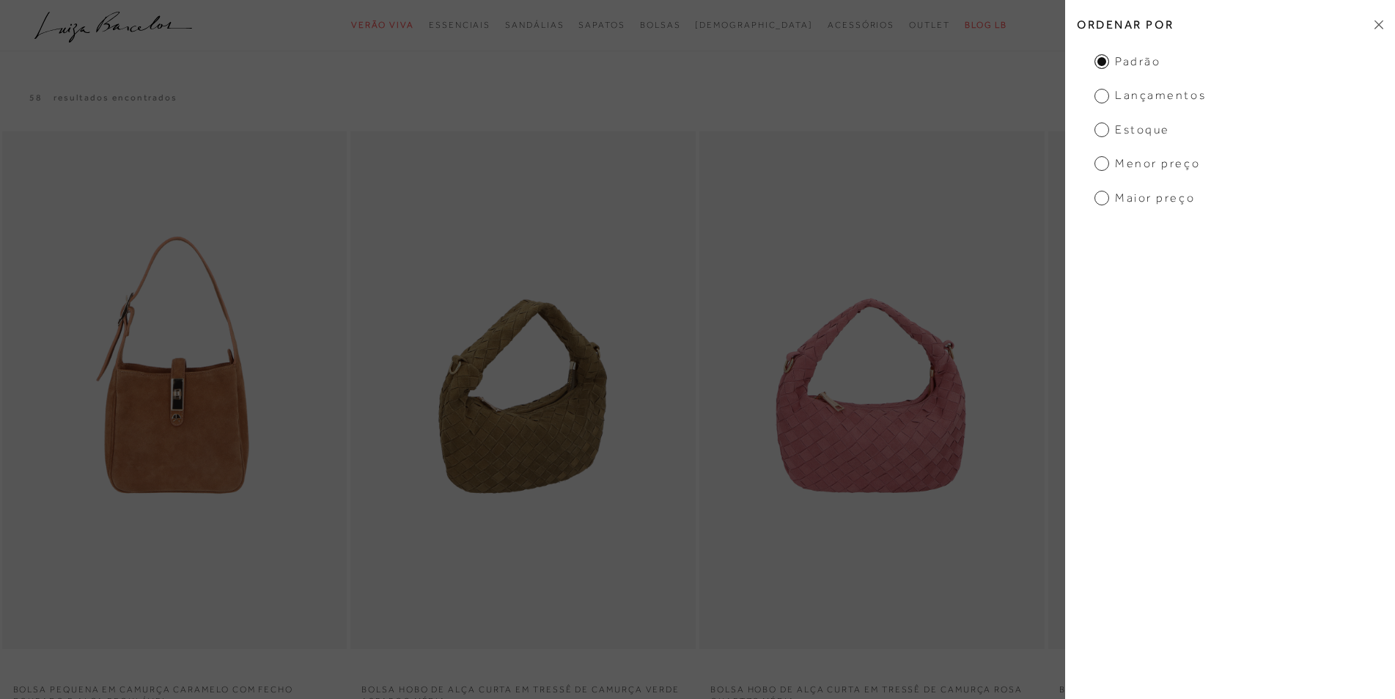
click at [1101, 94] on span "Lançamentos" at bounding box center [1150, 95] width 111 height 16
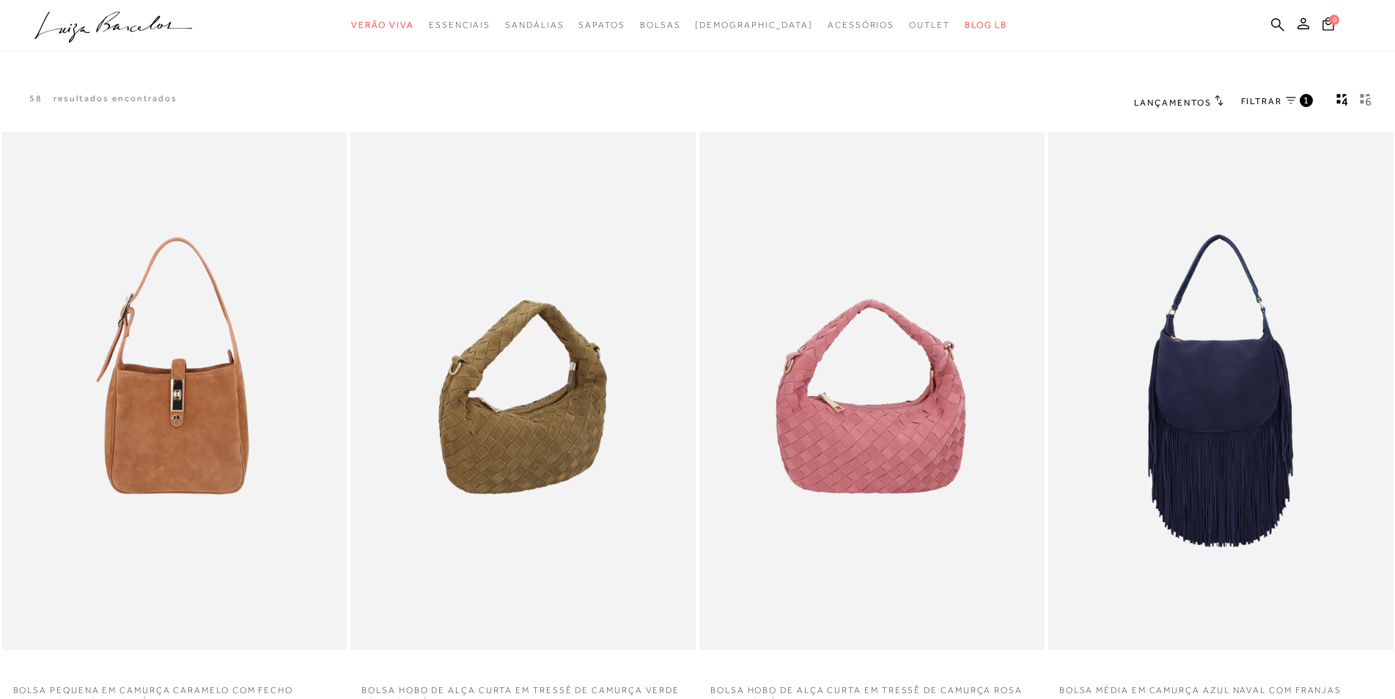
click at [1284, 101] on link "FILTRAR 1" at bounding box center [1277, 102] width 72 height 16
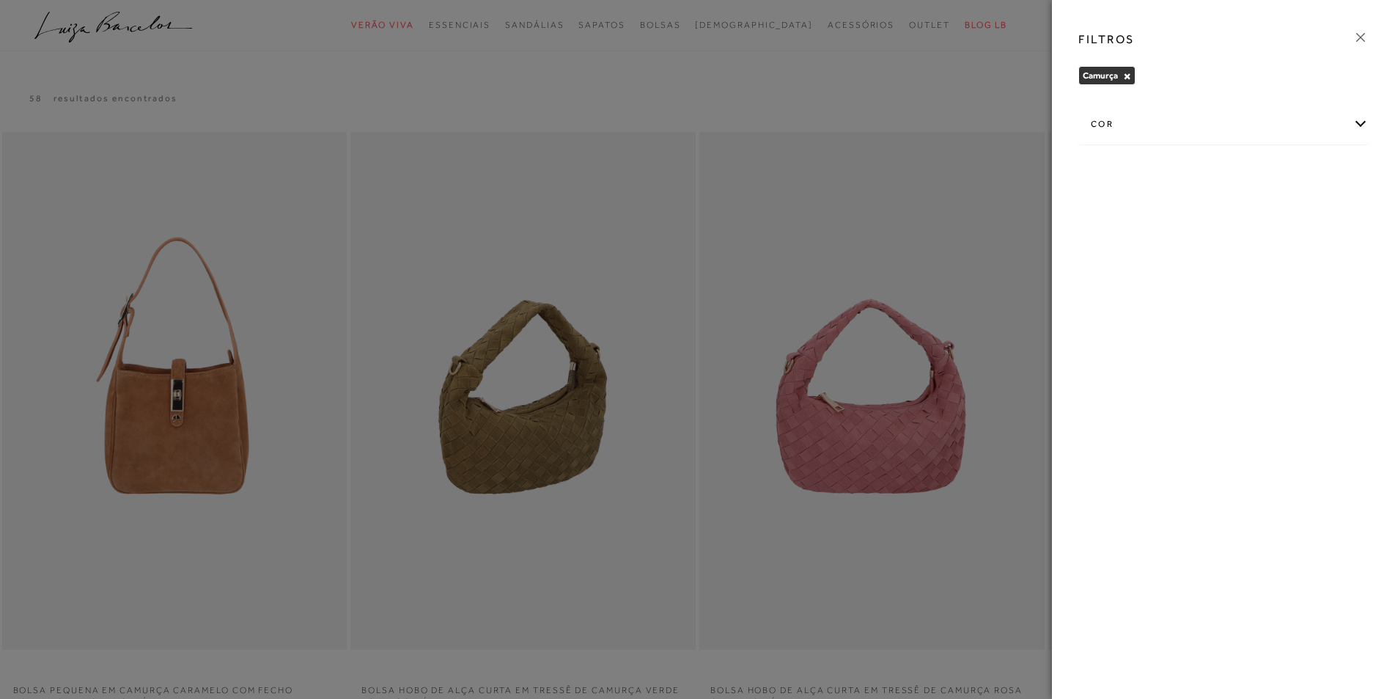
click at [864, 194] on div at bounding box center [697, 349] width 1395 height 699
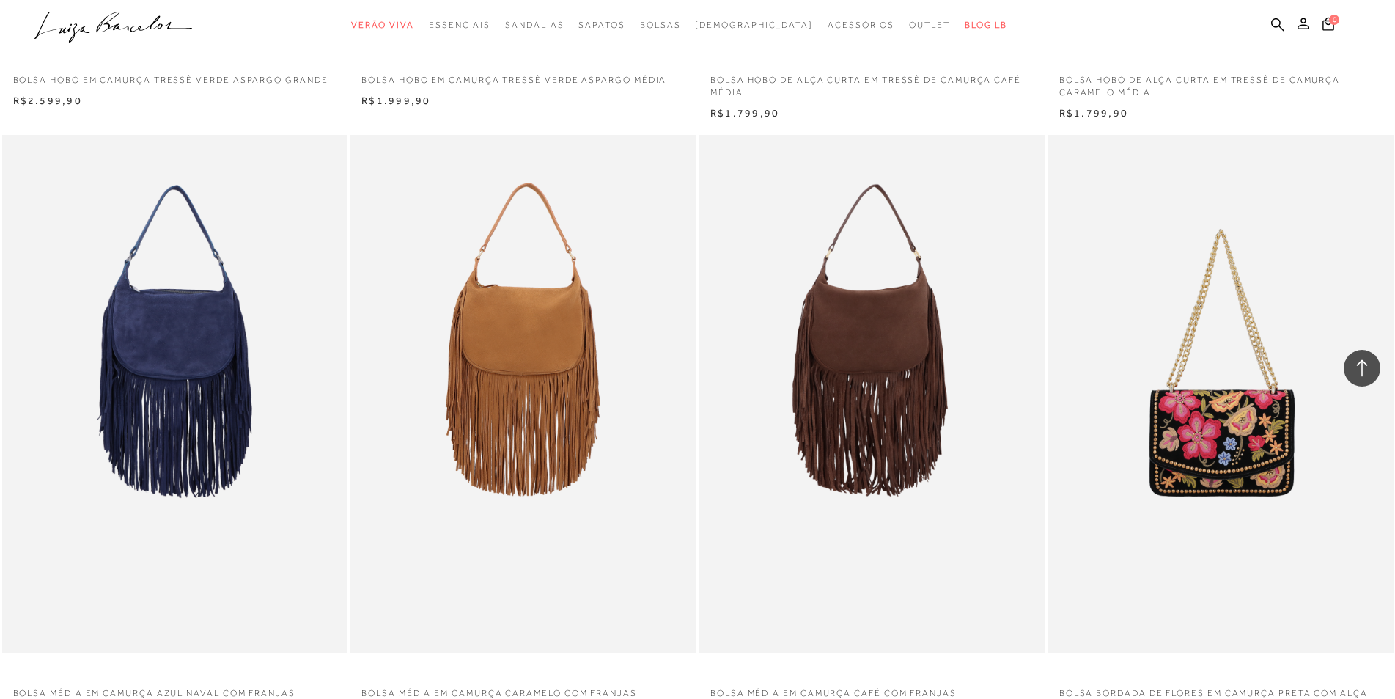
scroll to position [1834, 0]
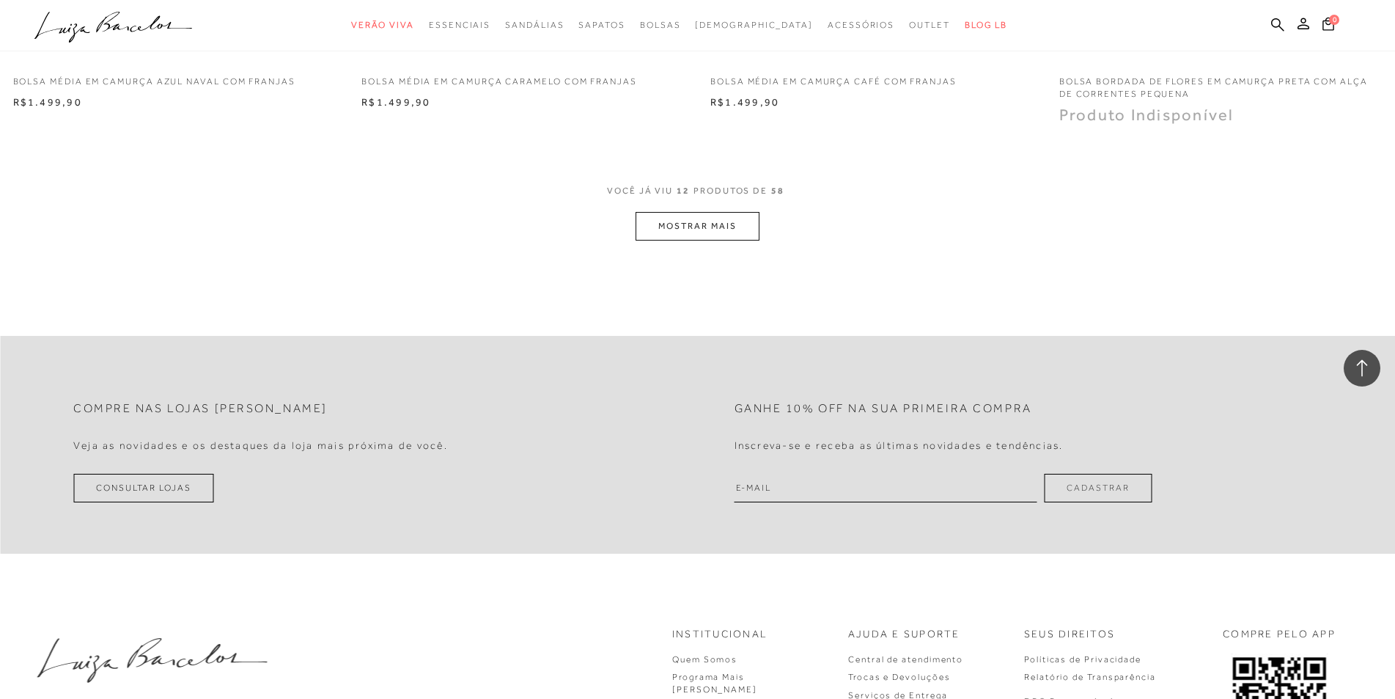
click at [652, 213] on button "MOSTRAR MAIS" at bounding box center [697, 226] width 123 height 29
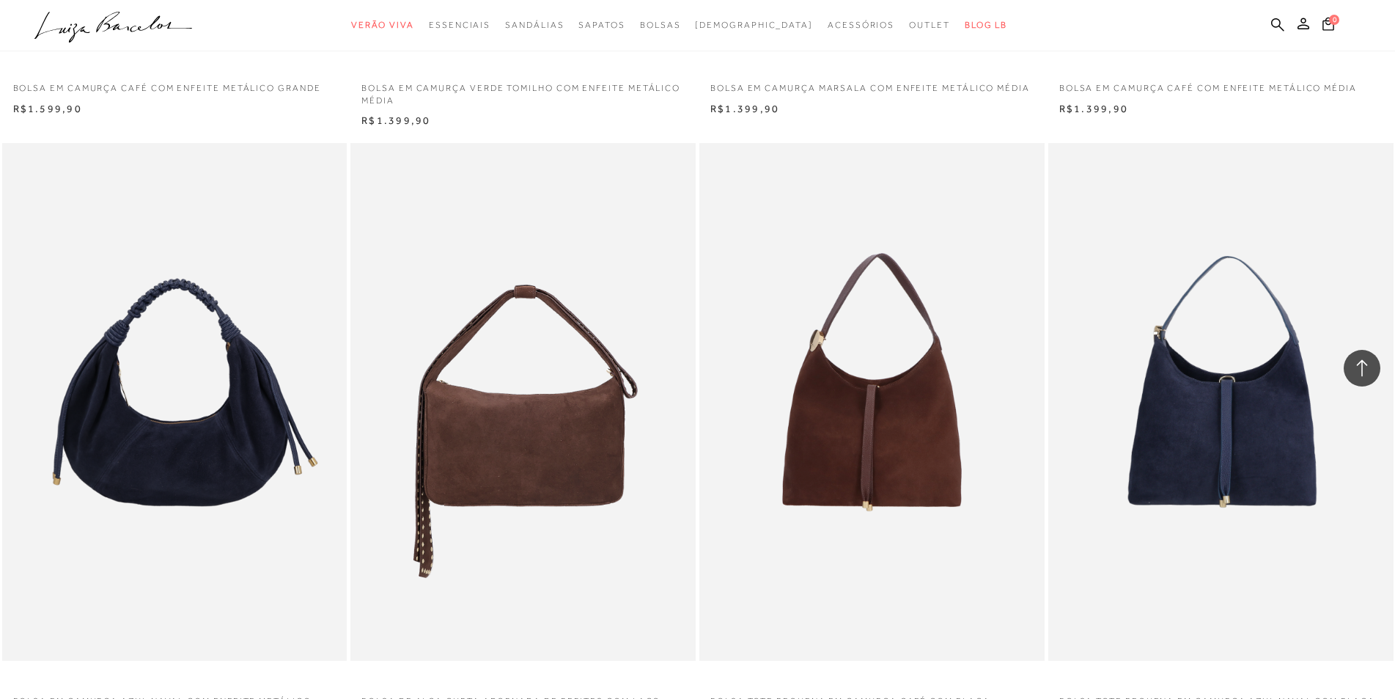
scroll to position [3668, 0]
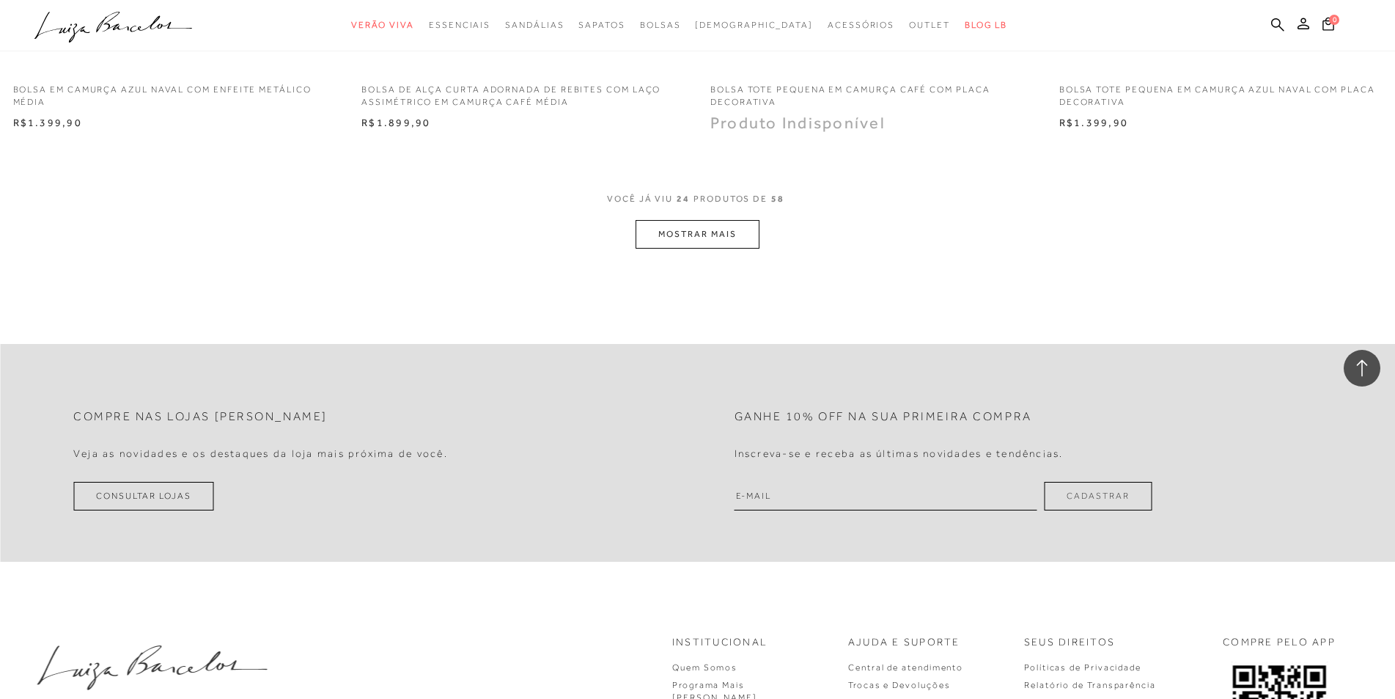
click at [678, 237] on button "MOSTRAR MAIS" at bounding box center [697, 234] width 123 height 29
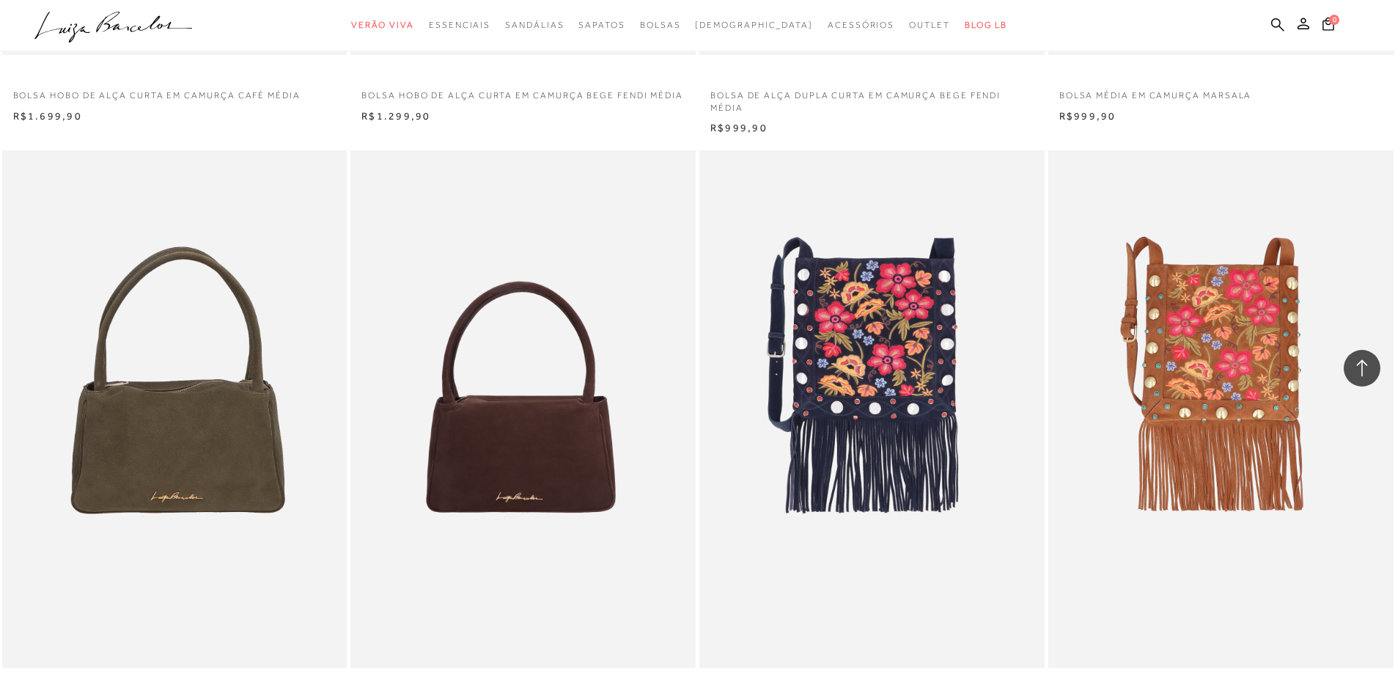
scroll to position [5503, 0]
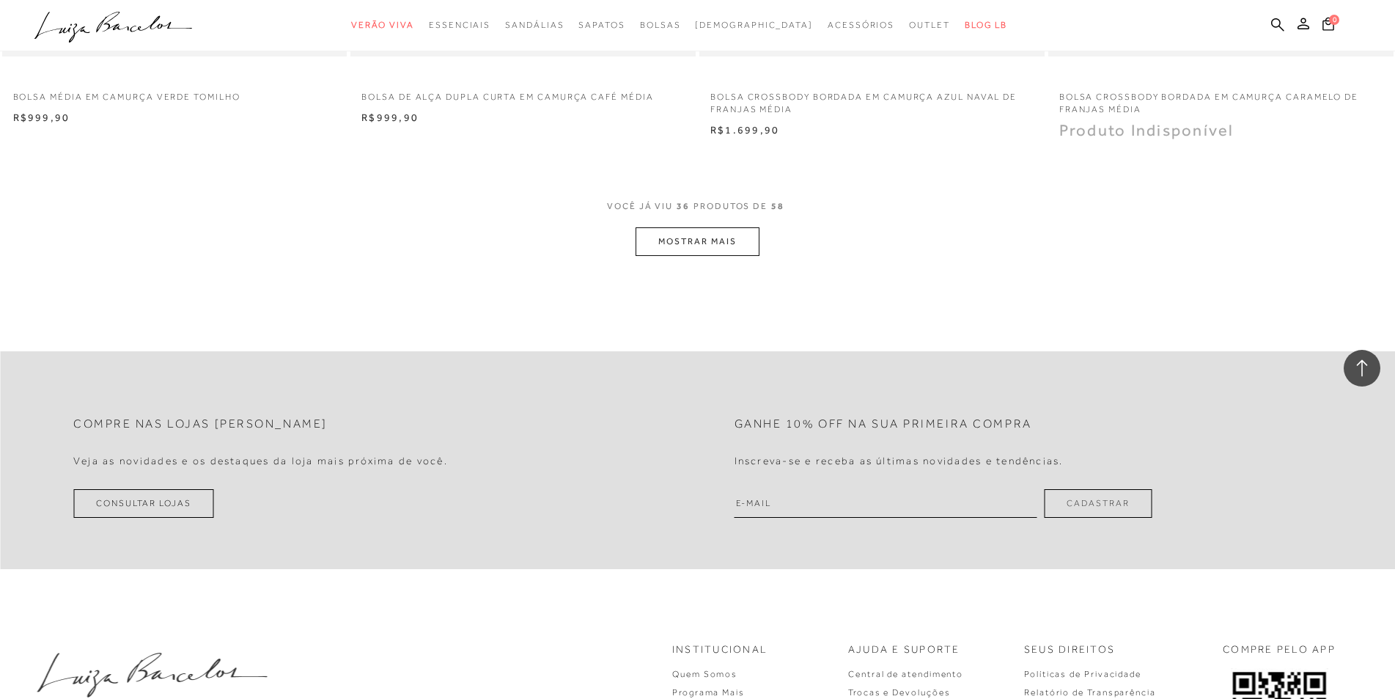
click at [724, 235] on button "MOSTRAR MAIS" at bounding box center [697, 241] width 123 height 29
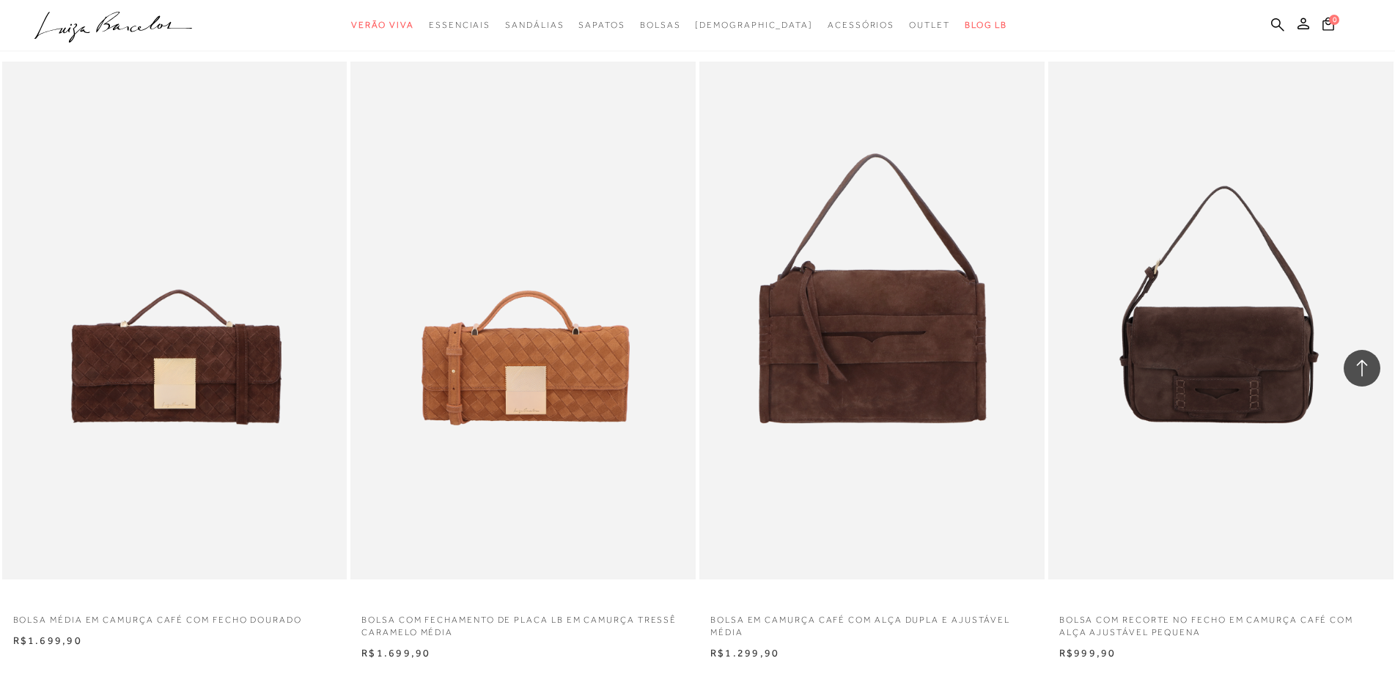
scroll to position [7425, 0]
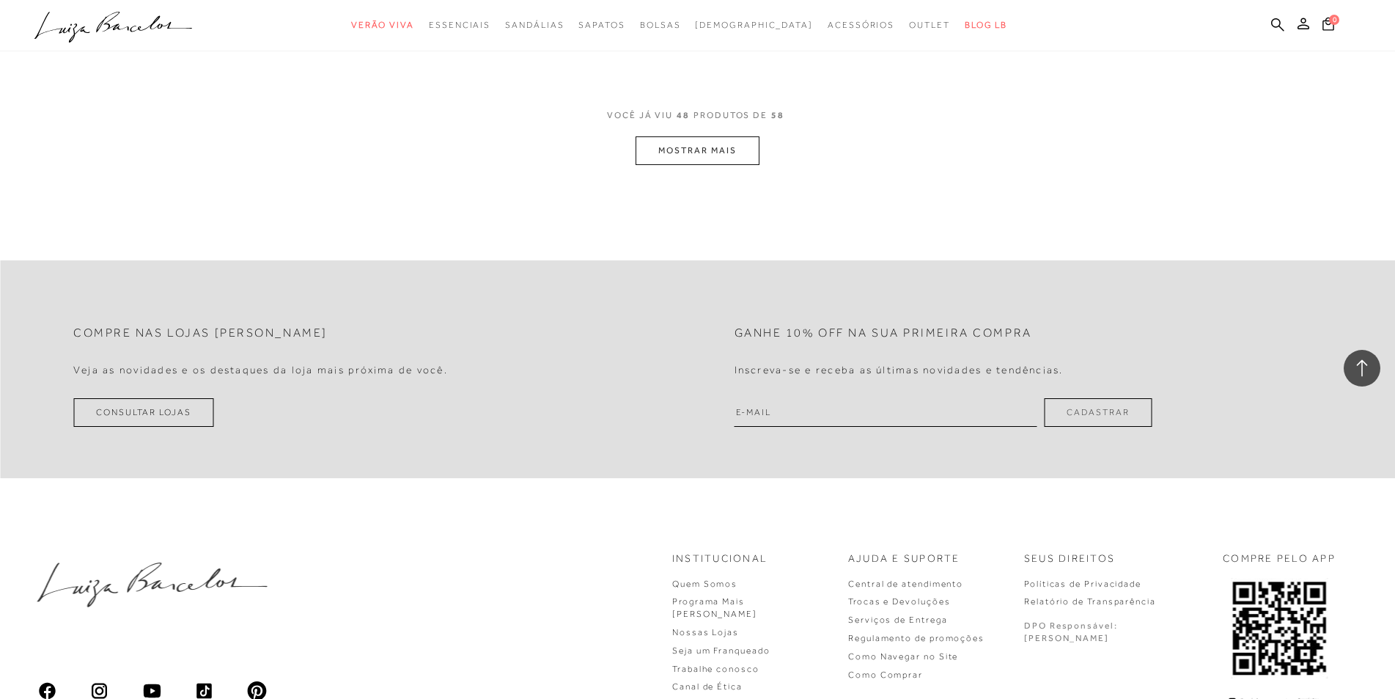
click at [690, 145] on button "MOSTRAR MAIS" at bounding box center [697, 150] width 123 height 29
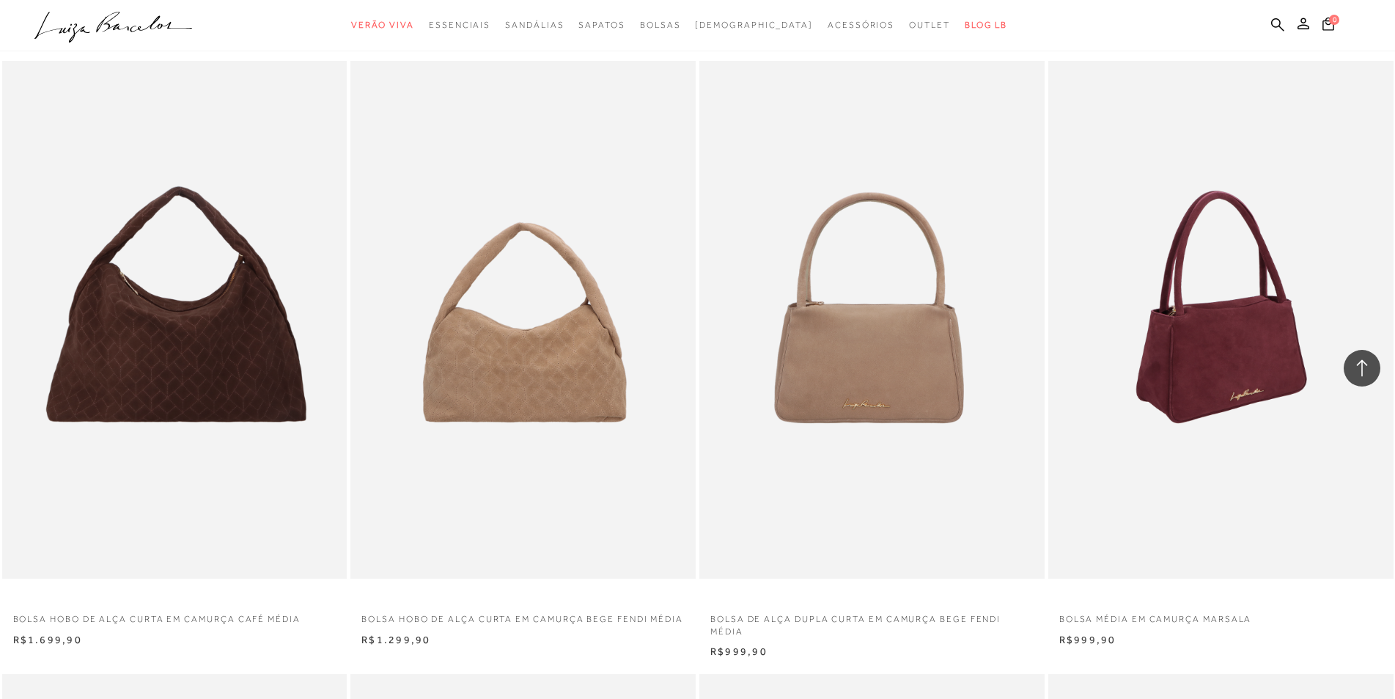
scroll to position [3756, 0]
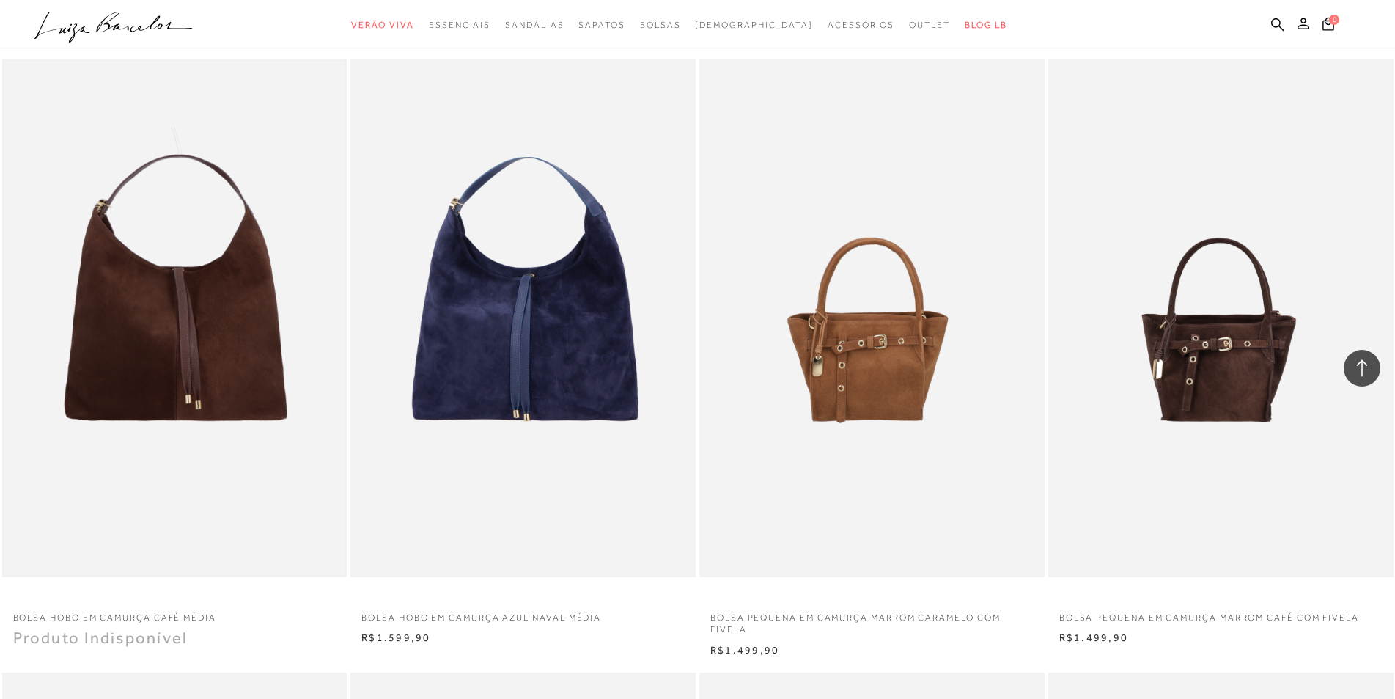
click at [227, 342] on img at bounding box center [175, 317] width 342 height 513
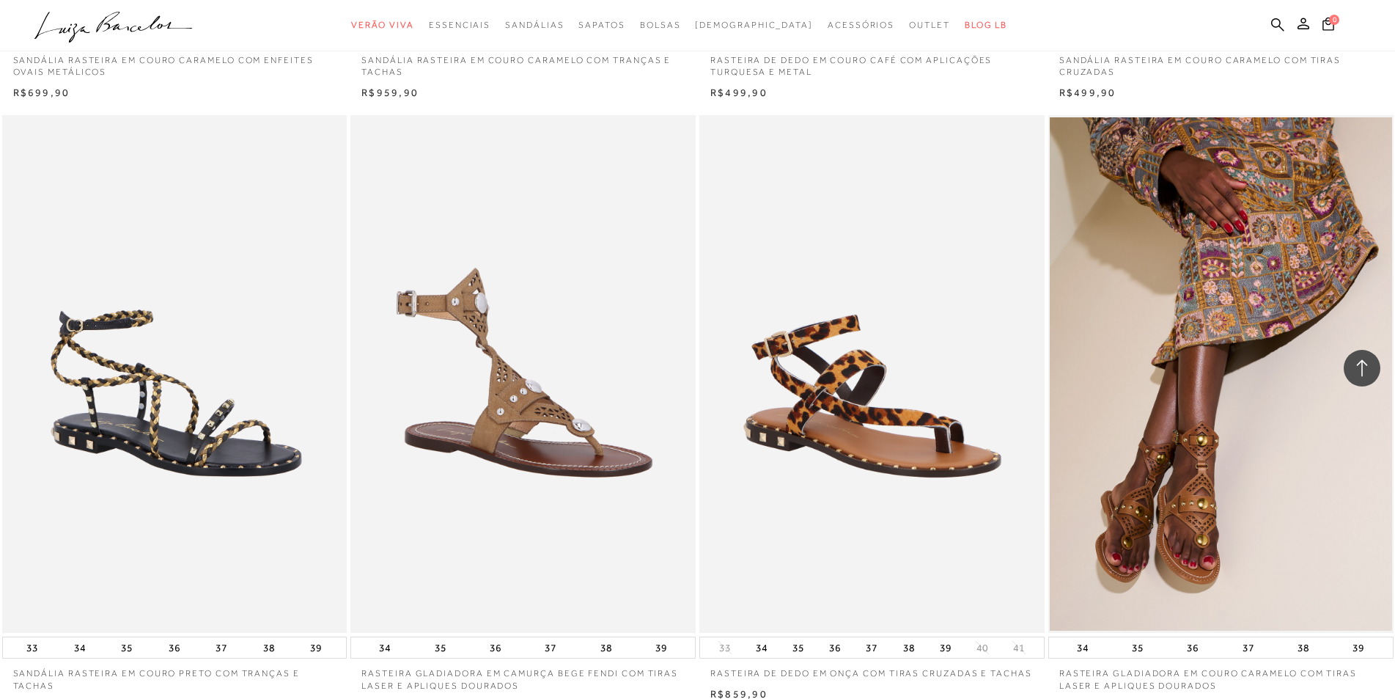
scroll to position [3057, 0]
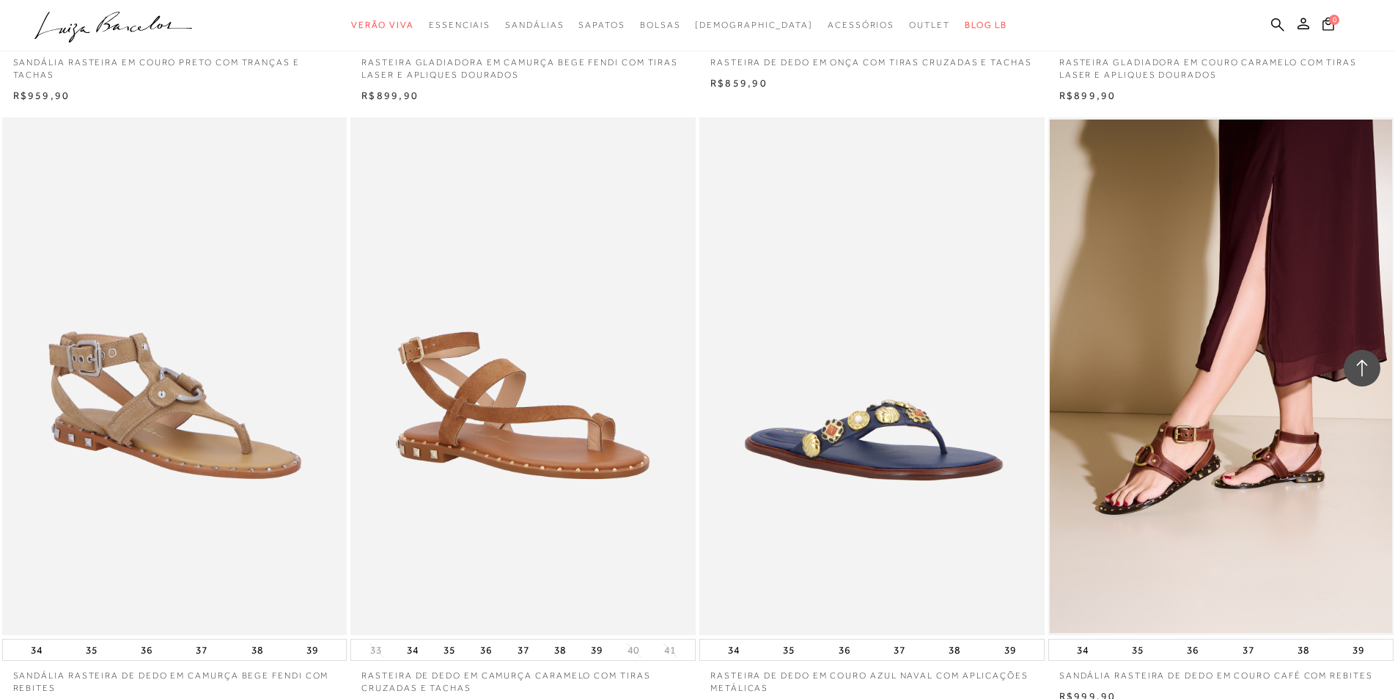
click at [996, 540] on img at bounding box center [873, 376] width 344 height 518
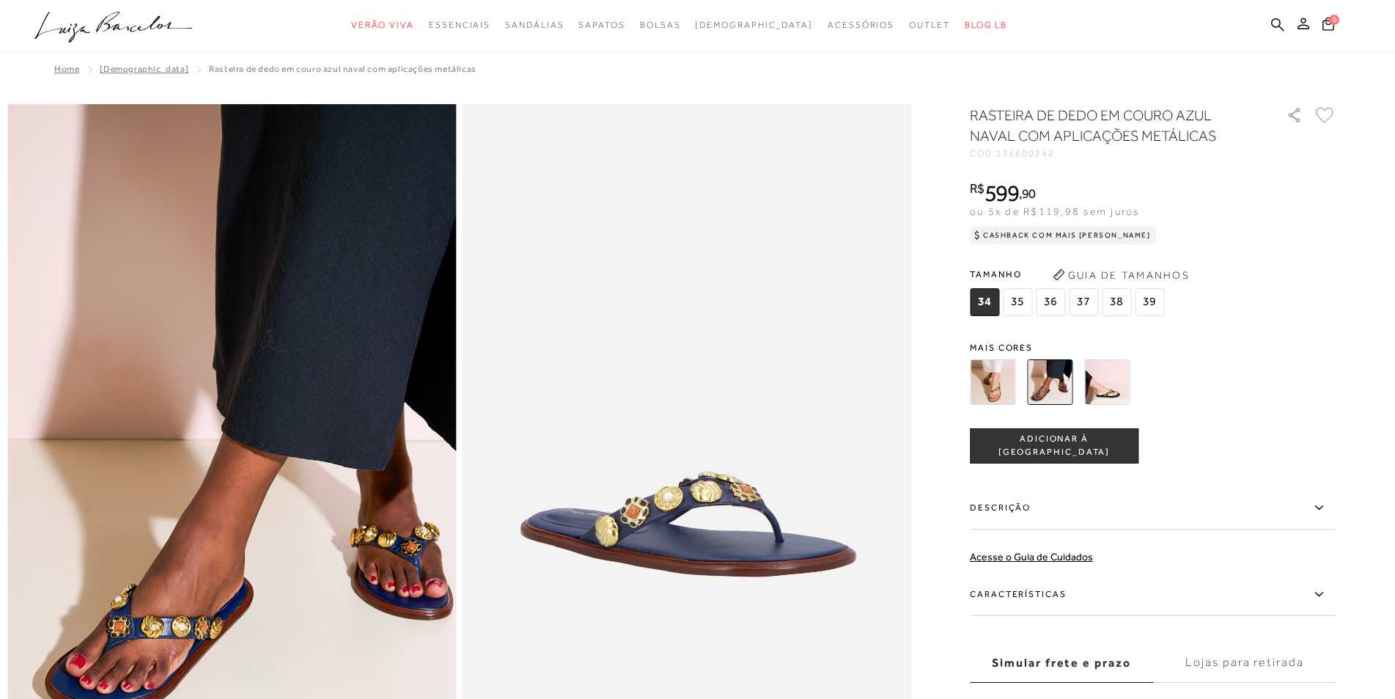
scroll to position [611, 0]
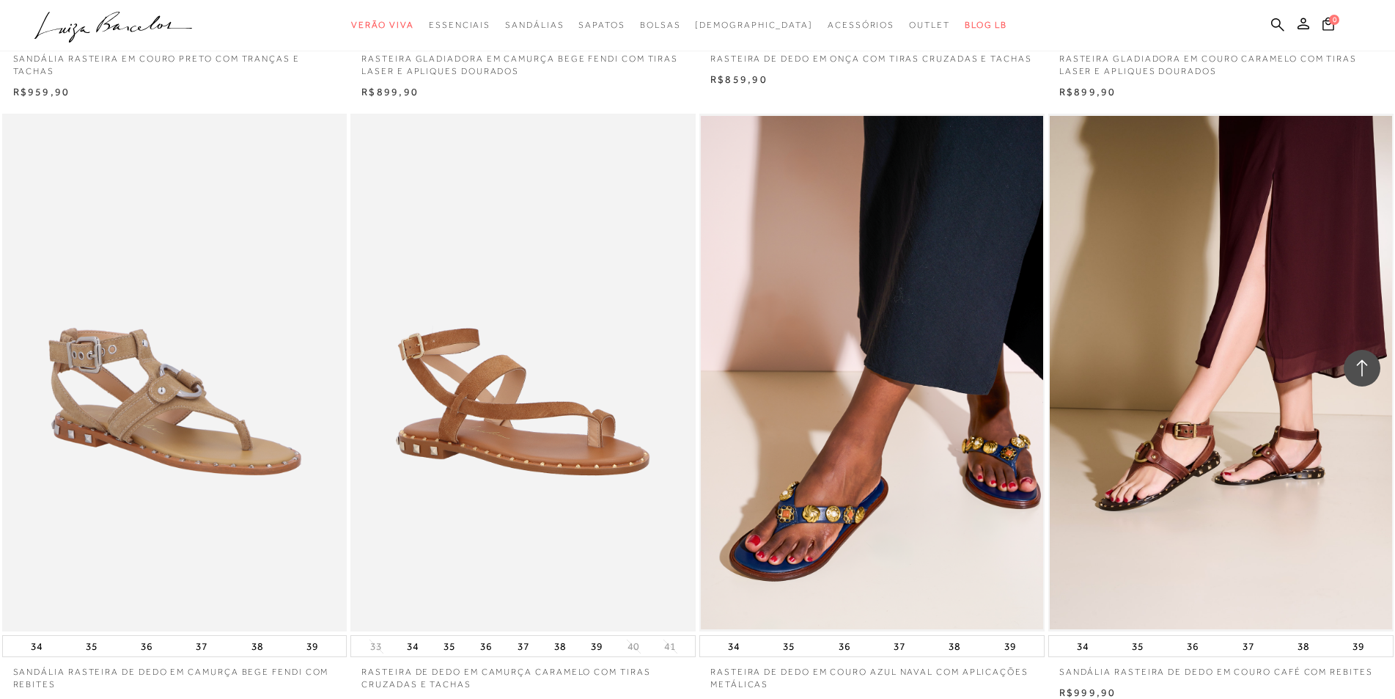
scroll to position [3671, 0]
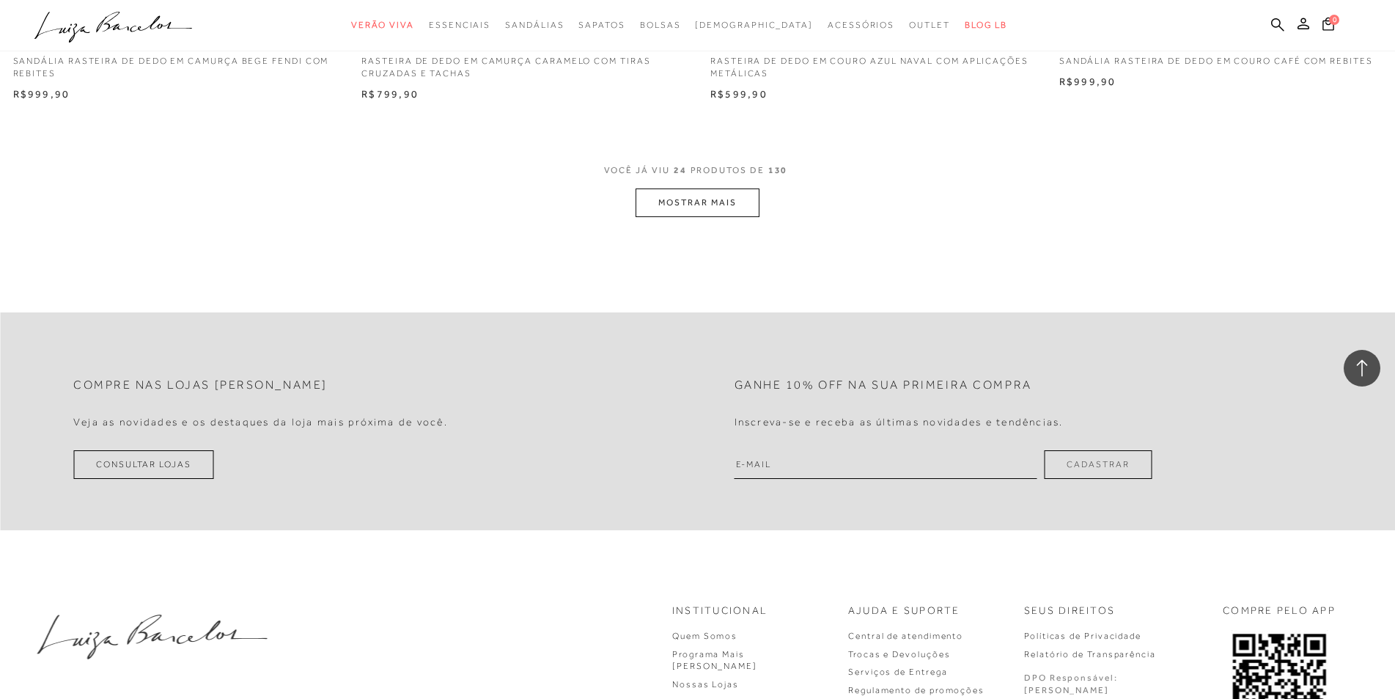
click at [708, 204] on button "MOSTRAR MAIS" at bounding box center [697, 202] width 123 height 29
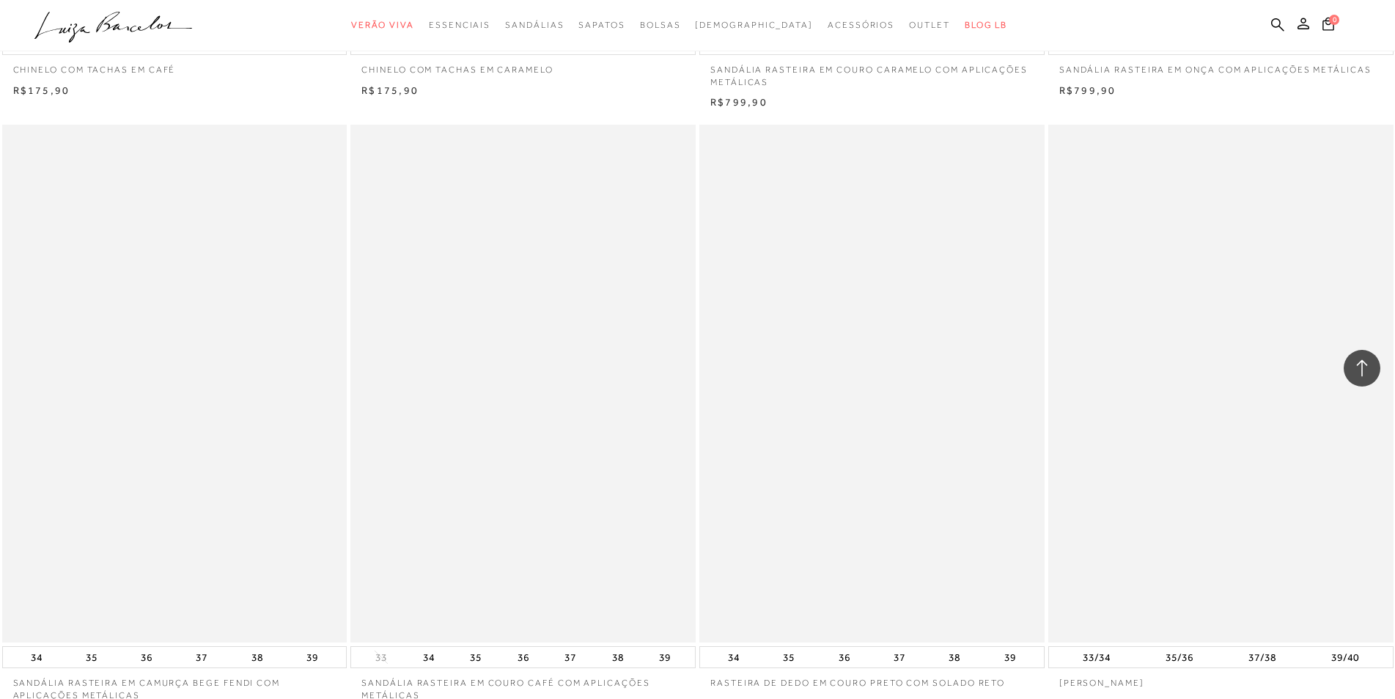
scroll to position [7340, 0]
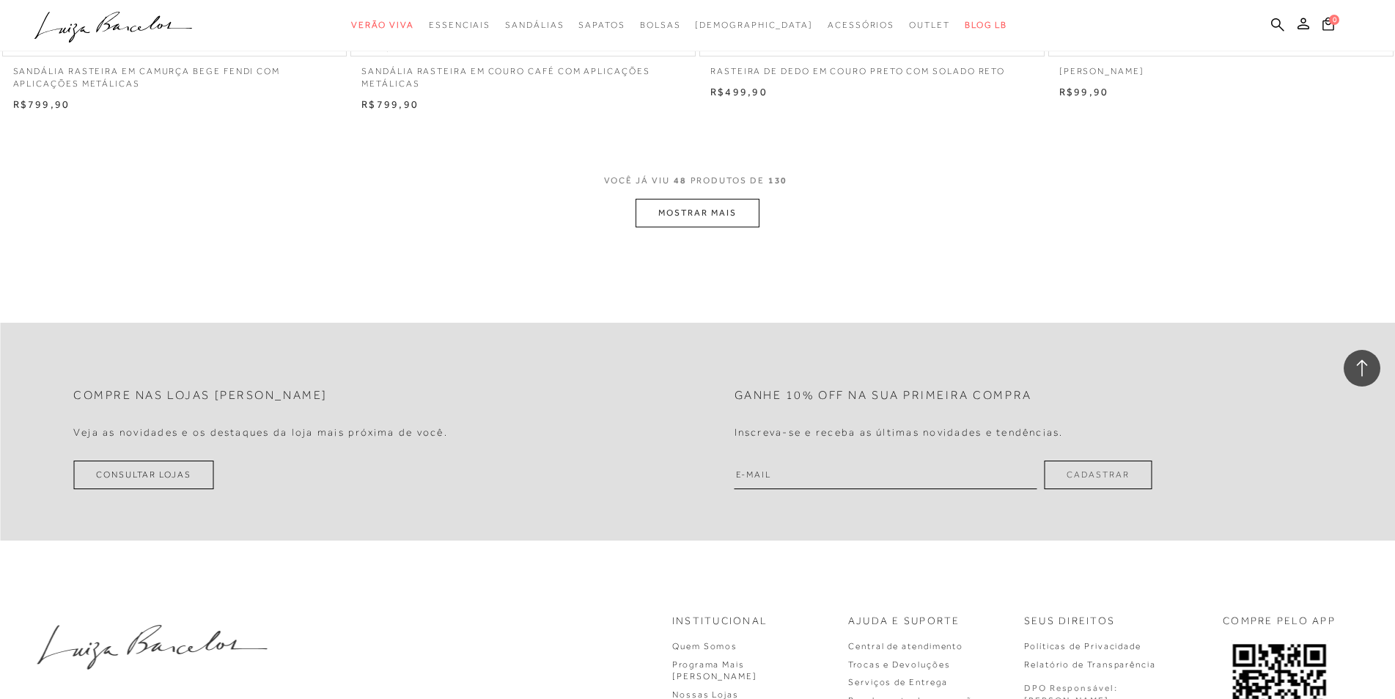
click at [713, 207] on button "MOSTRAR MAIS" at bounding box center [697, 213] width 123 height 29
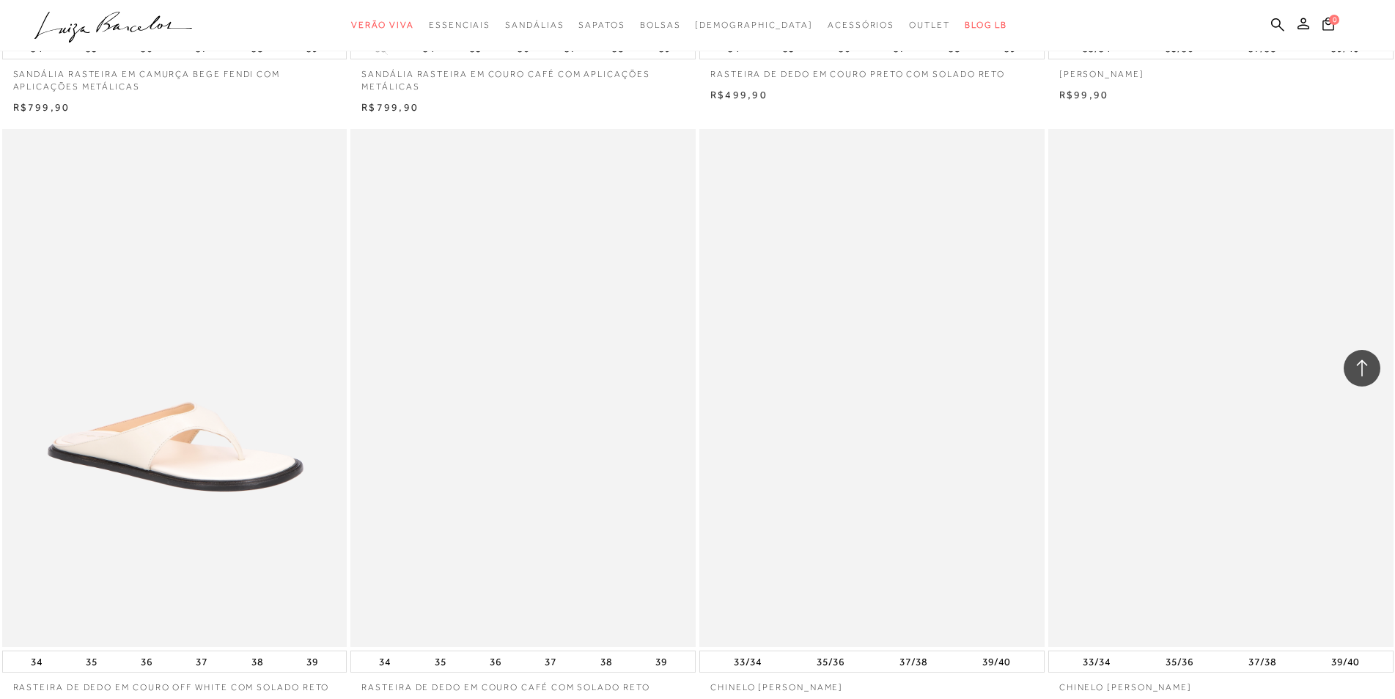
scroll to position [6726, 0]
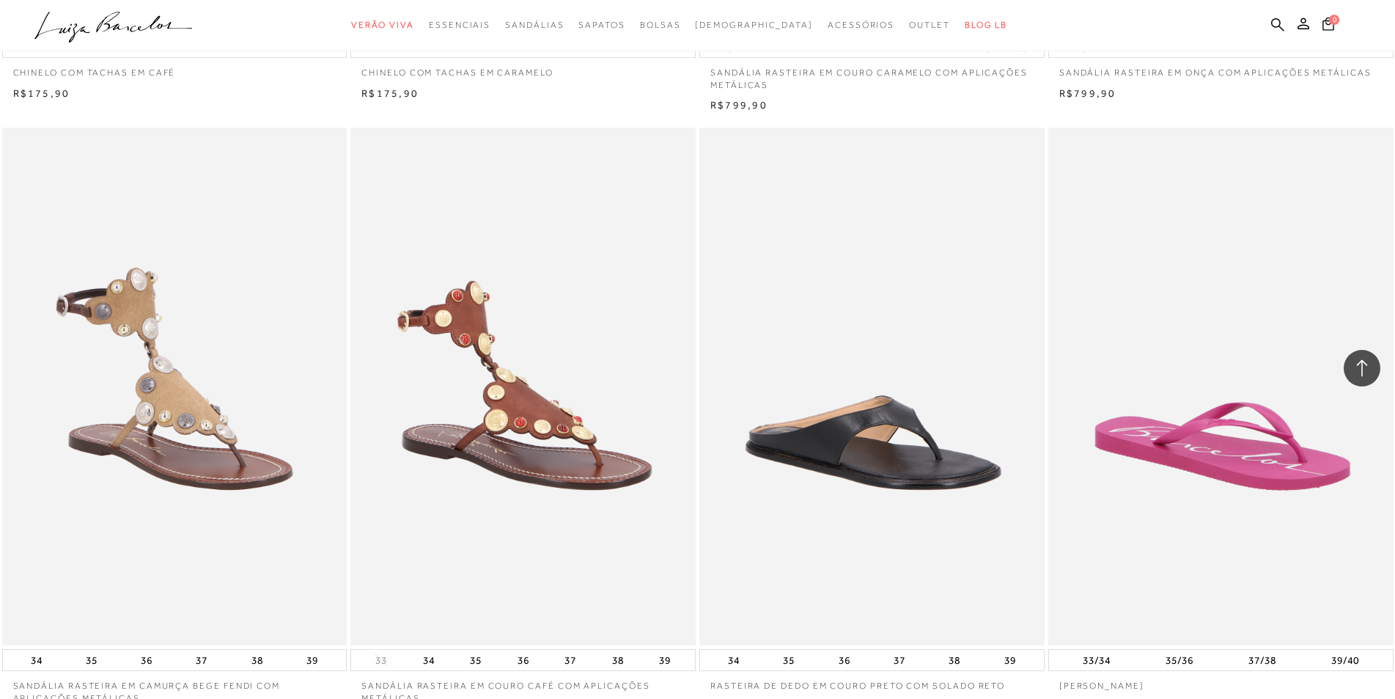
click at [560, 403] on img at bounding box center [524, 387] width 344 height 518
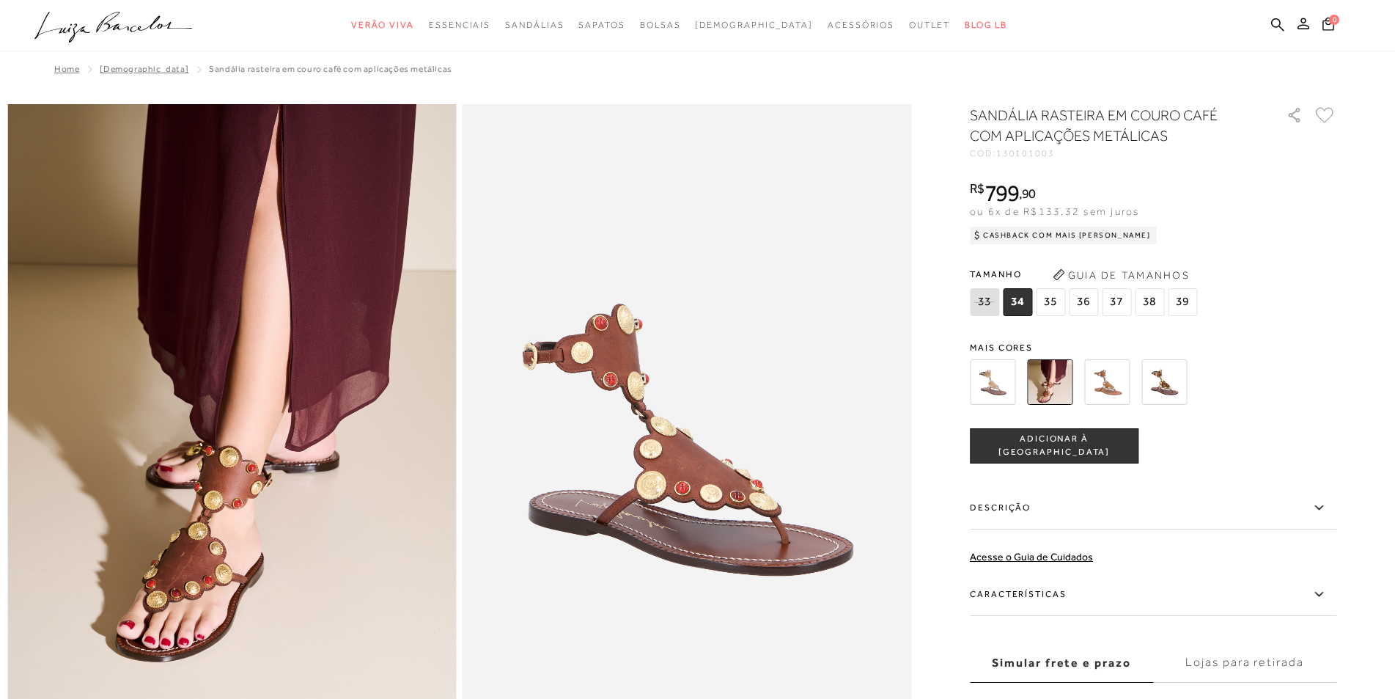
click at [1175, 385] on img at bounding box center [1164, 381] width 45 height 45
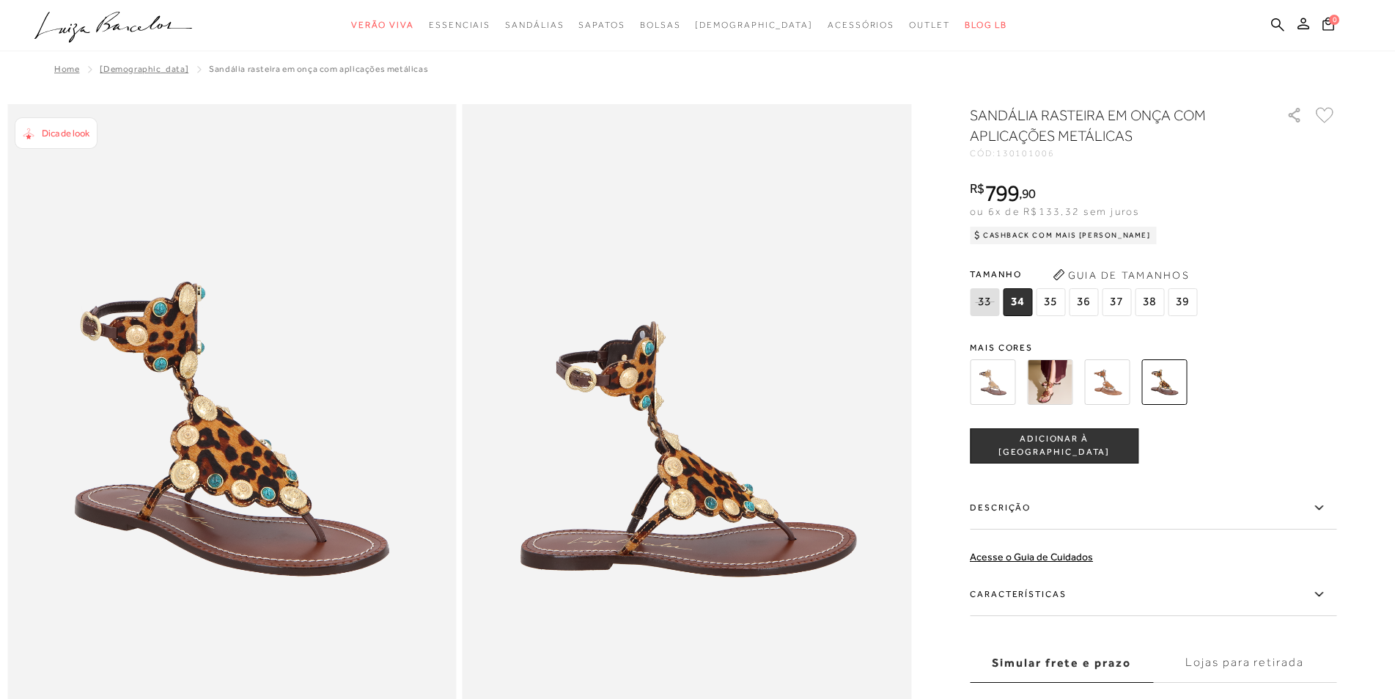
click at [999, 386] on img at bounding box center [992, 381] width 45 height 45
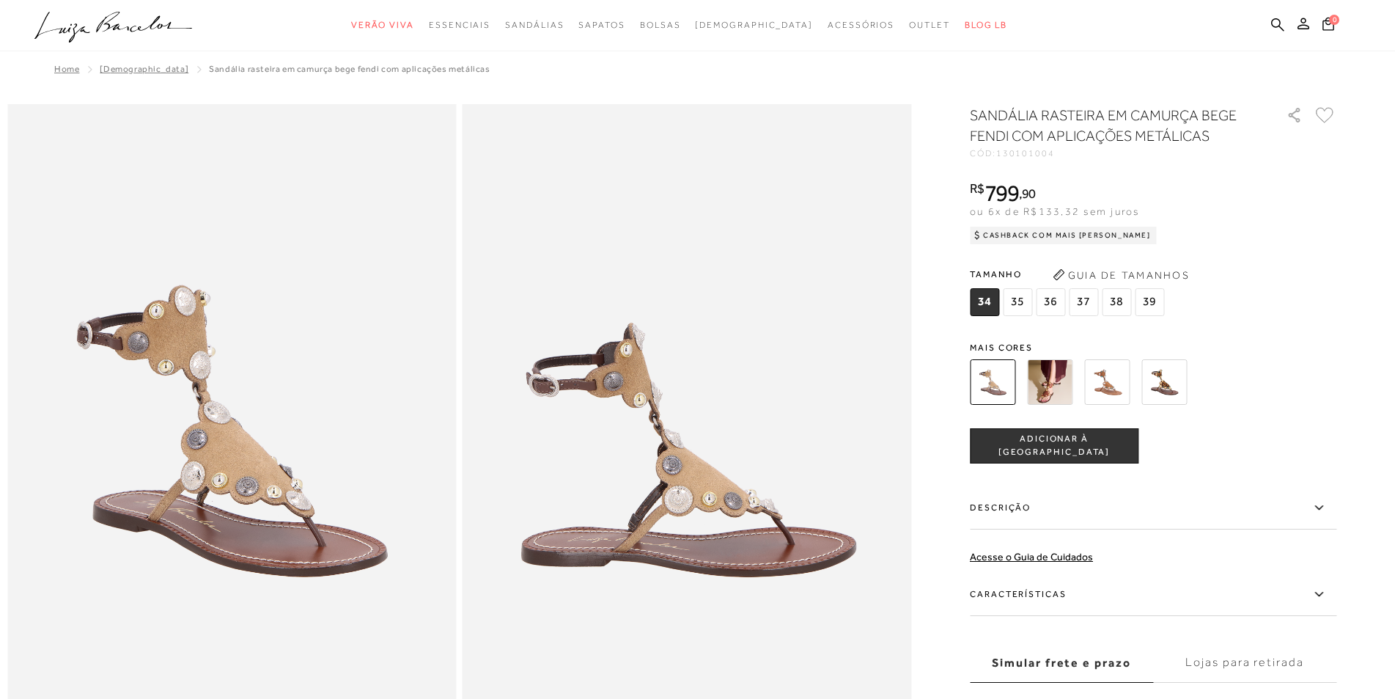
click at [1116, 386] on img at bounding box center [1106, 381] width 45 height 45
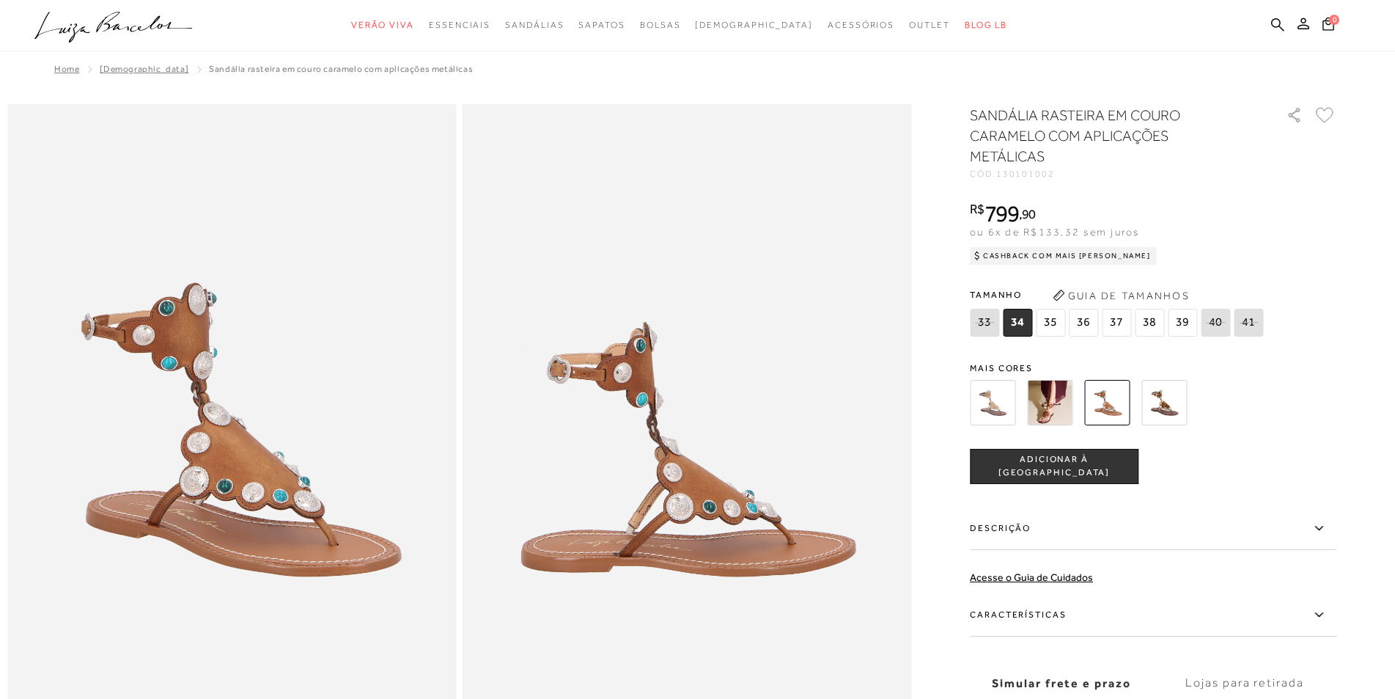
click at [1169, 386] on img at bounding box center [1164, 402] width 45 height 45
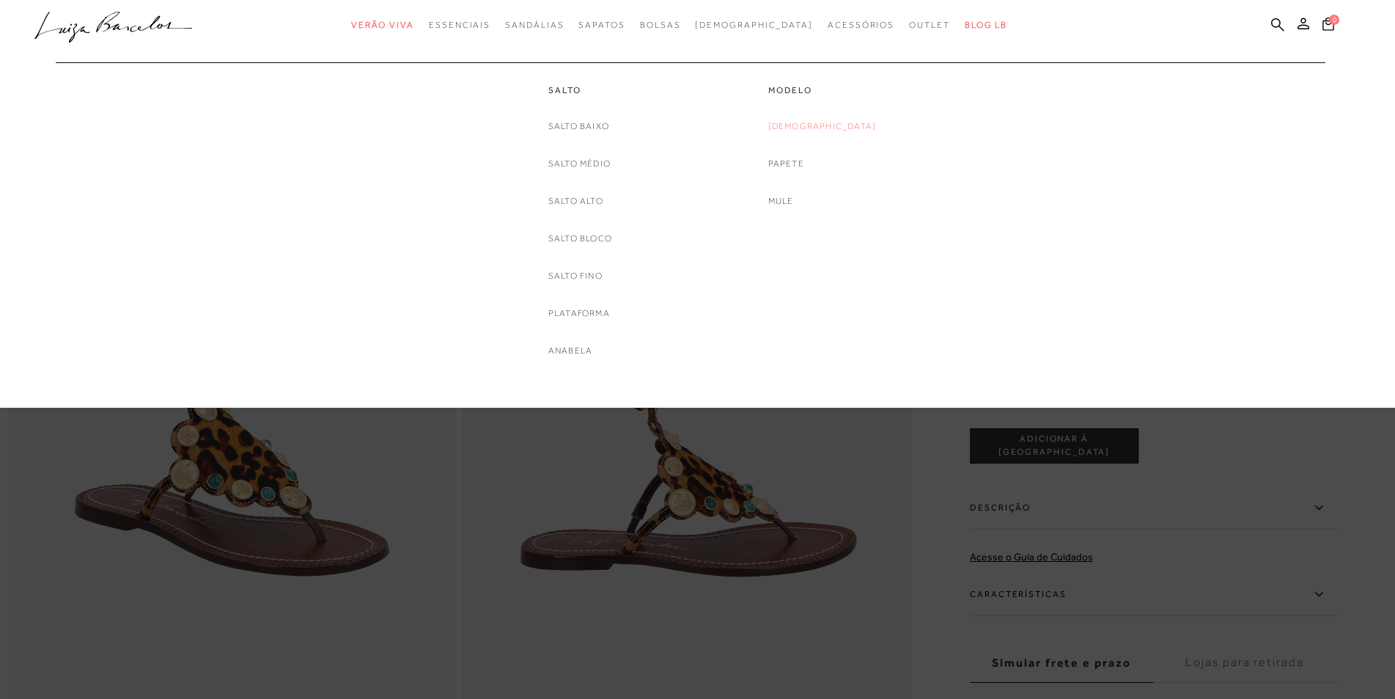
click at [813, 127] on link "[DEMOGRAPHIC_DATA]" at bounding box center [822, 126] width 109 height 15
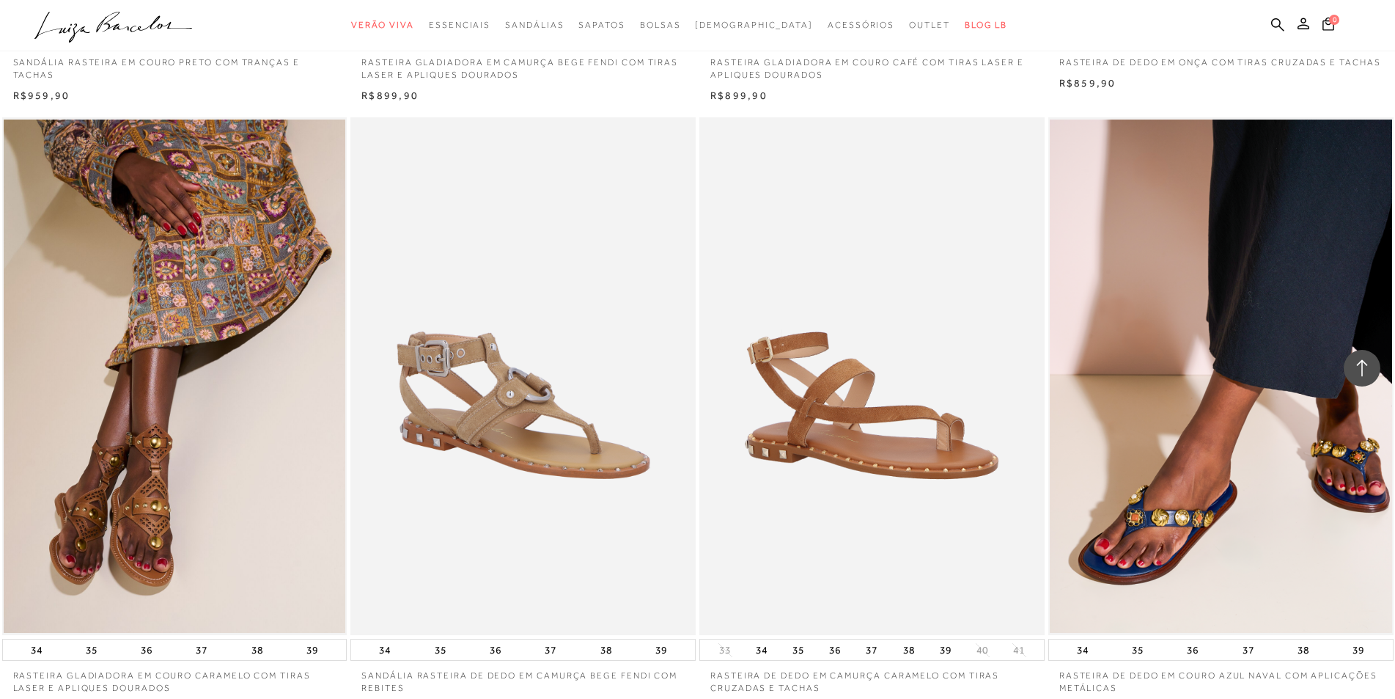
scroll to position [3668, 0]
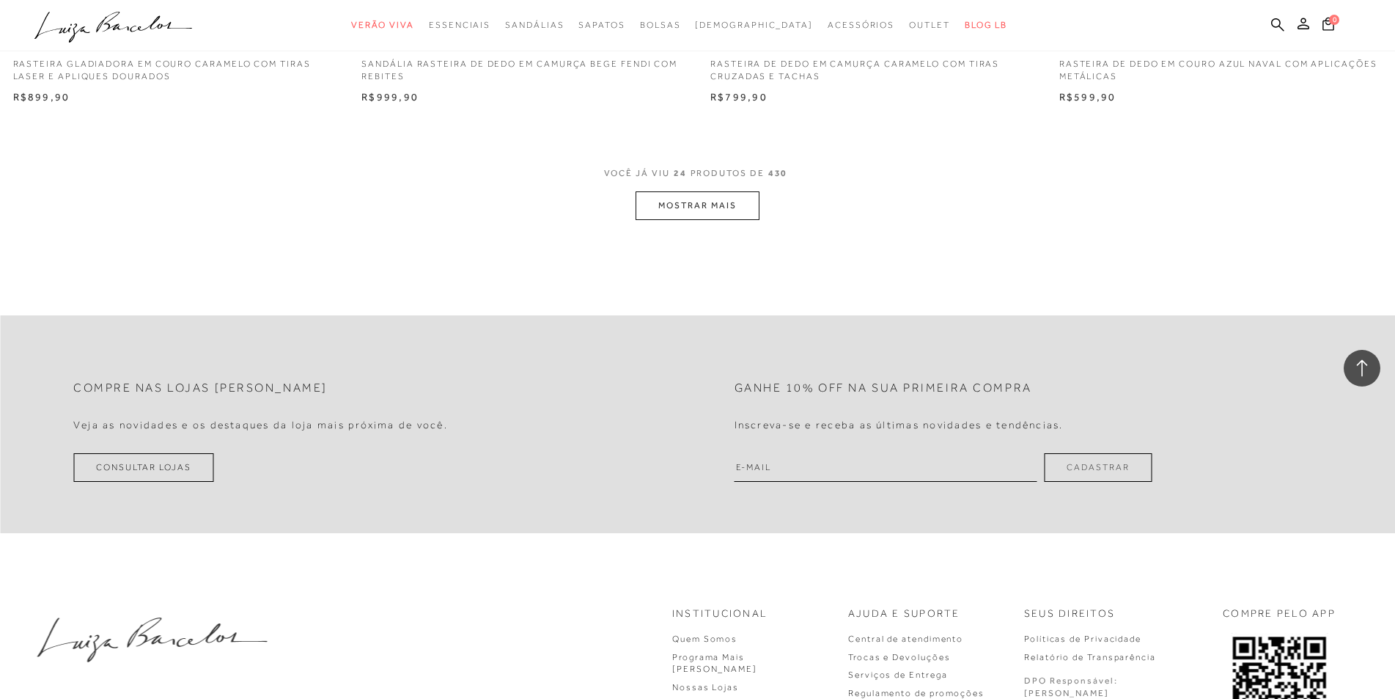
click at [723, 205] on button "MOSTRAR MAIS" at bounding box center [697, 205] width 123 height 29
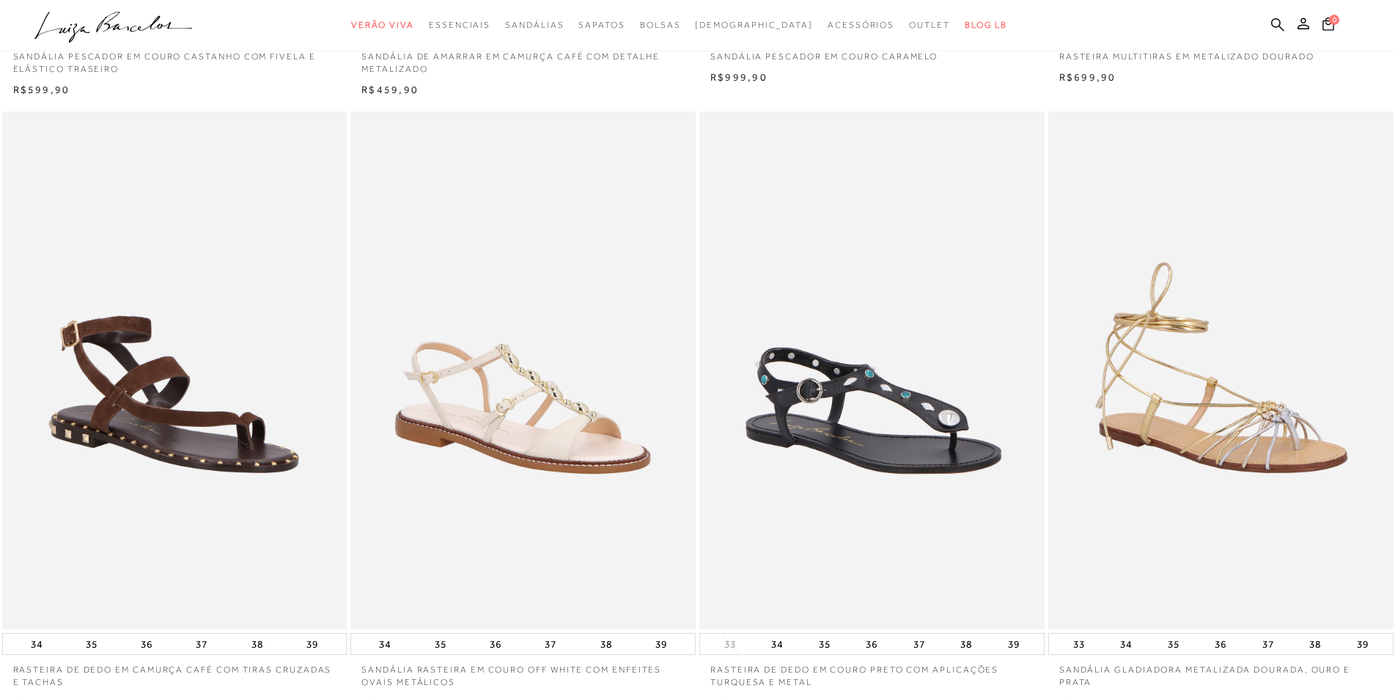
scroll to position [611, 0]
